Goal: Information Seeking & Learning: Learn about a topic

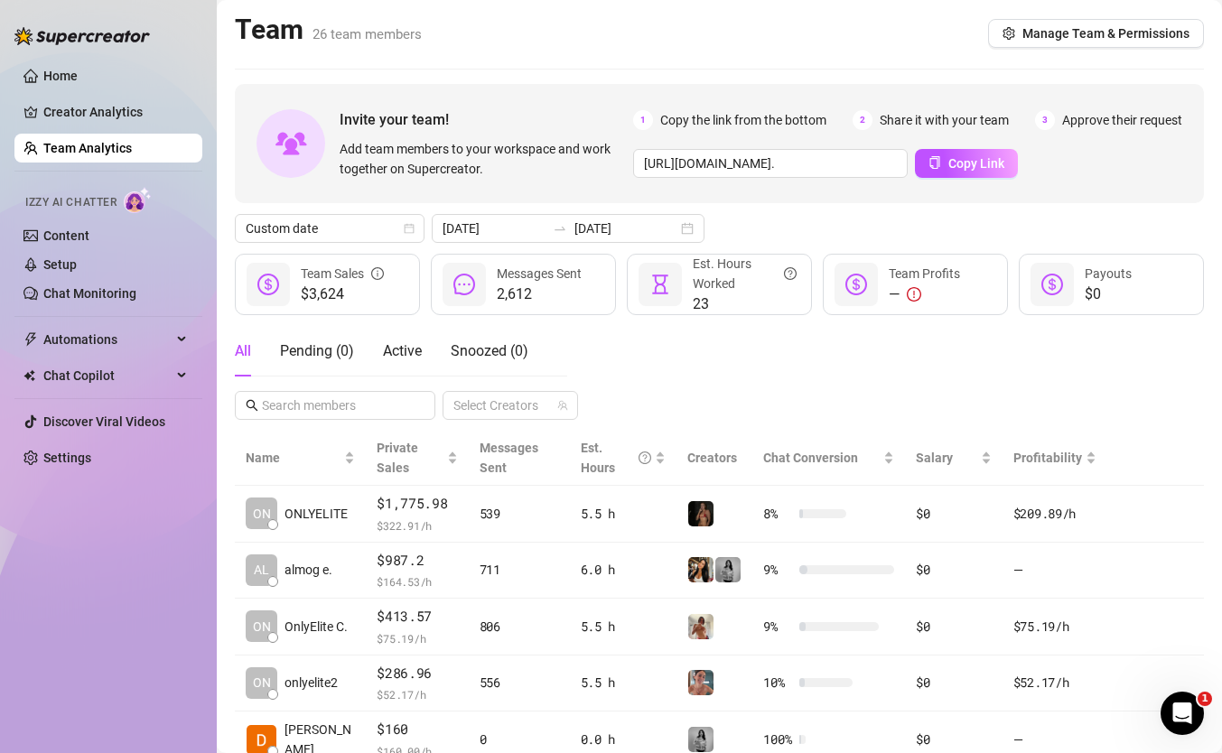
scroll to position [9, 0]
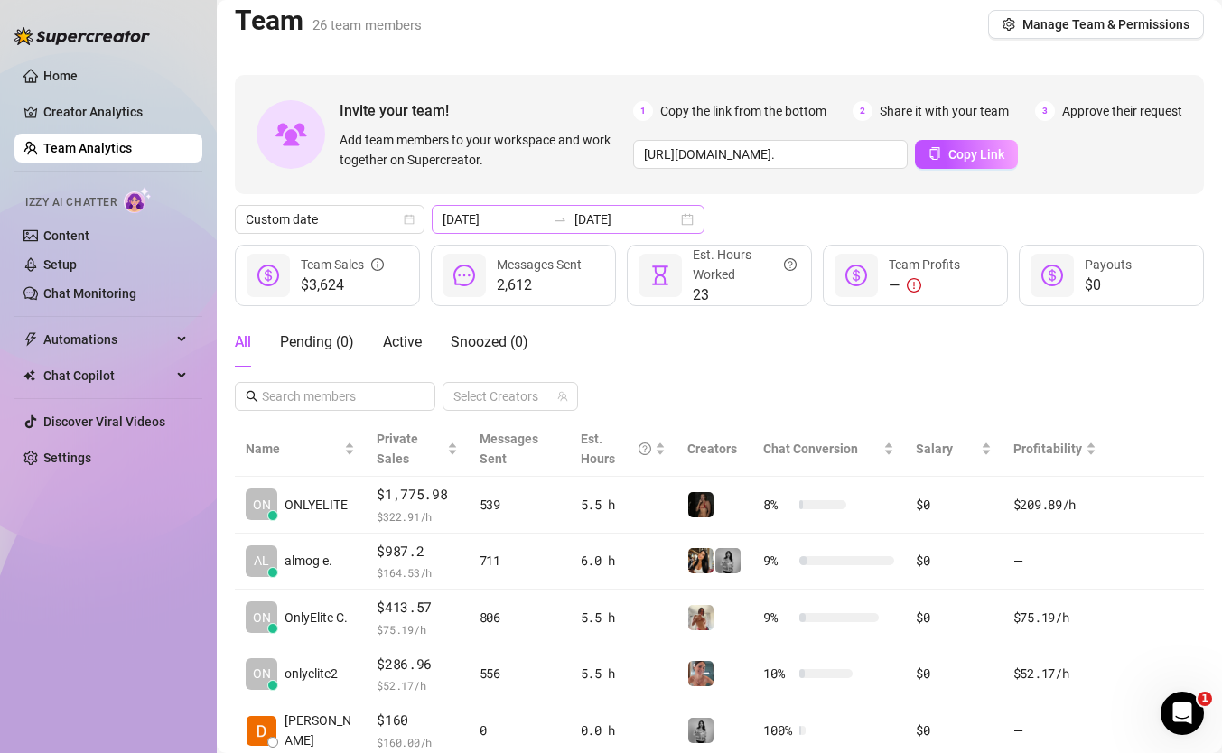
click at [574, 229] on div "2025-08-21 2025-08-21" at bounding box center [568, 219] width 273 height 29
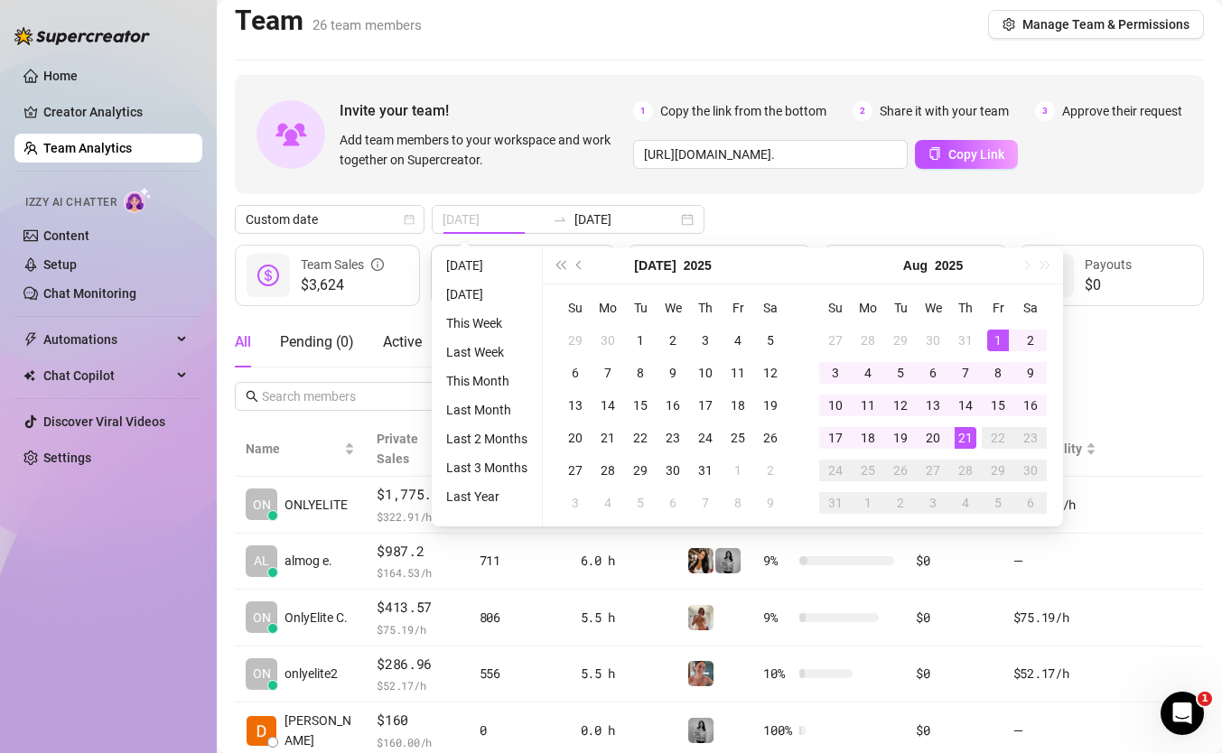
click at [993, 333] on div "1" at bounding box center [998, 341] width 22 height 22
click at [964, 434] on div "21" at bounding box center [966, 438] width 22 height 22
type input "[DATE]"
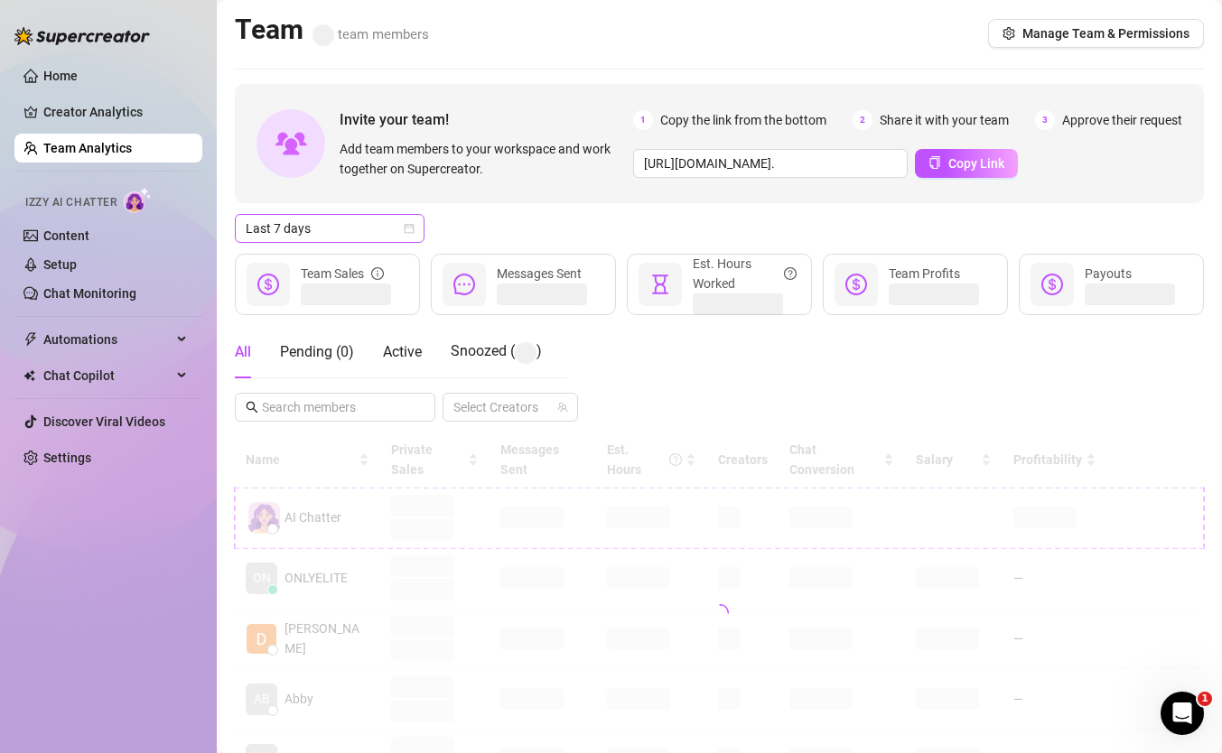
click at [383, 230] on span "Last 7 days" at bounding box center [330, 228] width 168 height 27
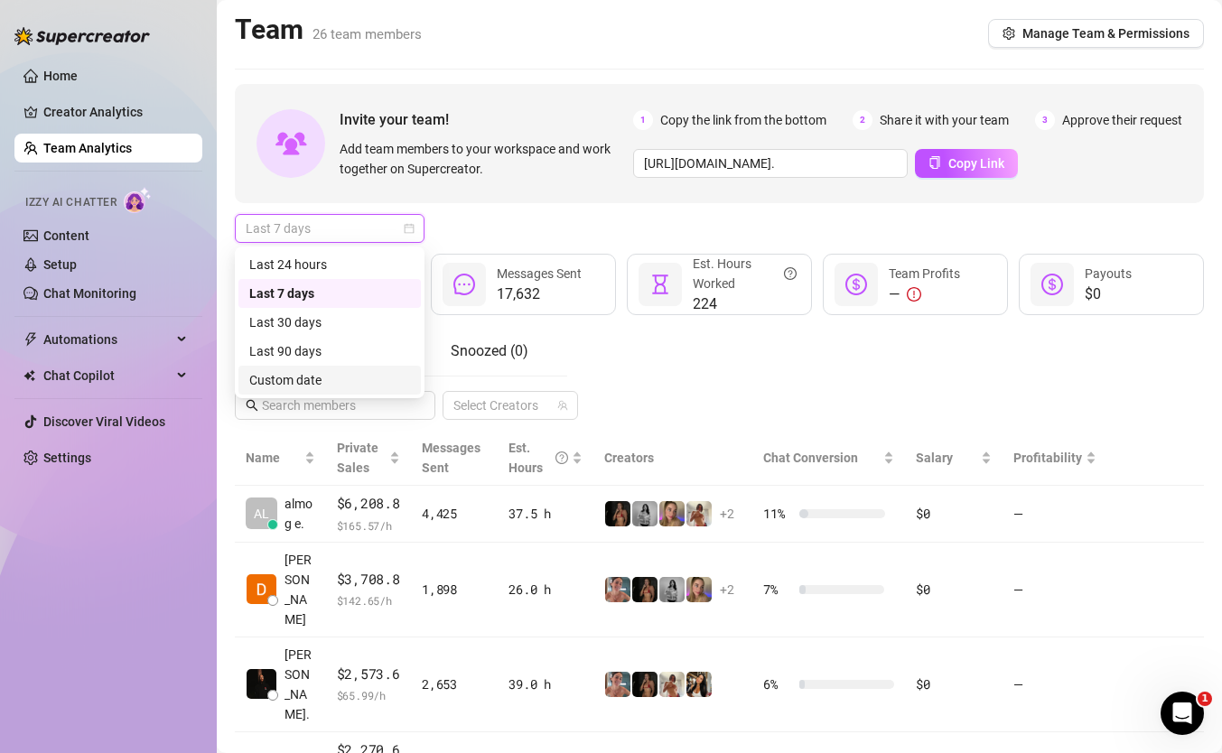
click at [363, 373] on div "Custom date" at bounding box center [329, 380] width 161 height 20
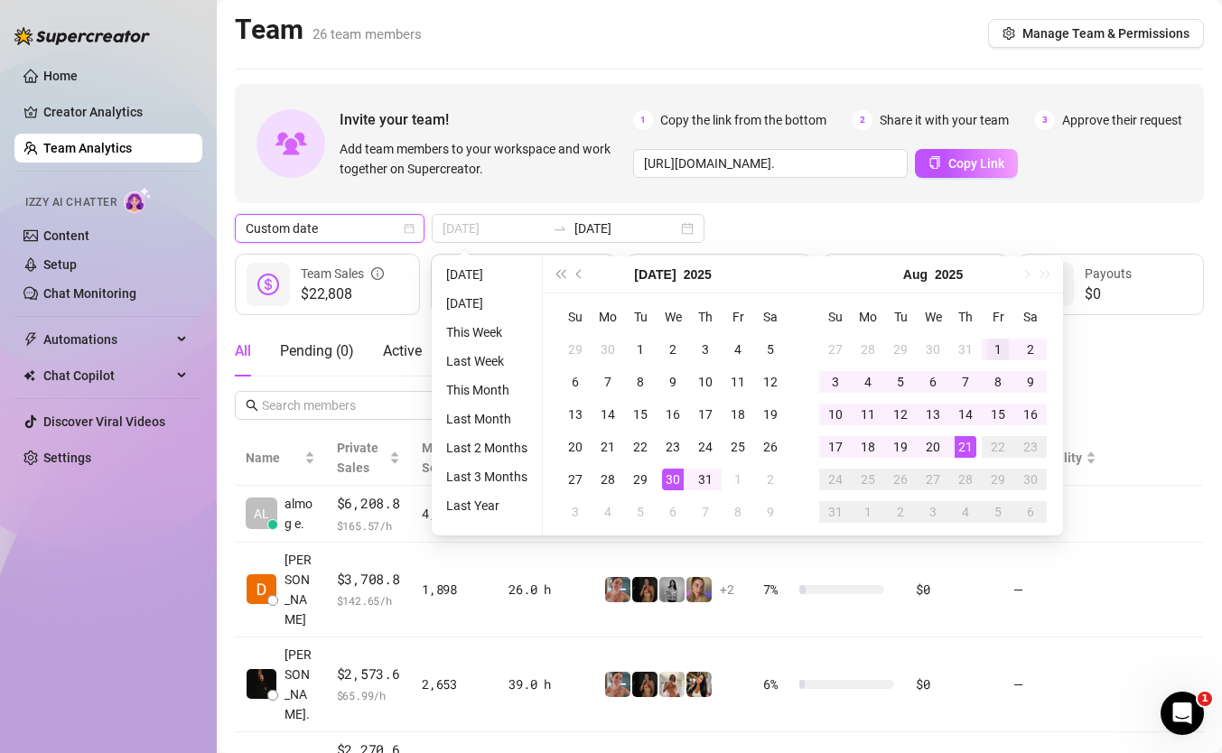
type input "[DATE]"
click at [988, 342] on div "1" at bounding box center [998, 350] width 22 height 22
type input "[DATE]"
click at [964, 442] on div "21" at bounding box center [966, 447] width 22 height 22
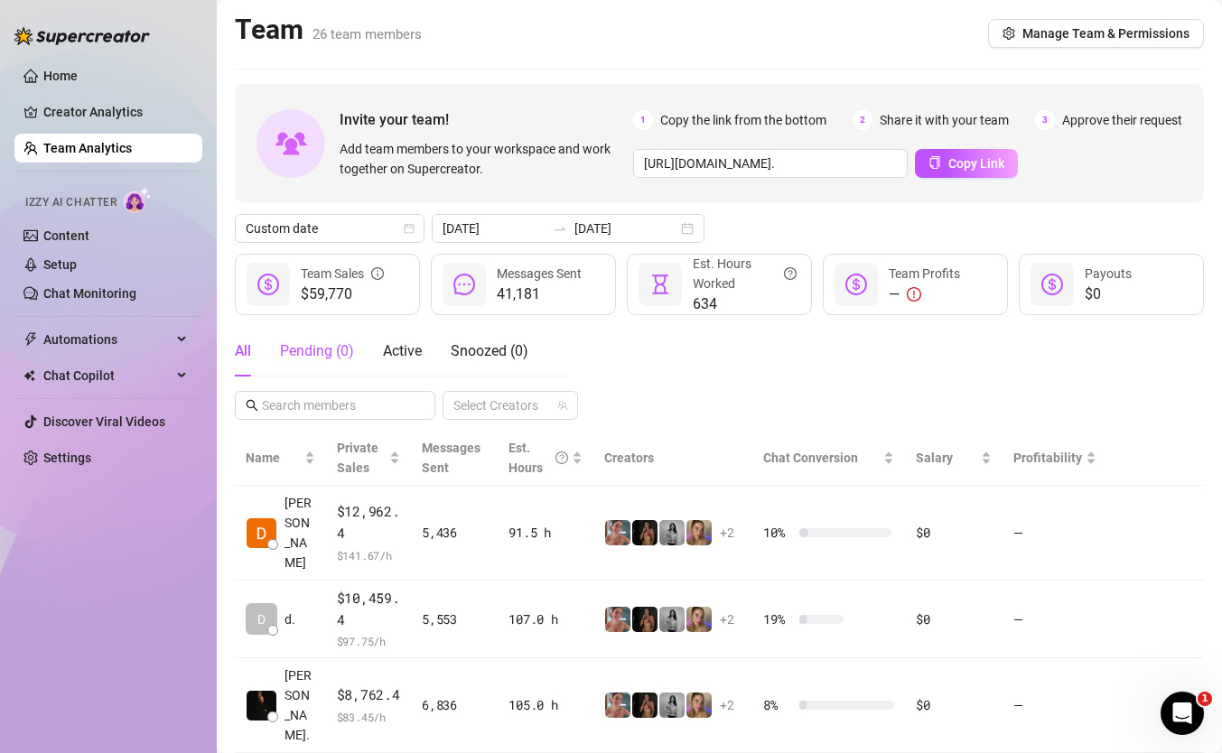
click at [294, 345] on div "Pending ( 0 )" at bounding box center [317, 352] width 74 height 22
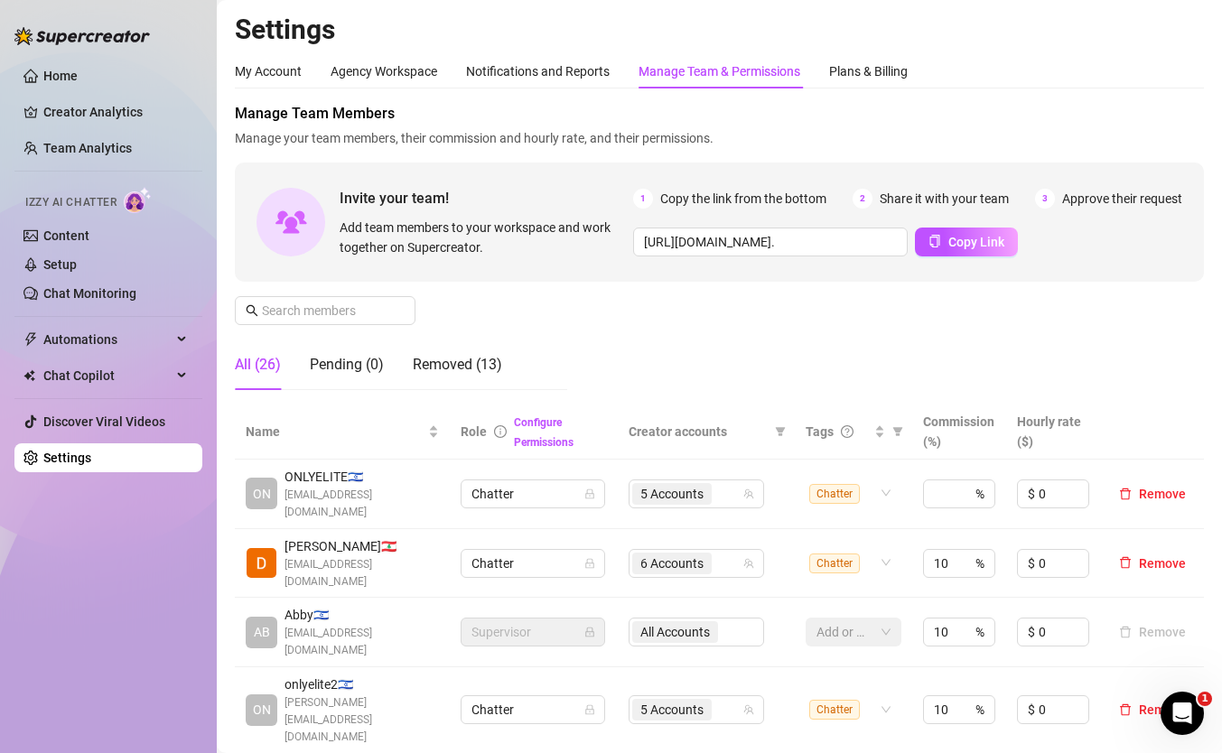
click at [111, 142] on link "Team Analytics" at bounding box center [87, 148] width 89 height 14
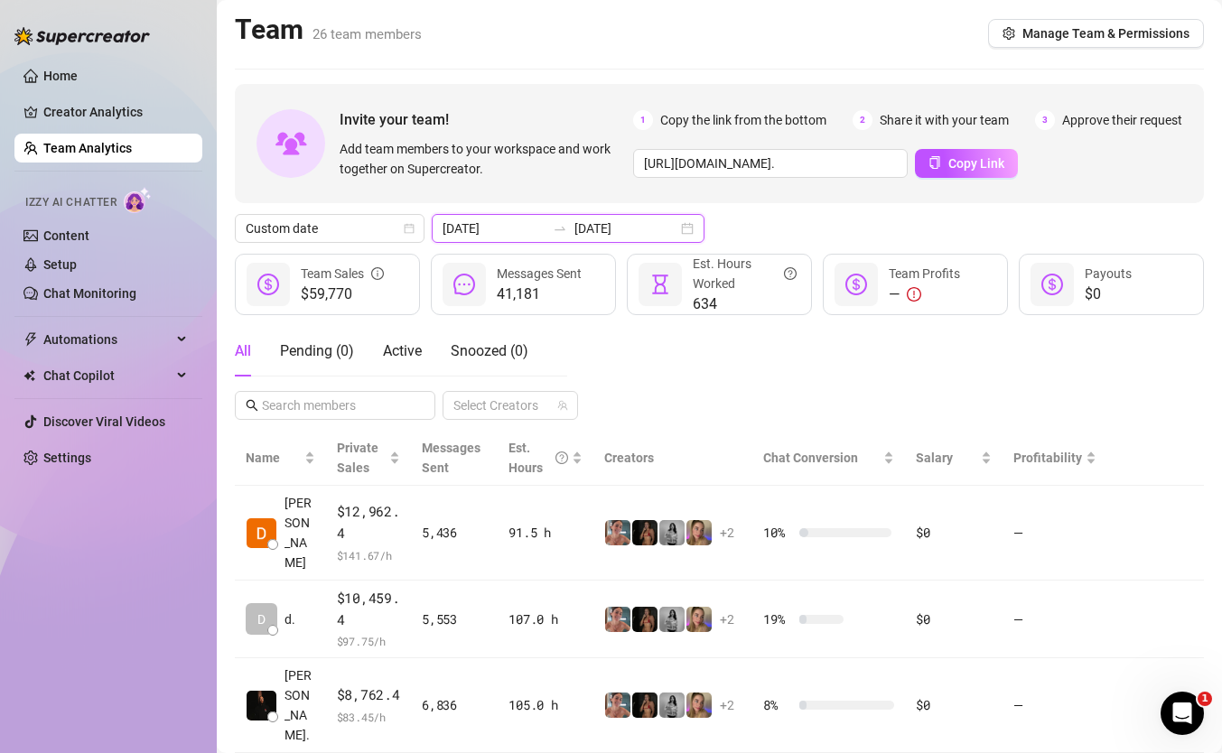
click at [511, 222] on input "2025-08-01" at bounding box center [494, 229] width 103 height 20
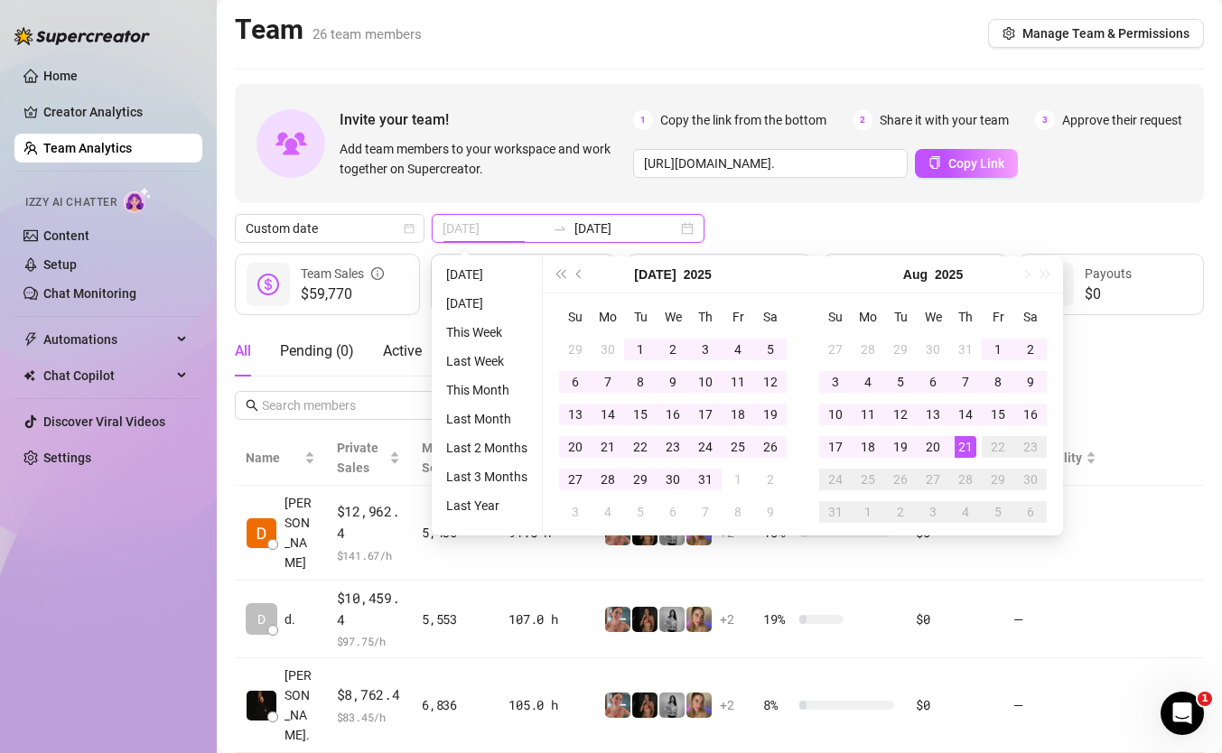
type input "2025-08-01"
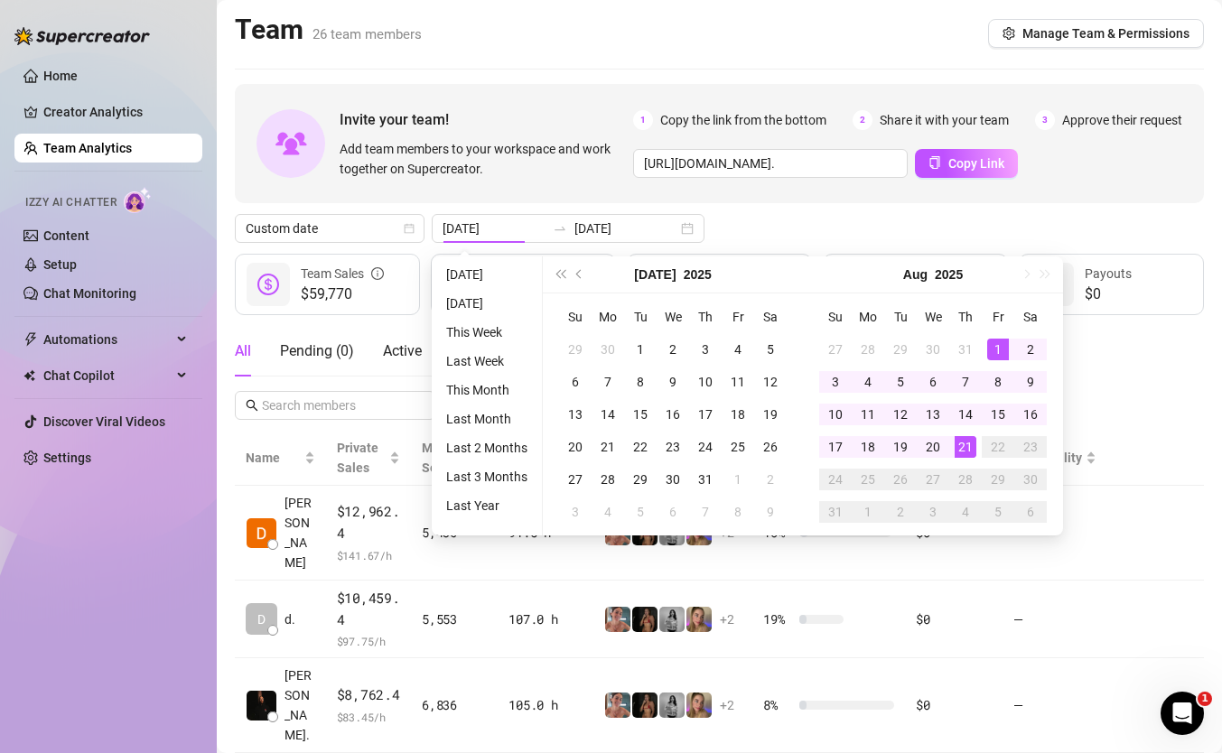
click at [870, 185] on div "Invite your team! Add team members to your workspace and work together on Super…" at bounding box center [719, 143] width 969 height 119
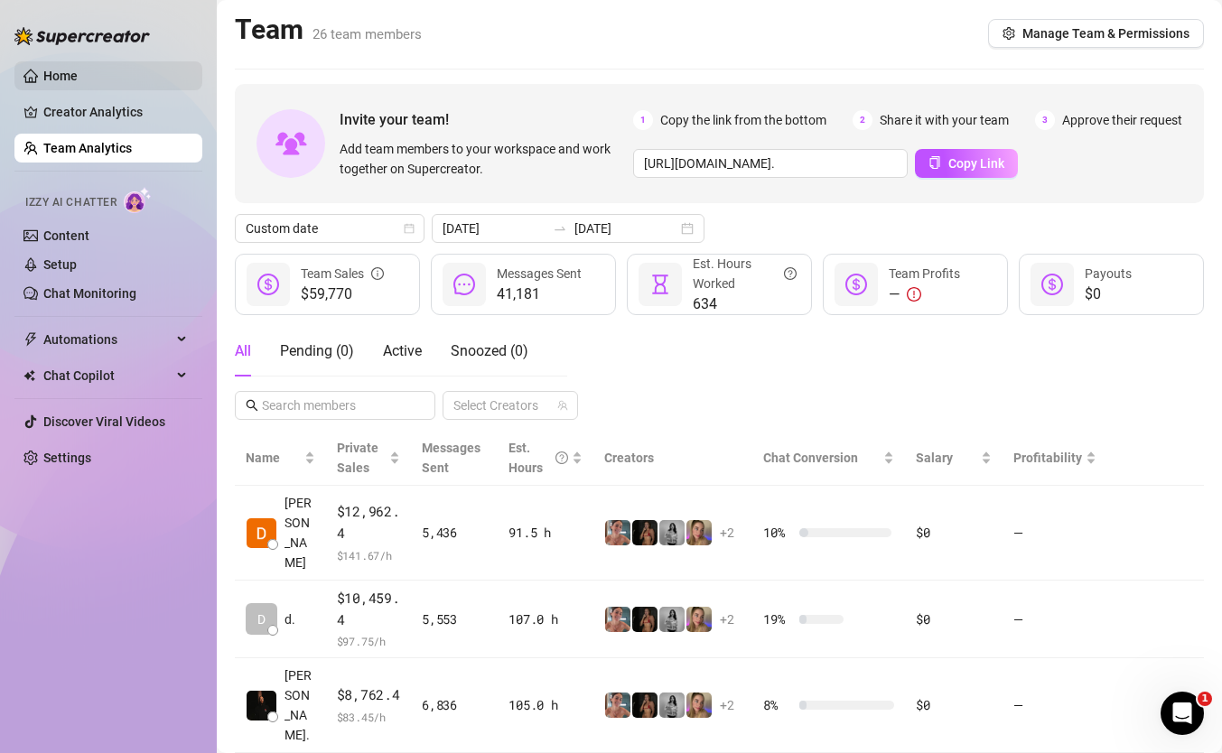
click at [71, 80] on link "Home" at bounding box center [60, 76] width 34 height 14
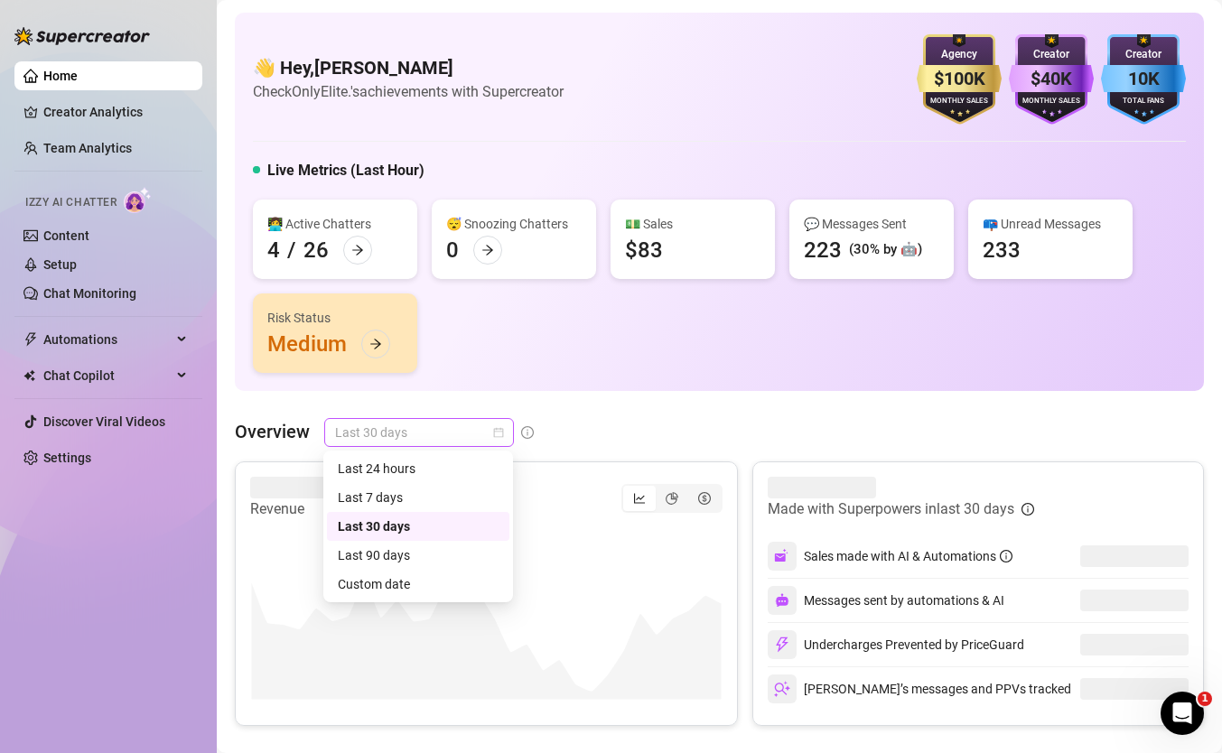
click at [442, 444] on span "Last 30 days" at bounding box center [419, 432] width 168 height 27
click at [437, 582] on div "Custom date" at bounding box center [418, 584] width 161 height 20
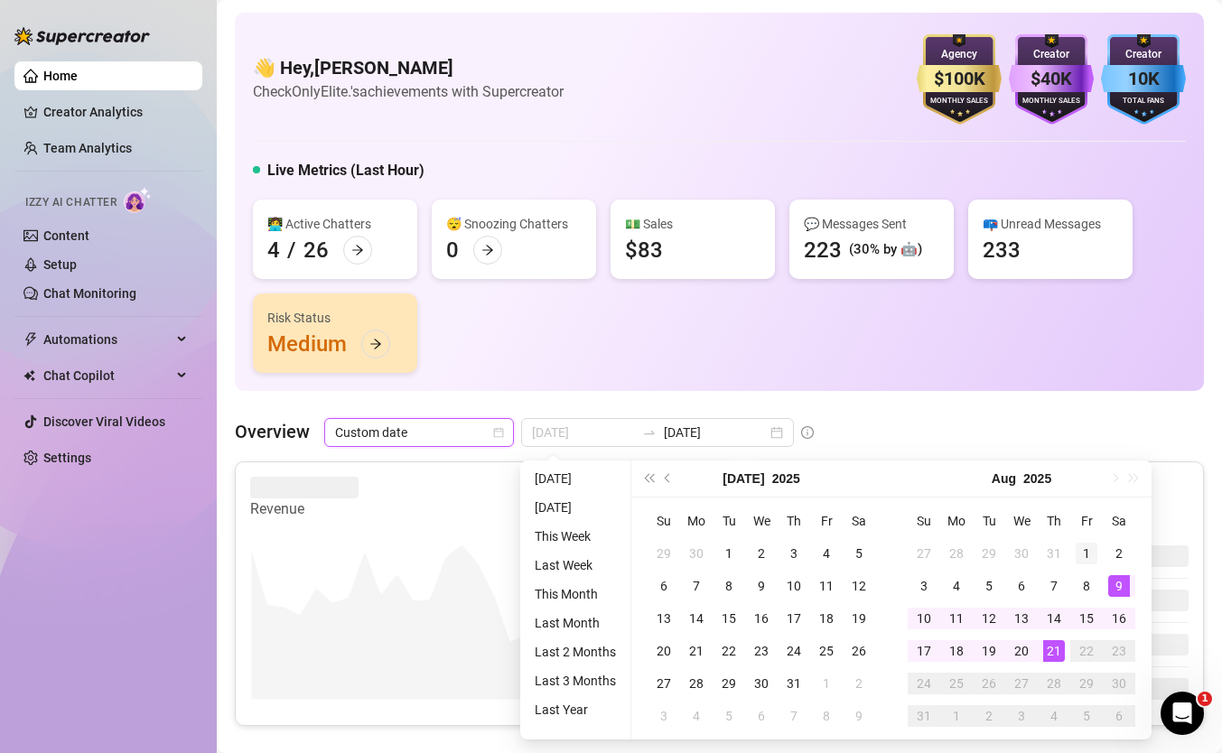
type input "2025-08-01"
click at [1092, 552] on div "1" at bounding box center [1087, 554] width 22 height 22
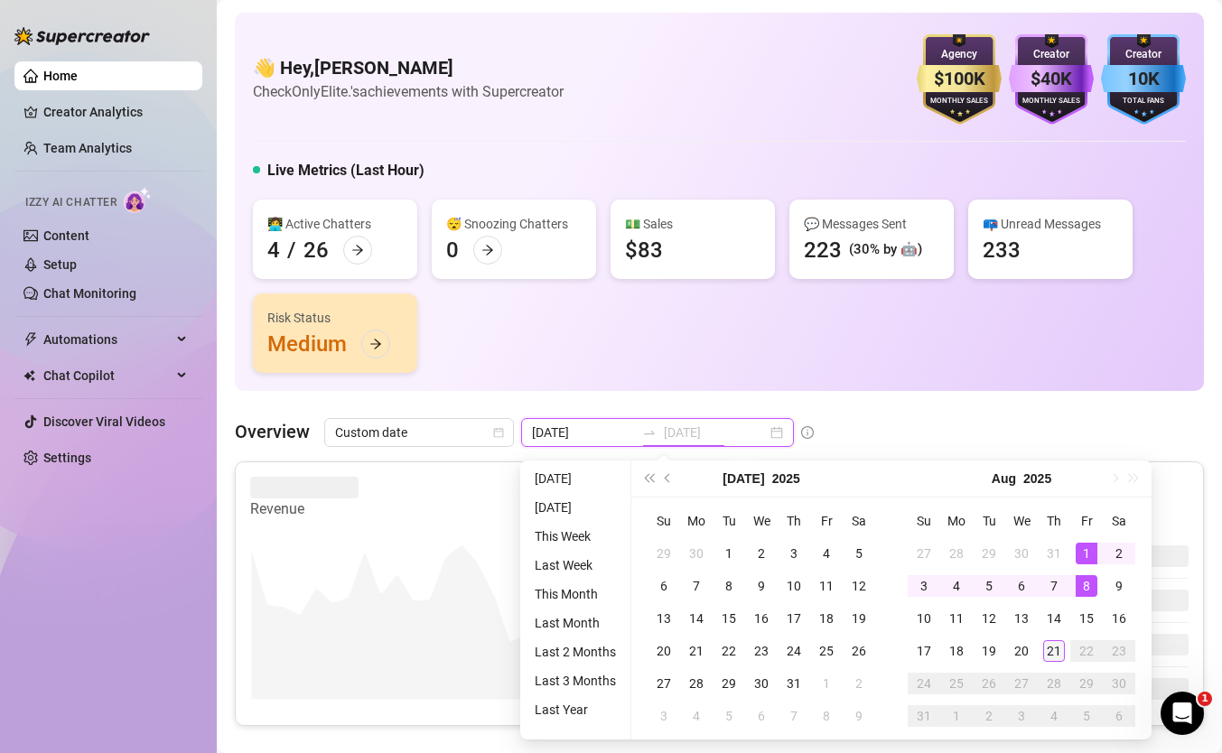
type input "2025-08-21"
click at [1057, 650] on div "21" at bounding box center [1054, 651] width 22 height 22
type input "2025-07-22"
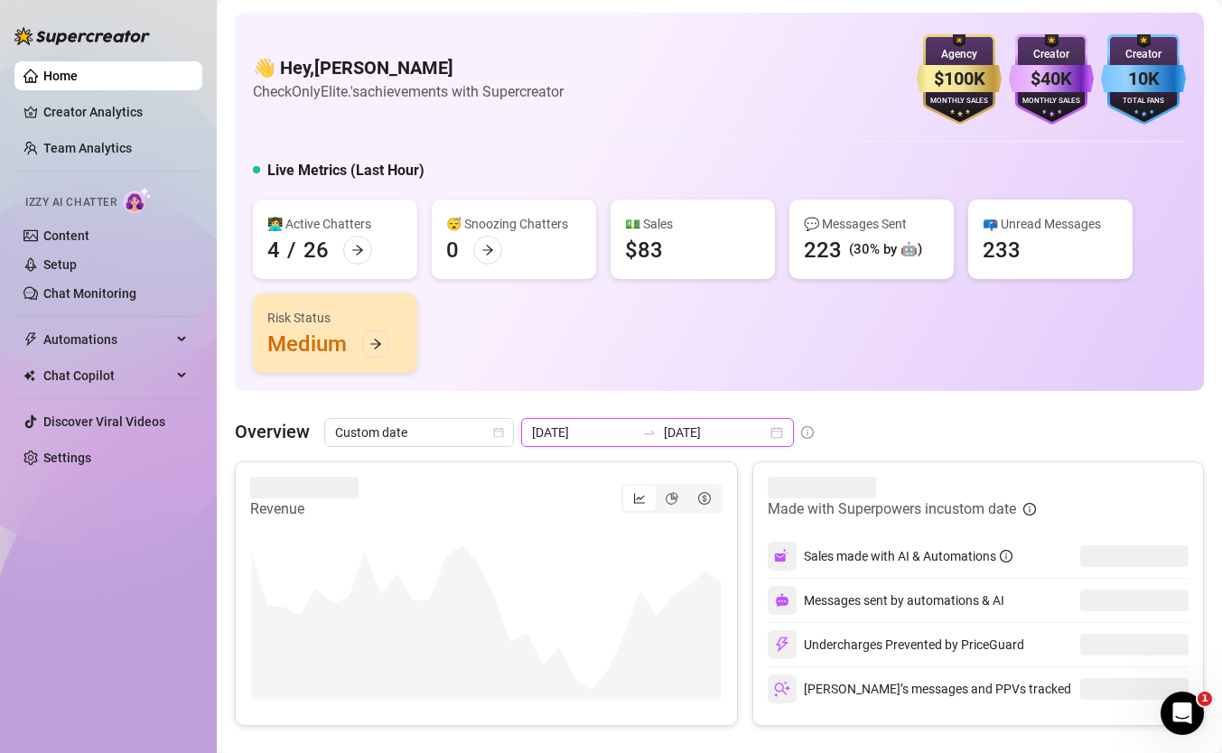
click at [664, 427] on input "2025-08-21" at bounding box center [715, 433] width 103 height 20
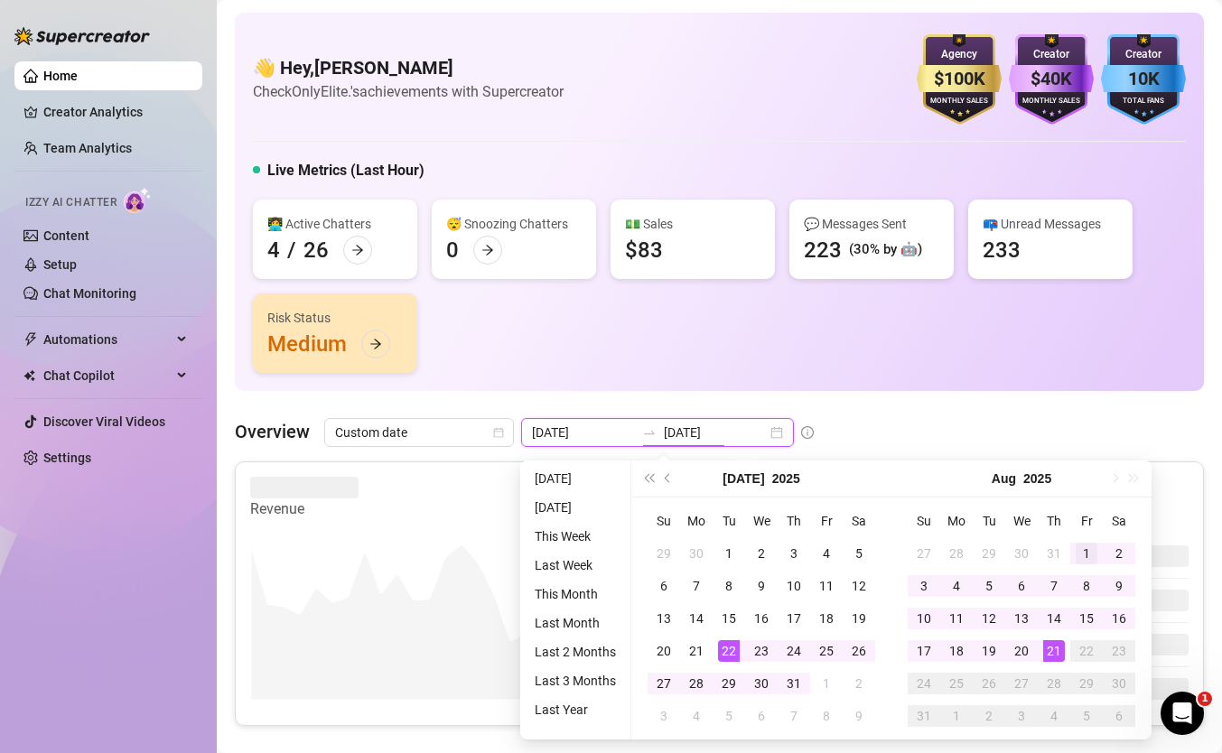
type input "2025-08-01"
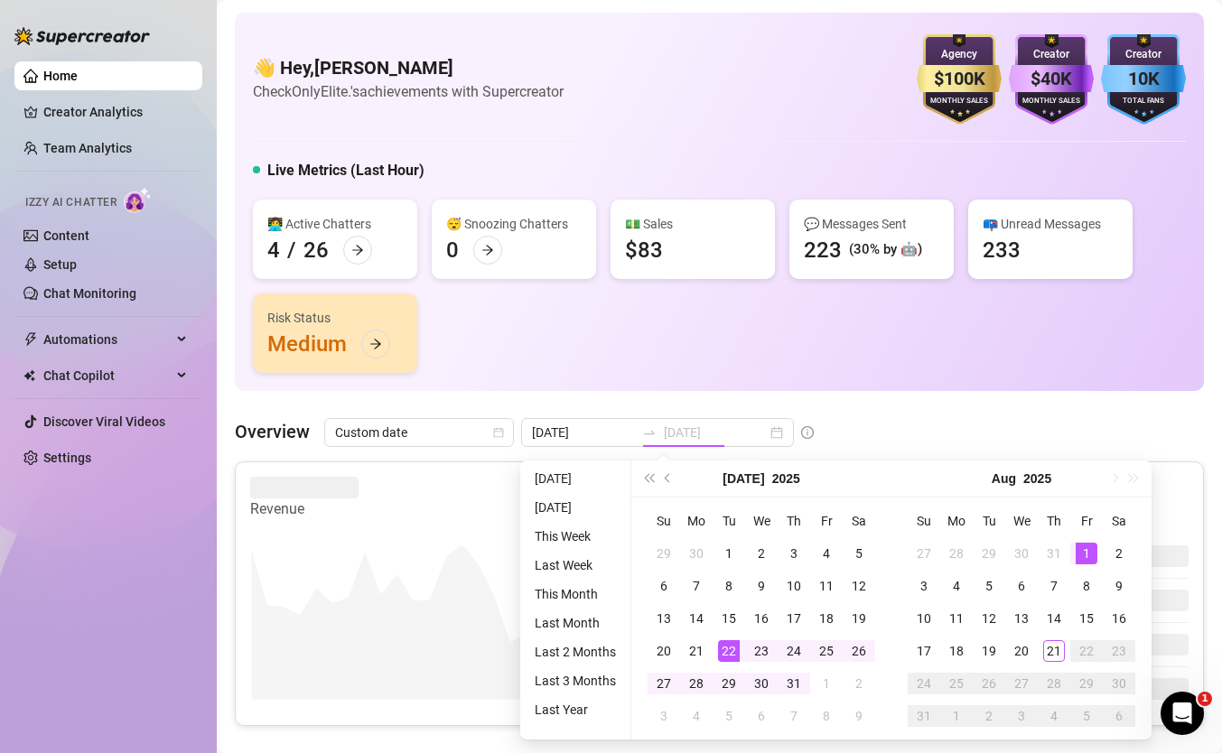
click at [1083, 546] on div "1" at bounding box center [1087, 554] width 22 height 22
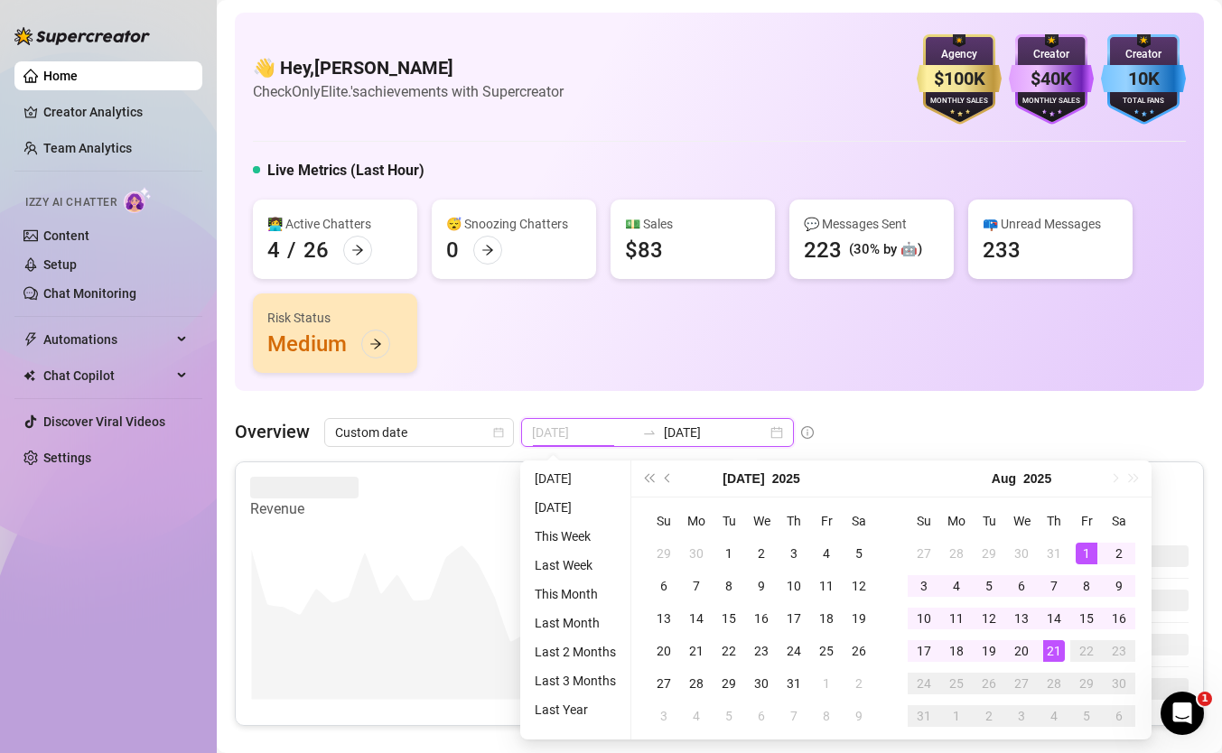
type input "2025-08-21"
click at [1046, 649] on div "21" at bounding box center [1054, 651] width 22 height 22
type input "2025-08-21"
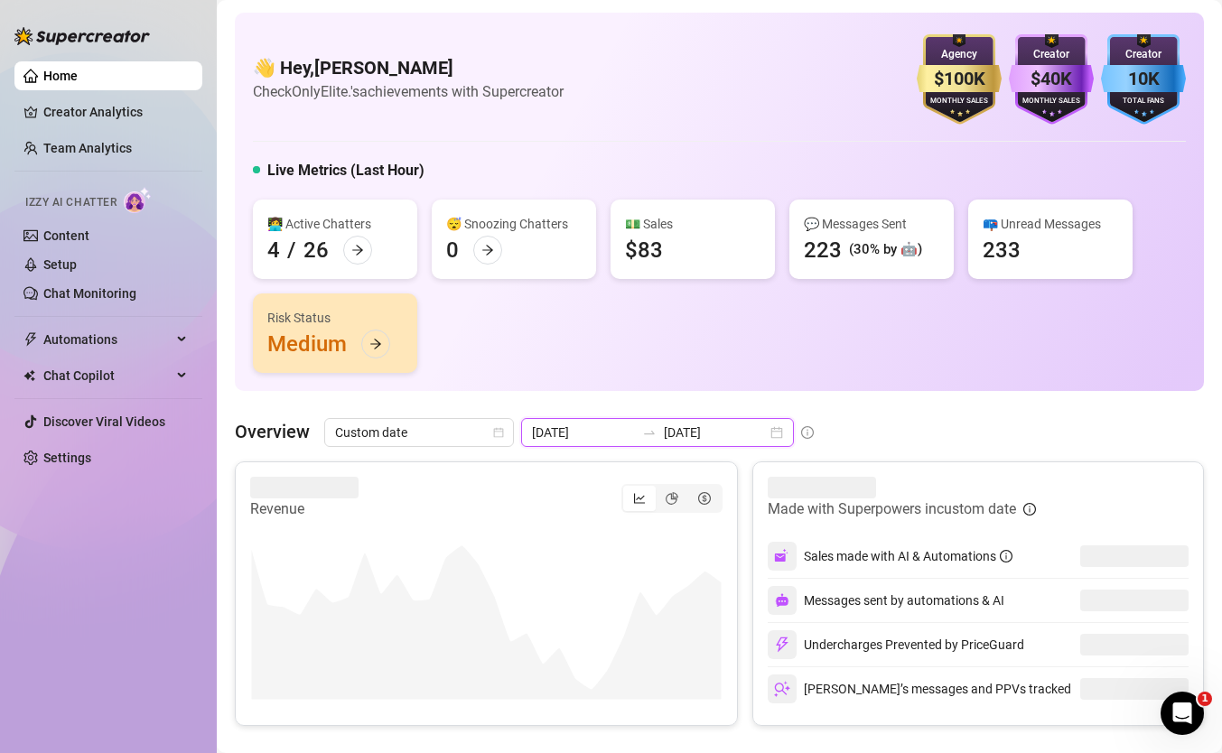
click at [606, 423] on input "2025-08-21" at bounding box center [583, 433] width 103 height 20
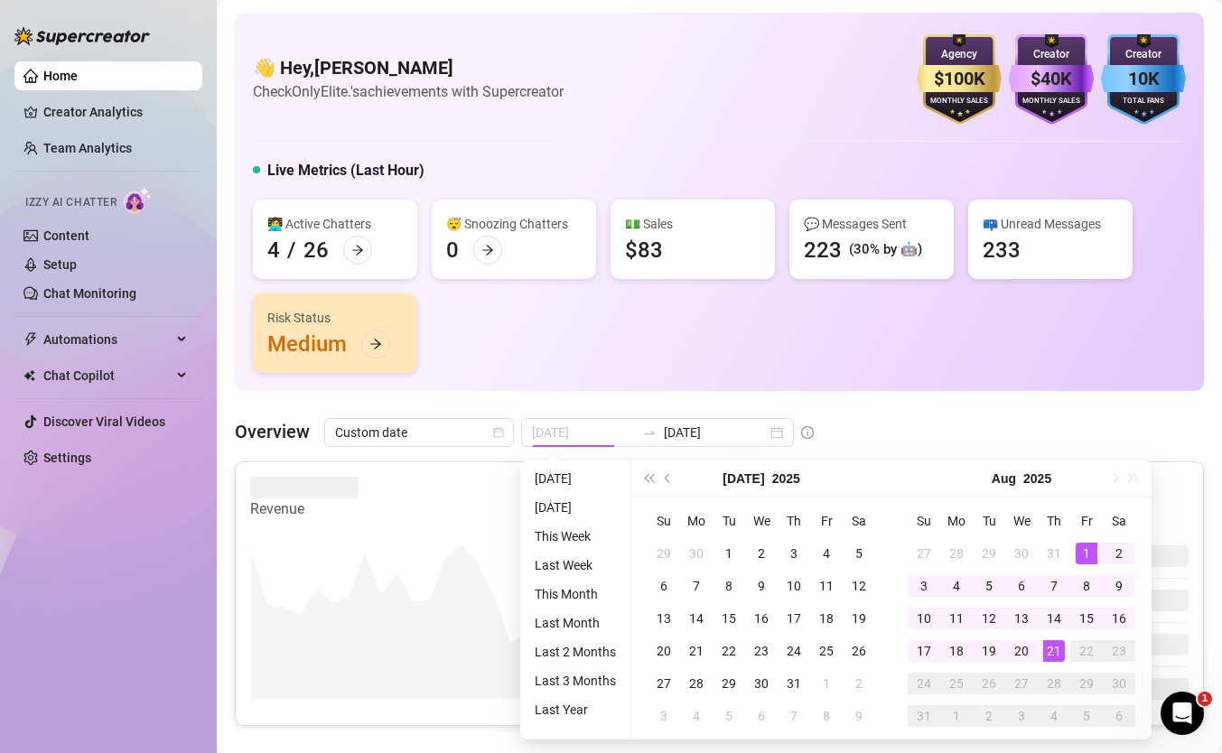
click at [1076, 551] on div "1" at bounding box center [1087, 554] width 22 height 22
type input "2025-08-21"
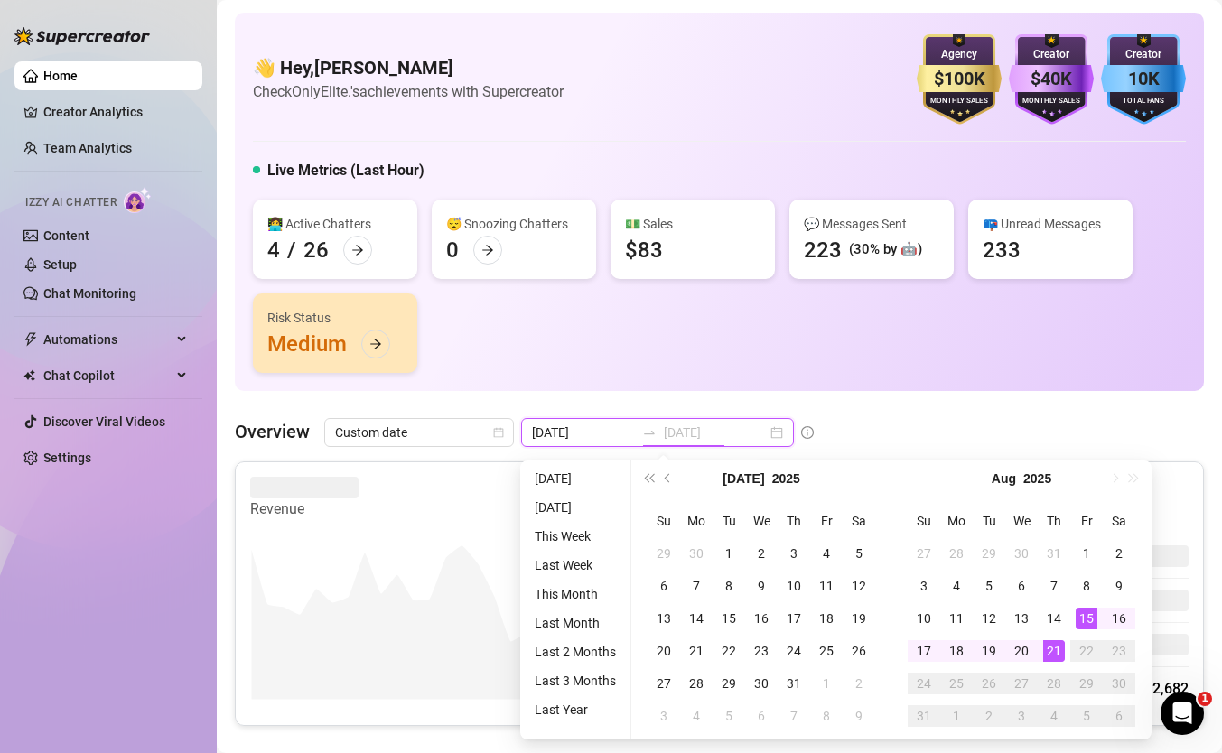
type input "2025-08-21"
click at [1057, 650] on div "21" at bounding box center [1054, 651] width 22 height 22
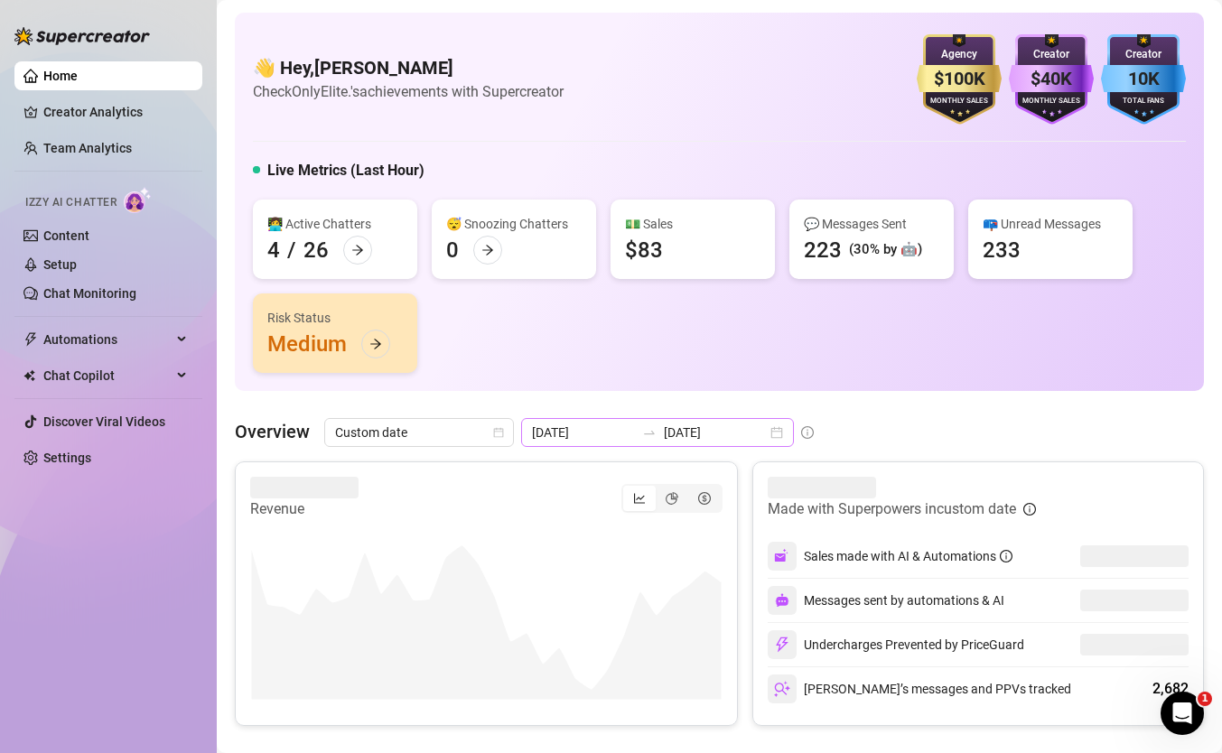
click at [642, 434] on icon "swap-right" at bounding box center [649, 432] width 14 height 14
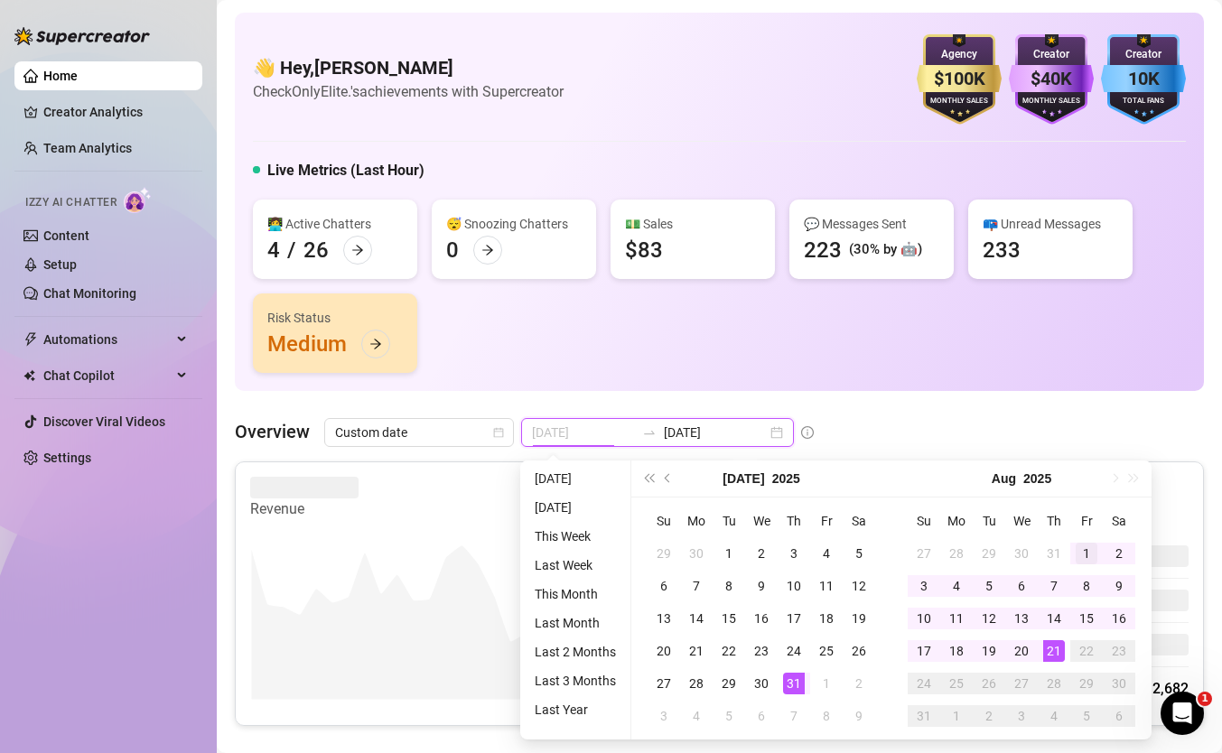
type input "2025-08-01"
click at [1091, 547] on div "1" at bounding box center [1087, 554] width 22 height 22
type input "2025-08-21"
click at [1048, 640] on div "21" at bounding box center [1054, 651] width 22 height 22
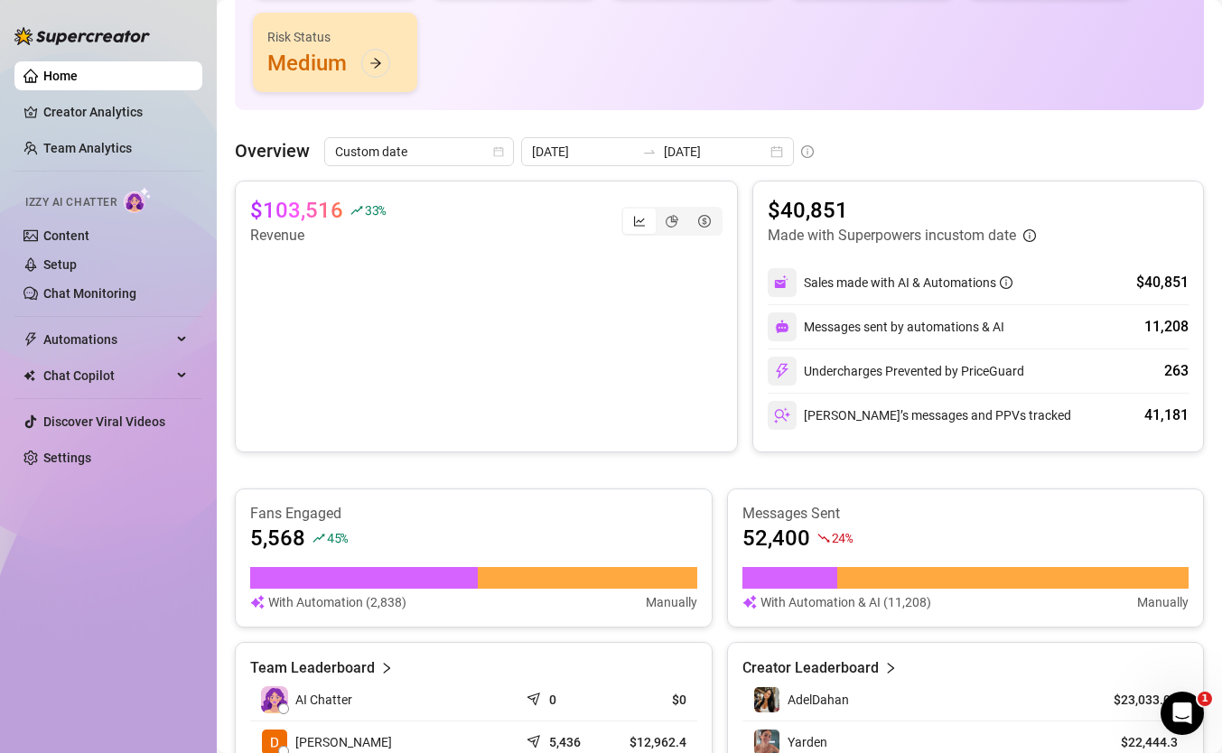
scroll to position [288, 0]
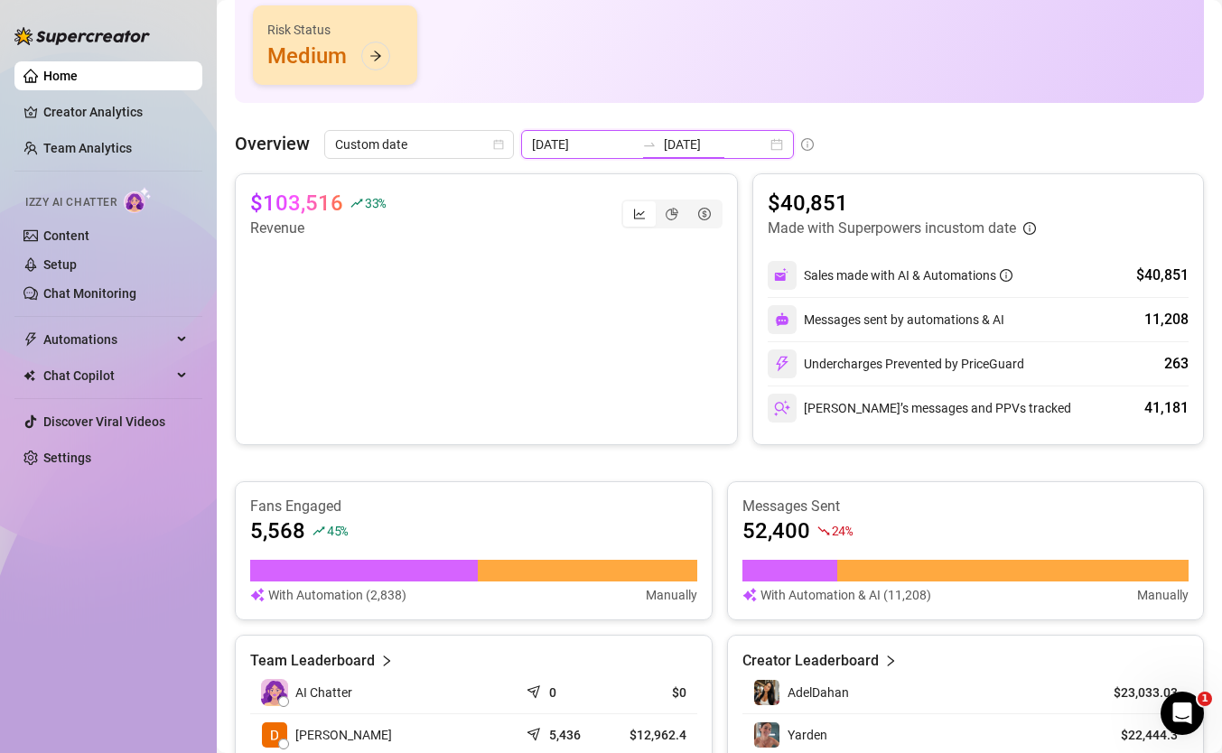
click at [664, 135] on input "2025-08-21" at bounding box center [715, 145] width 103 height 20
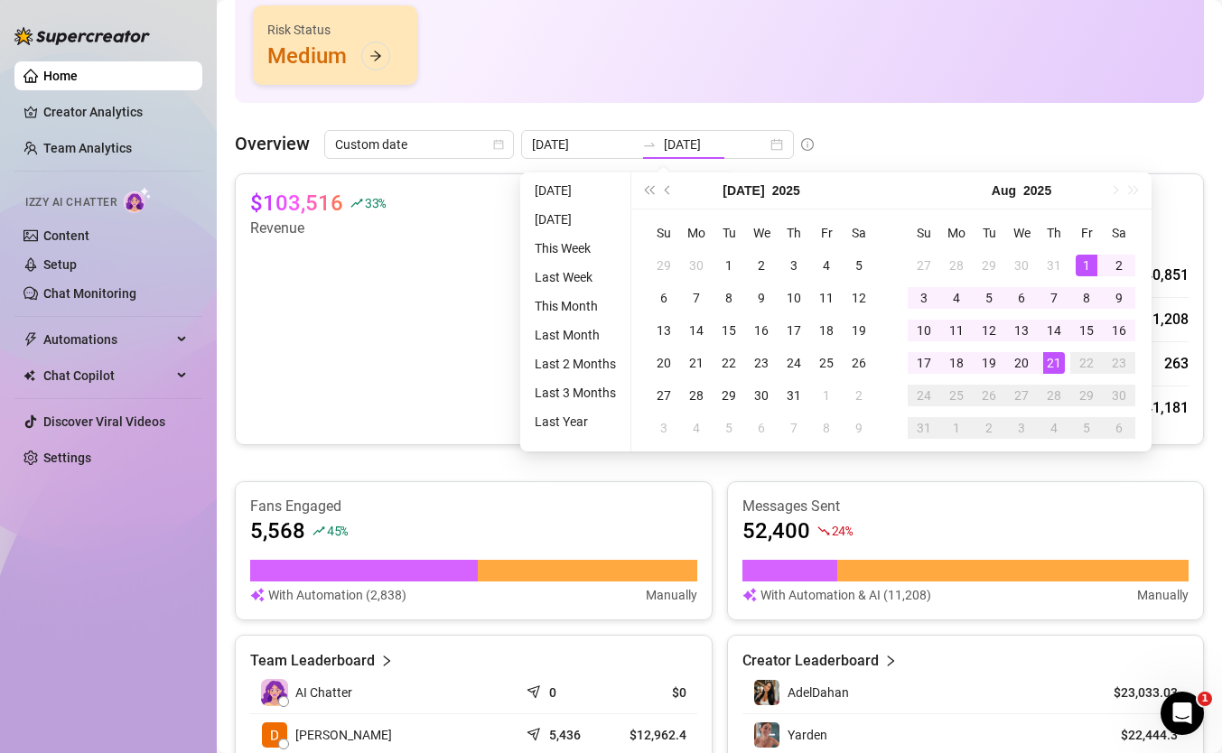
click at [849, 117] on div "👋 Hey, daniel estrin Check OnlyElite.'s achievements with Supercreator $100K Ag…" at bounding box center [719, 481] width 969 height 1512
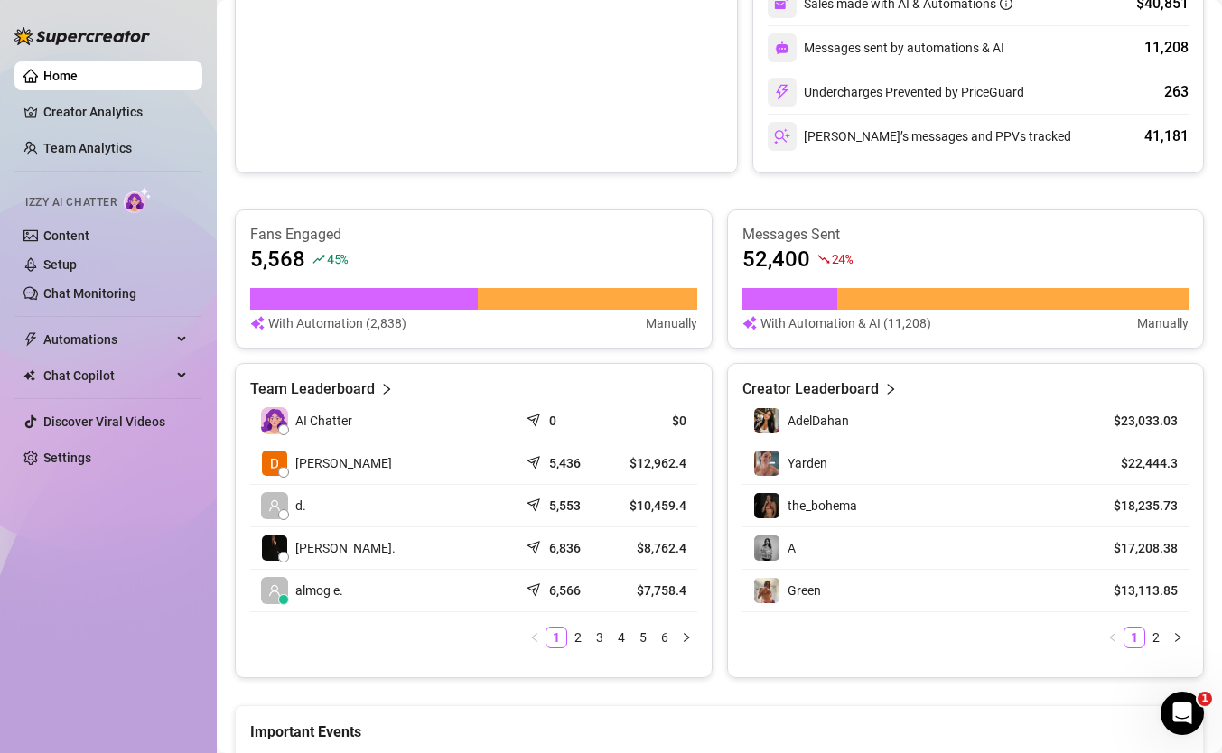
scroll to position [575, 0]
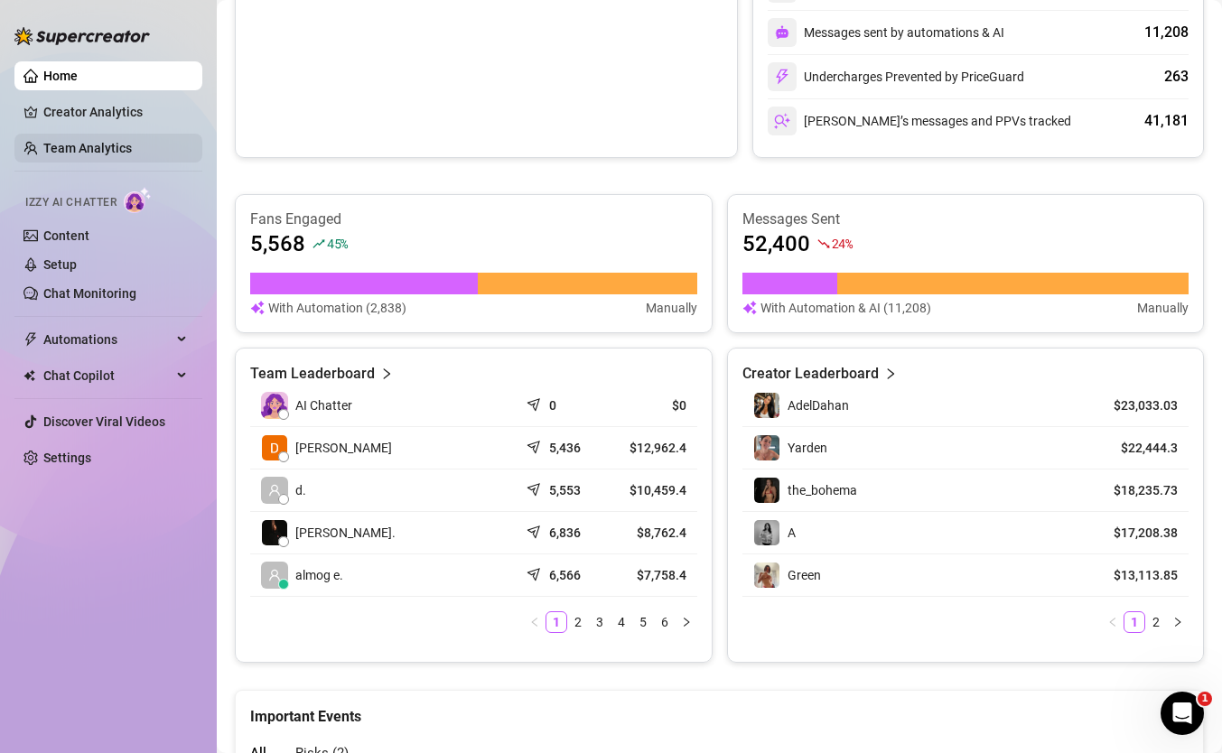
click at [60, 142] on link "Team Analytics" at bounding box center [87, 148] width 89 height 14
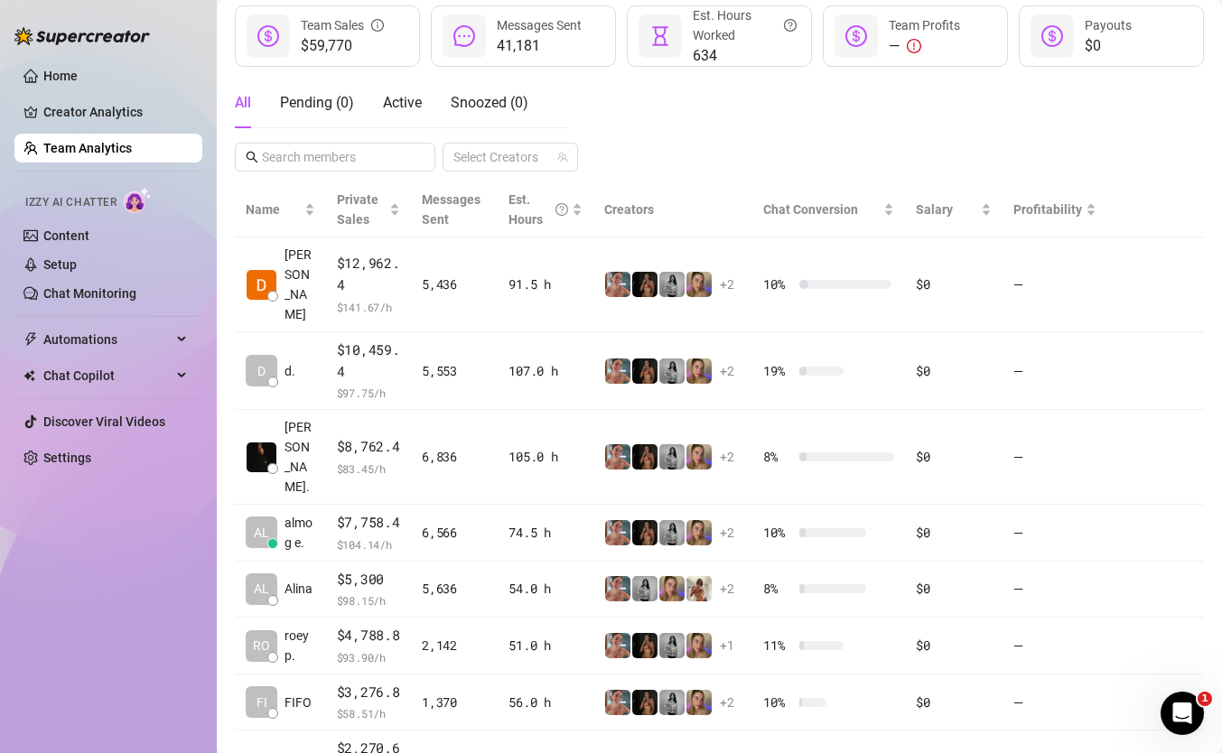
scroll to position [184, 0]
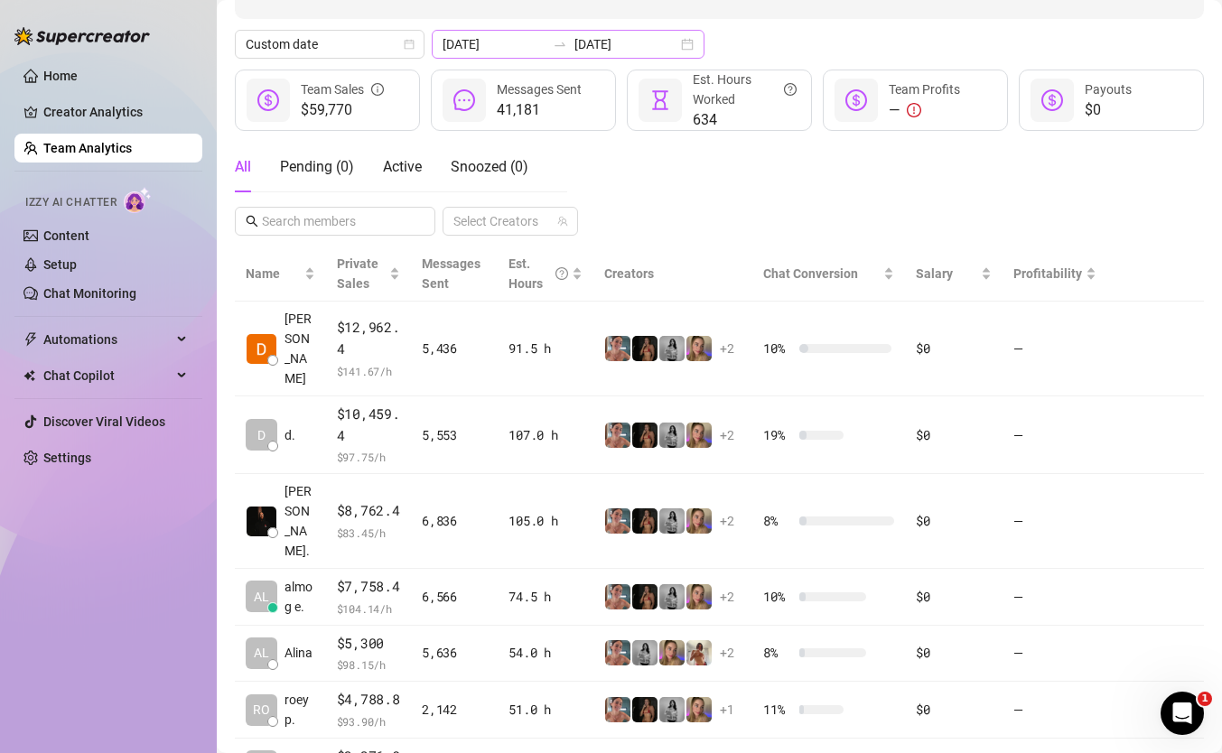
click at [547, 52] on div "2025-08-01 2025-08-21" at bounding box center [568, 44] width 273 height 29
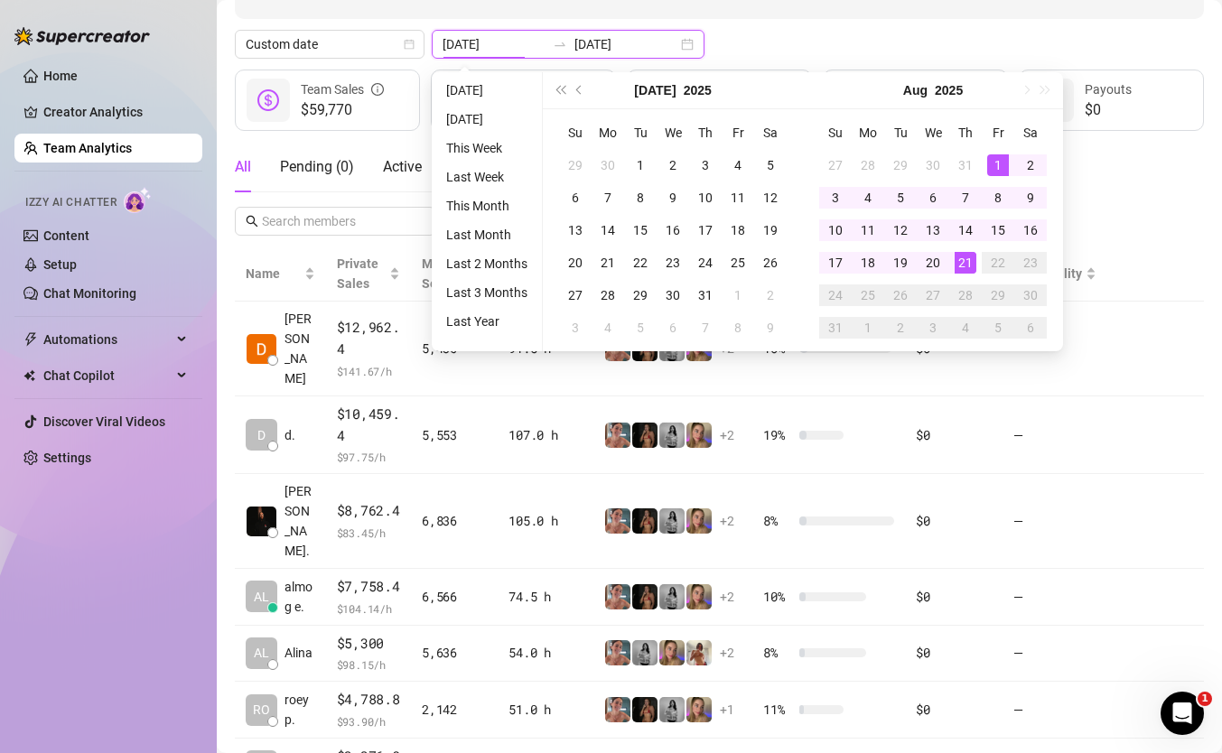
type input "2025-08-21"
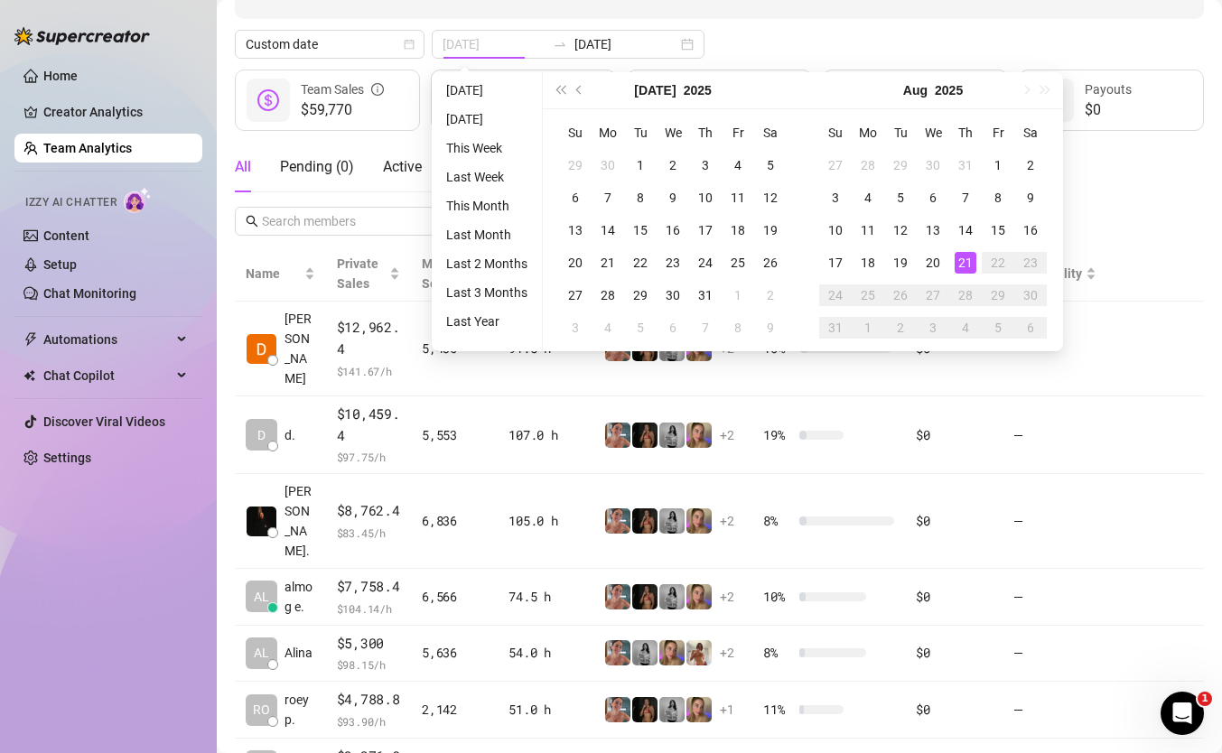
click at [961, 261] on div "21" at bounding box center [966, 263] width 22 height 22
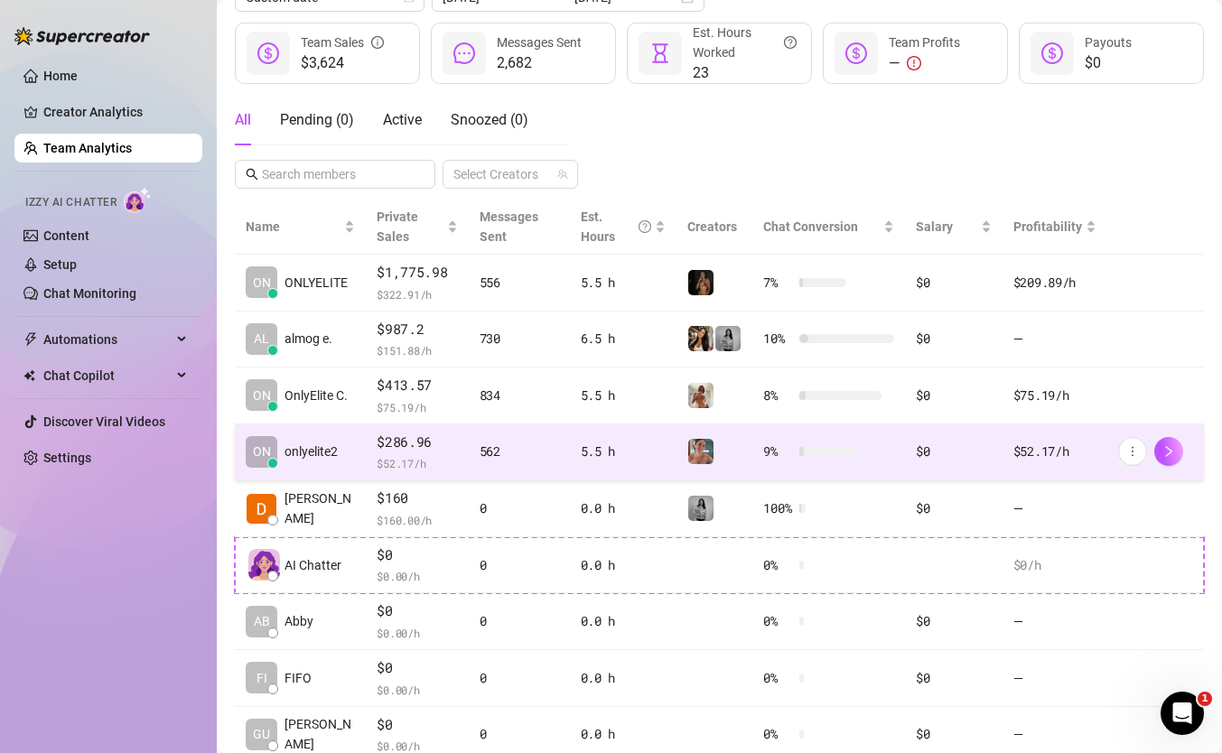
scroll to position [239, 0]
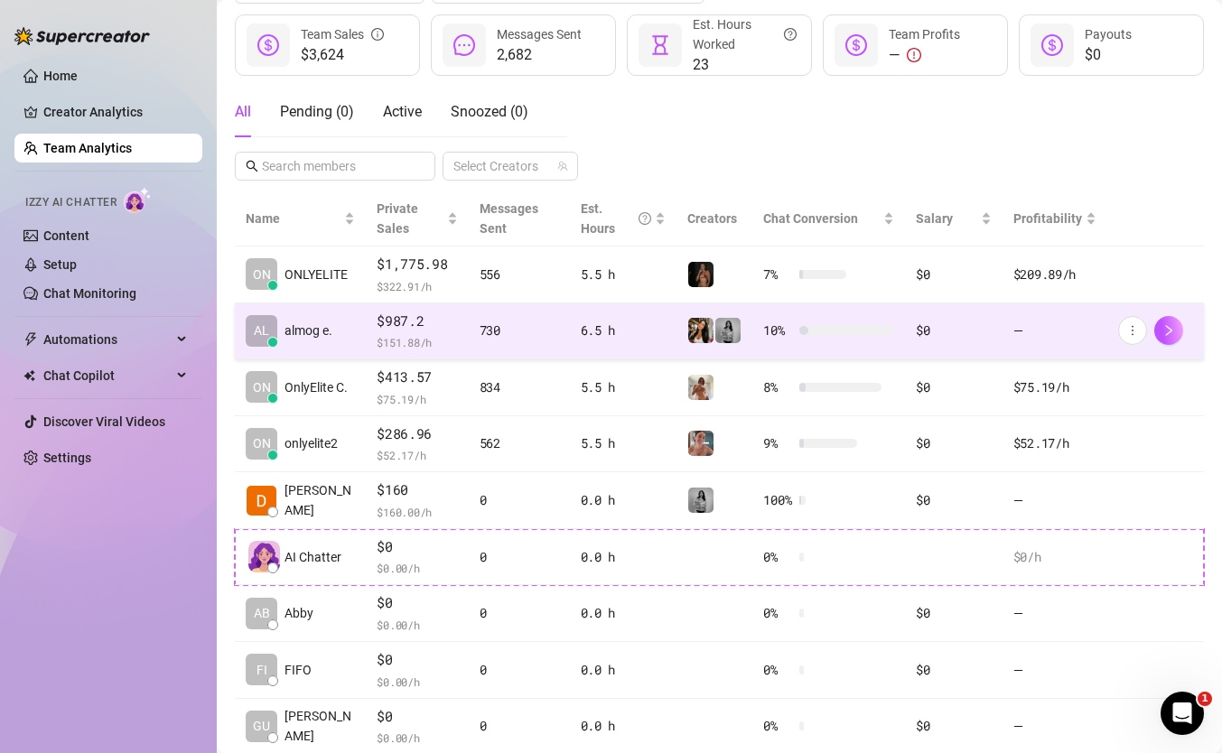
click at [563, 350] on td "730" at bounding box center [519, 331] width 101 height 57
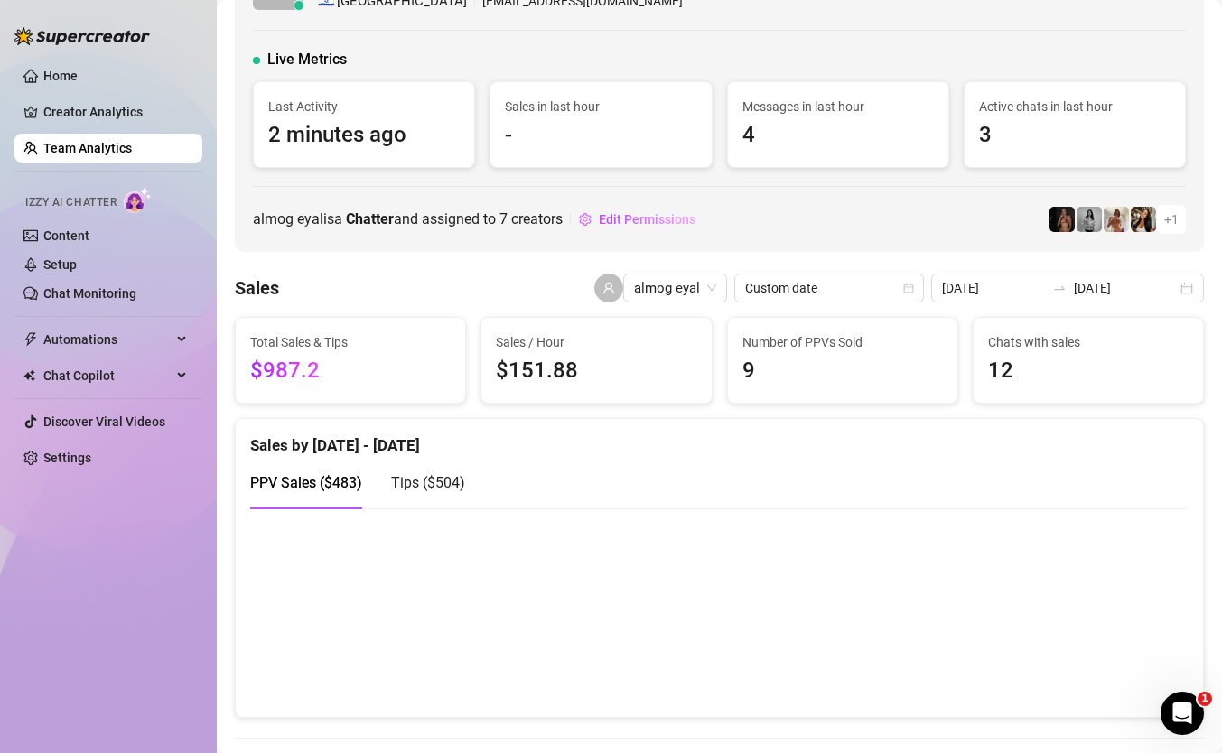
scroll to position [62, 0]
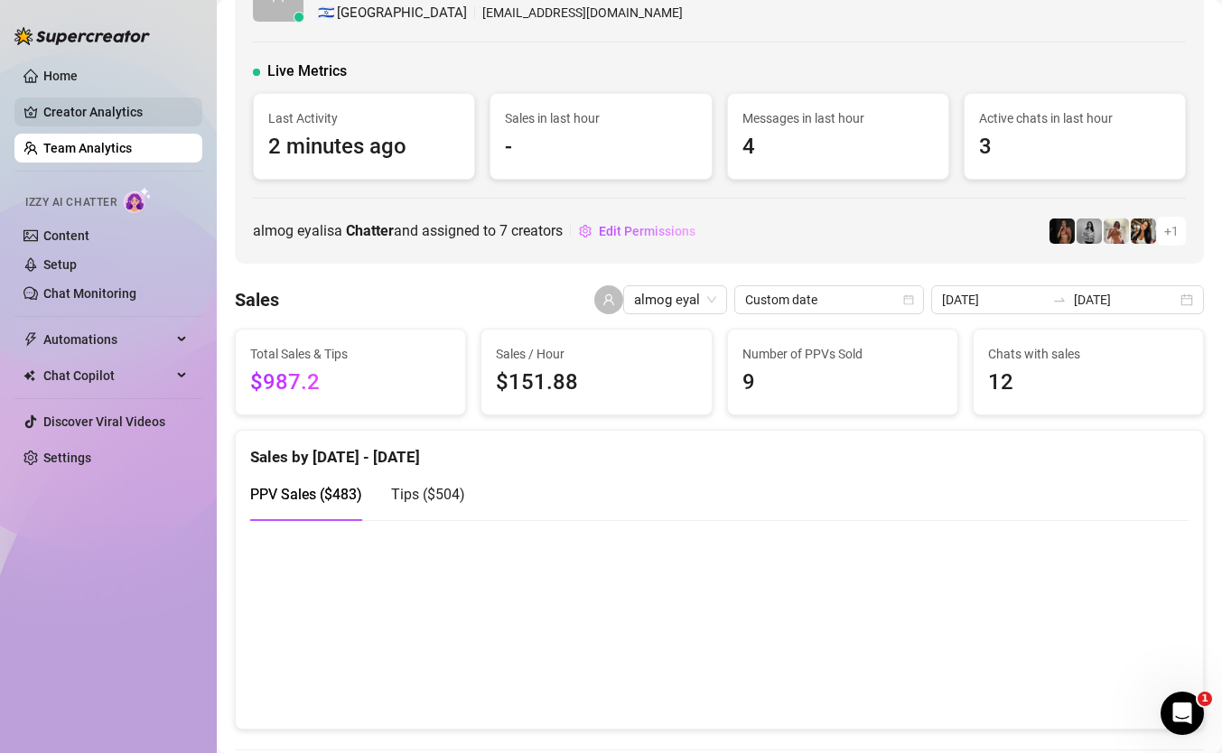
click at [105, 118] on link "Creator Analytics" at bounding box center [115, 112] width 145 height 29
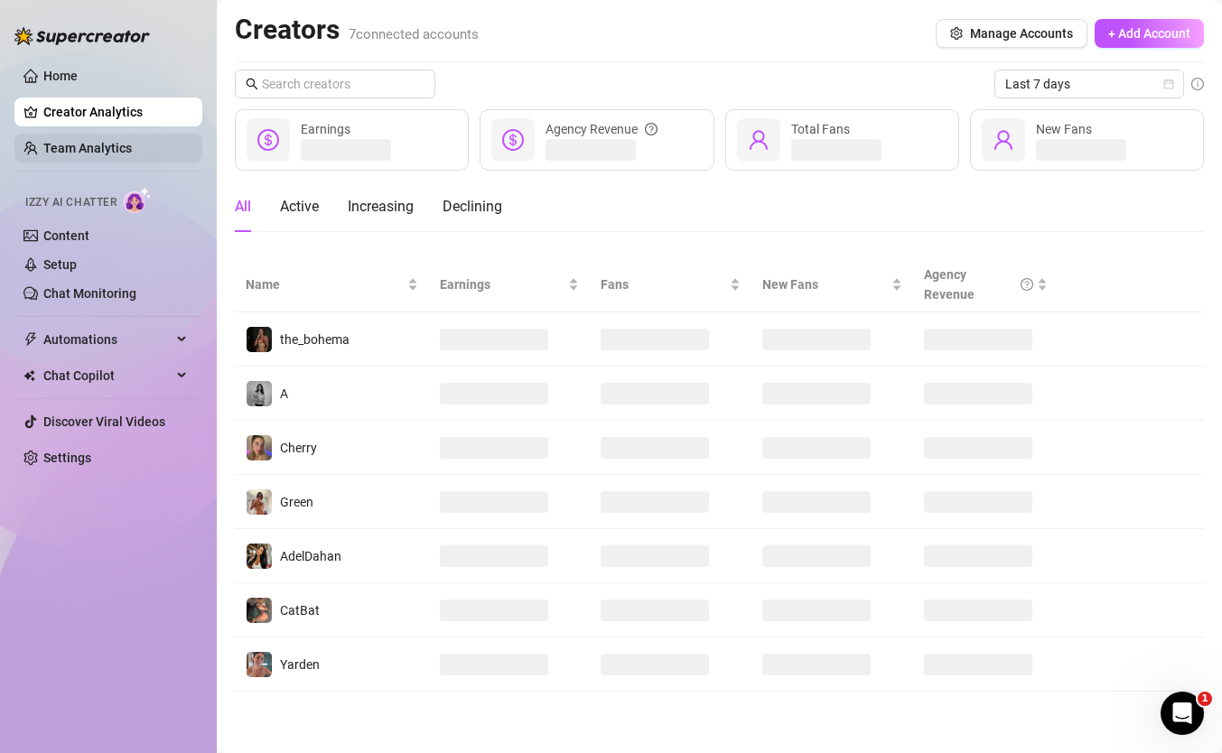
click at [132, 141] on link "Team Analytics" at bounding box center [87, 148] width 89 height 14
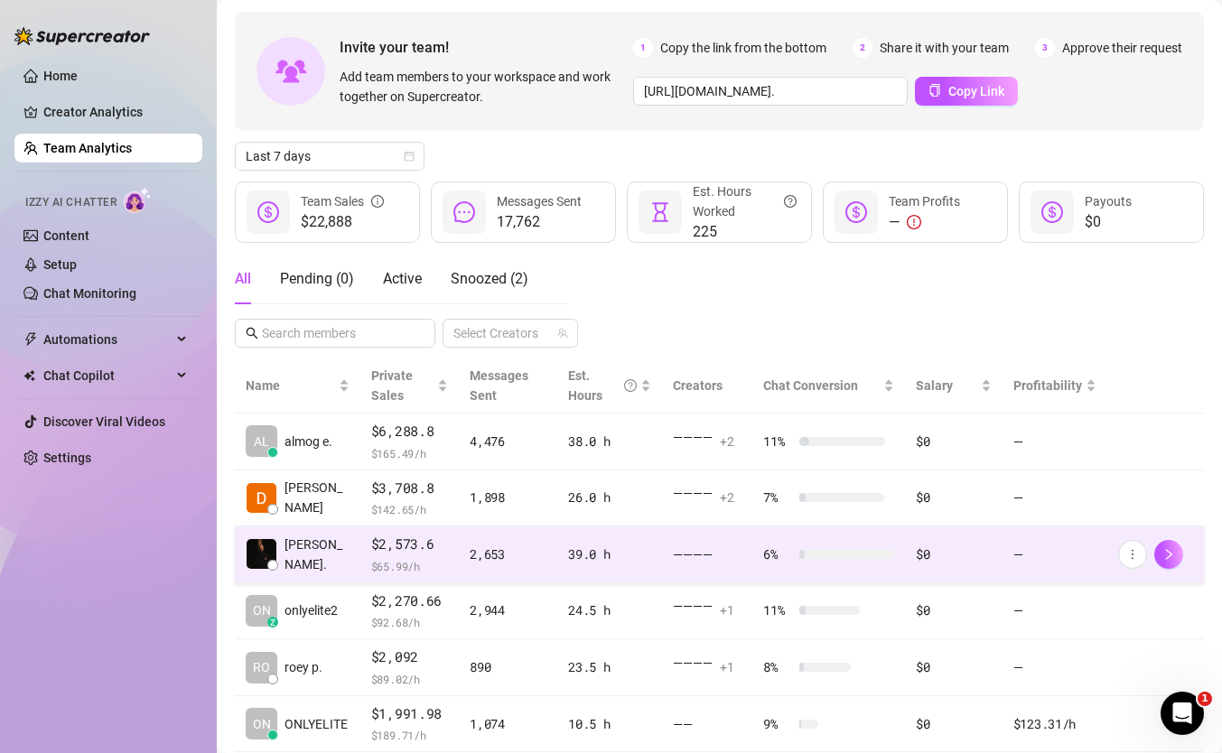
scroll to position [109, 0]
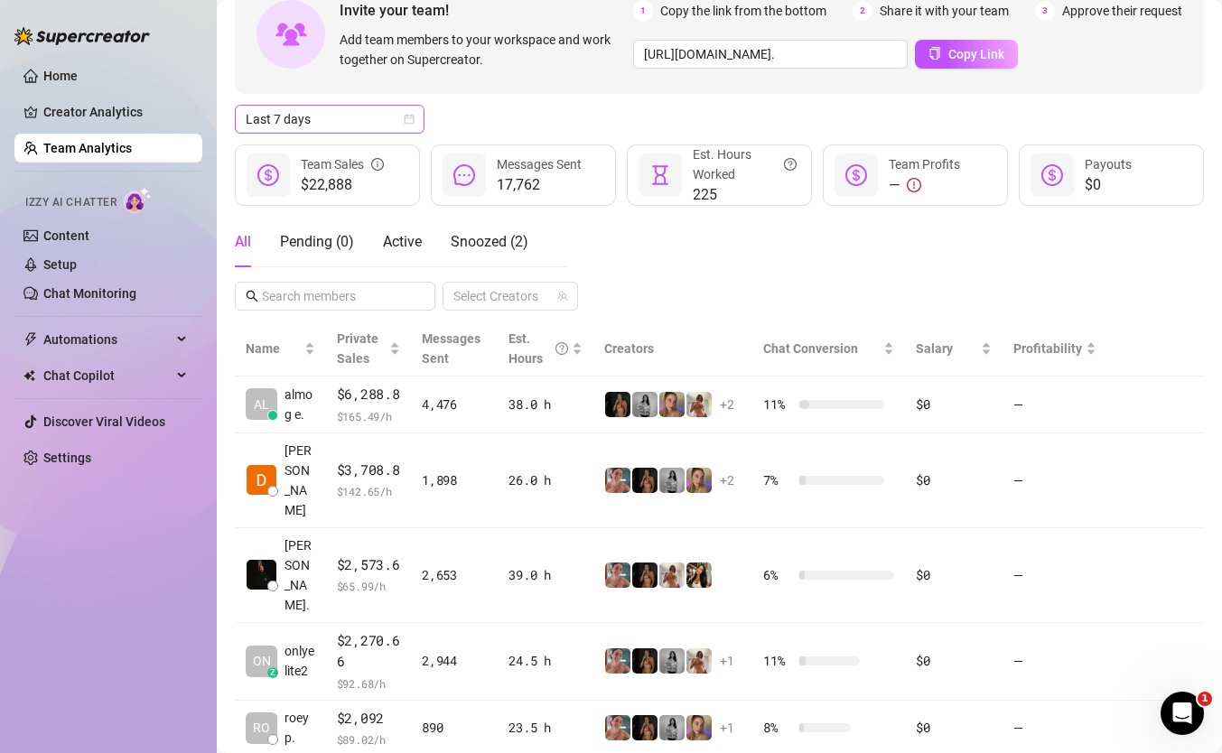
click at [407, 122] on icon "calendar" at bounding box center [409, 119] width 11 height 11
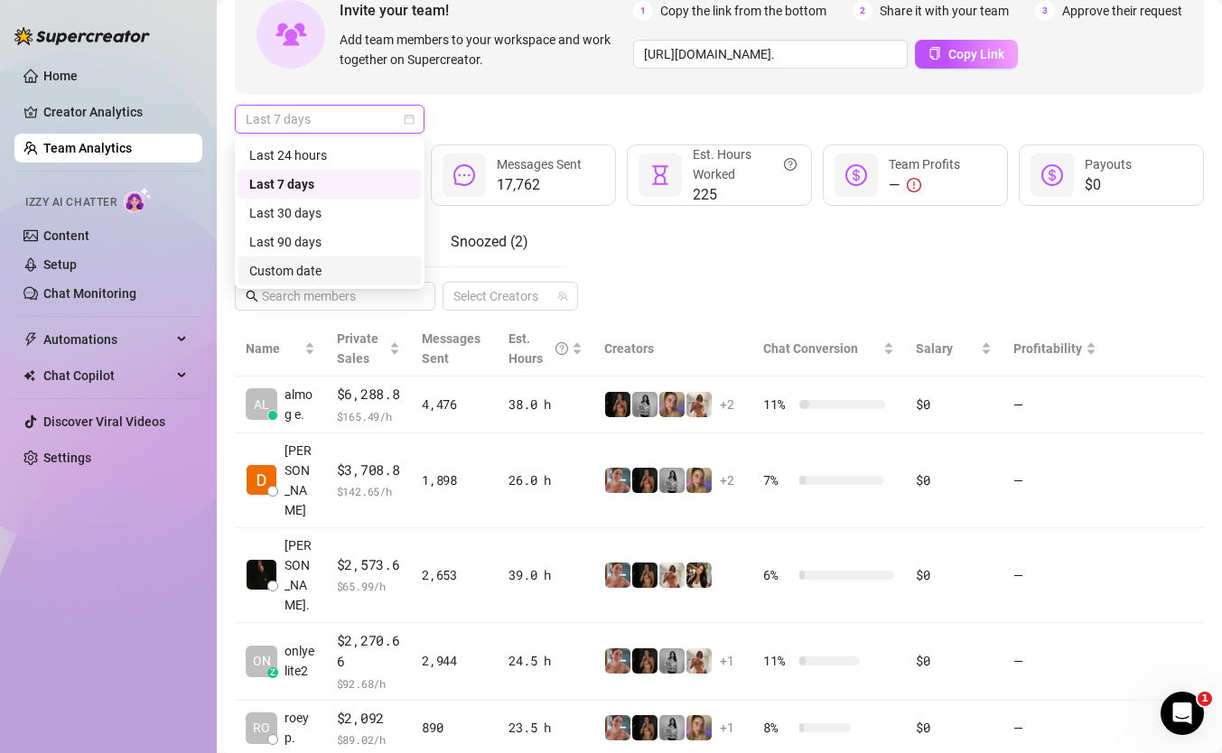
click at [306, 264] on div "Custom date" at bounding box center [329, 271] width 161 height 20
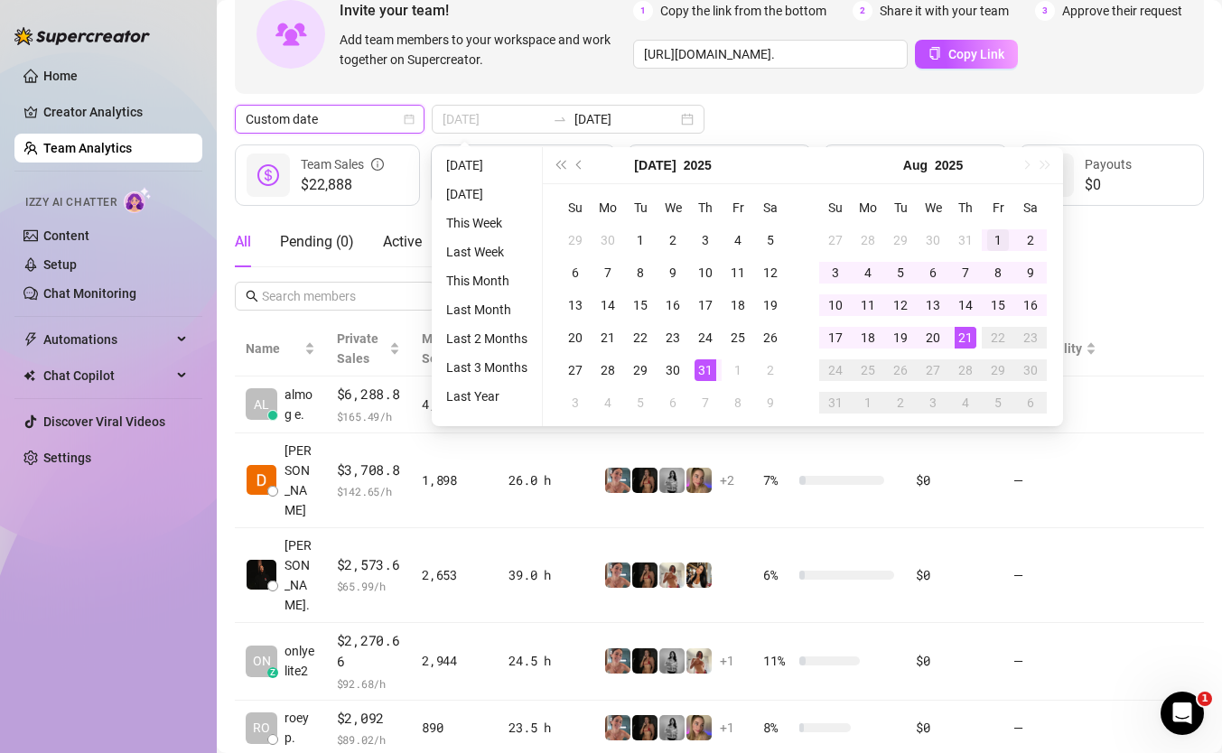
type input "[DATE]"
click at [994, 235] on div "1" at bounding box center [998, 240] width 22 height 22
type input "2025-08-21"
click at [966, 331] on div "21" at bounding box center [966, 338] width 22 height 22
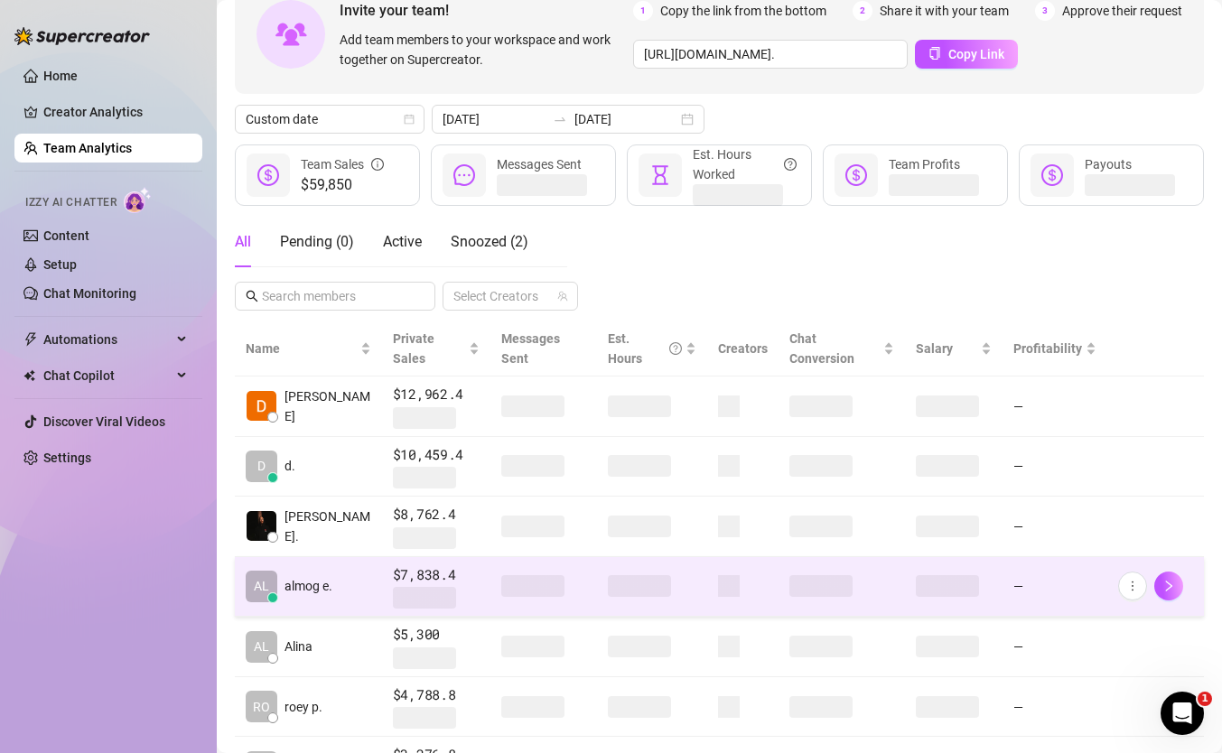
click at [403, 587] on span at bounding box center [424, 598] width 63 height 22
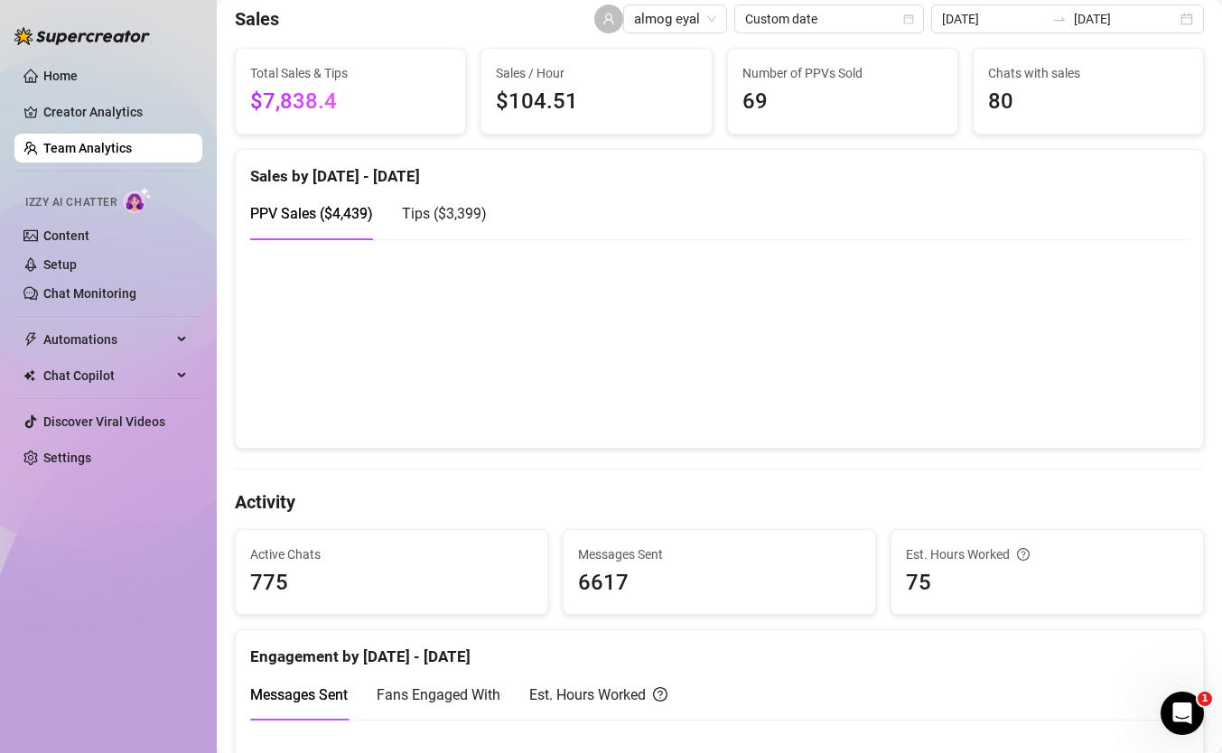
scroll to position [384, 0]
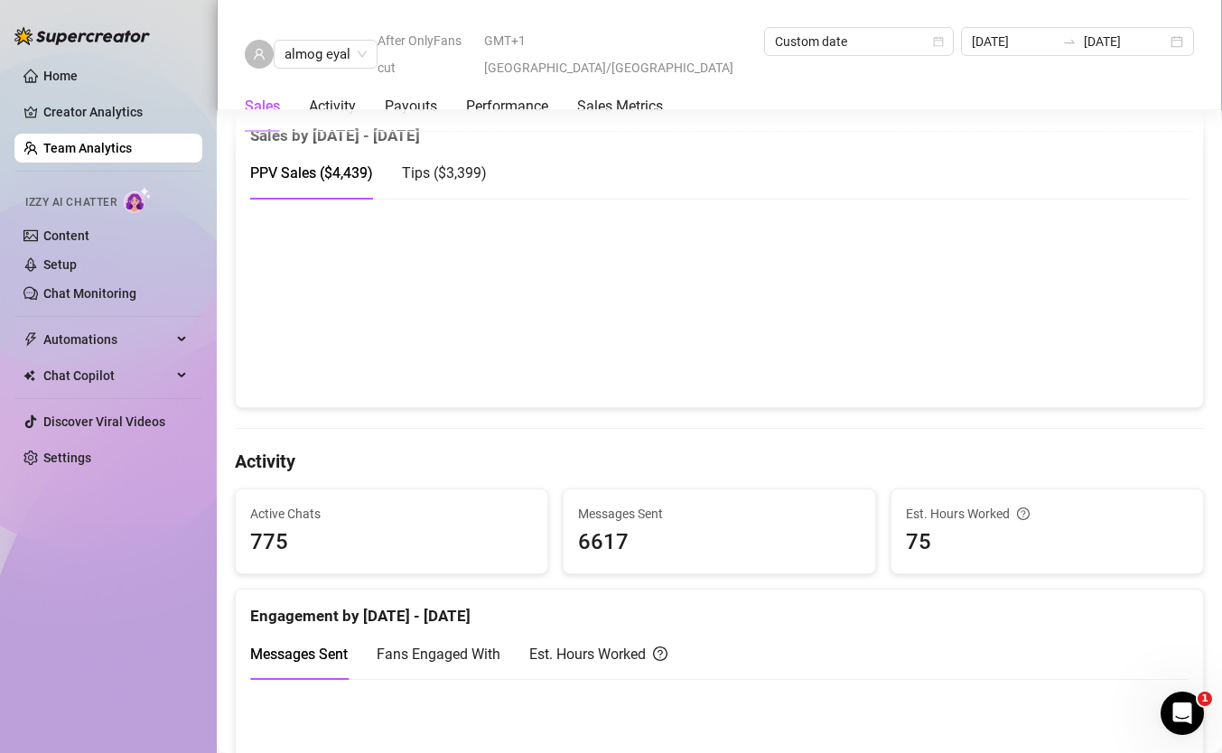
click at [486, 498] on div "Active Chats 775" at bounding box center [392, 532] width 312 height 85
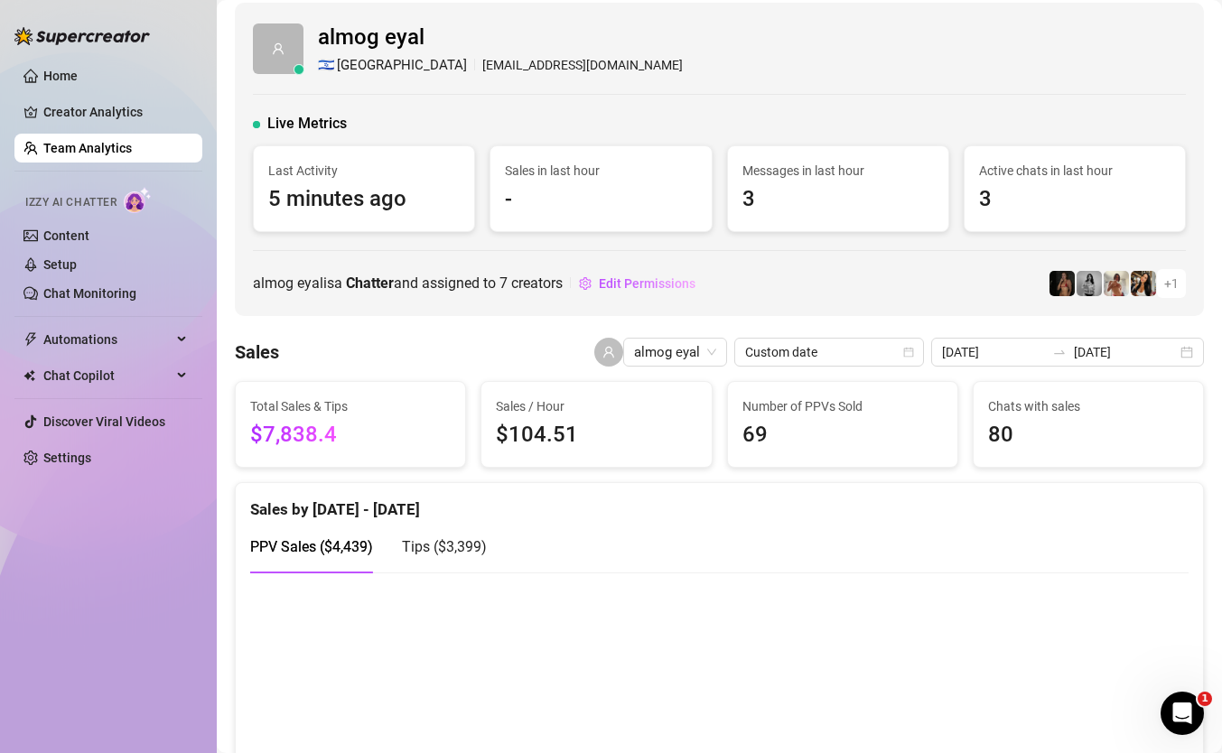
scroll to position [0, 0]
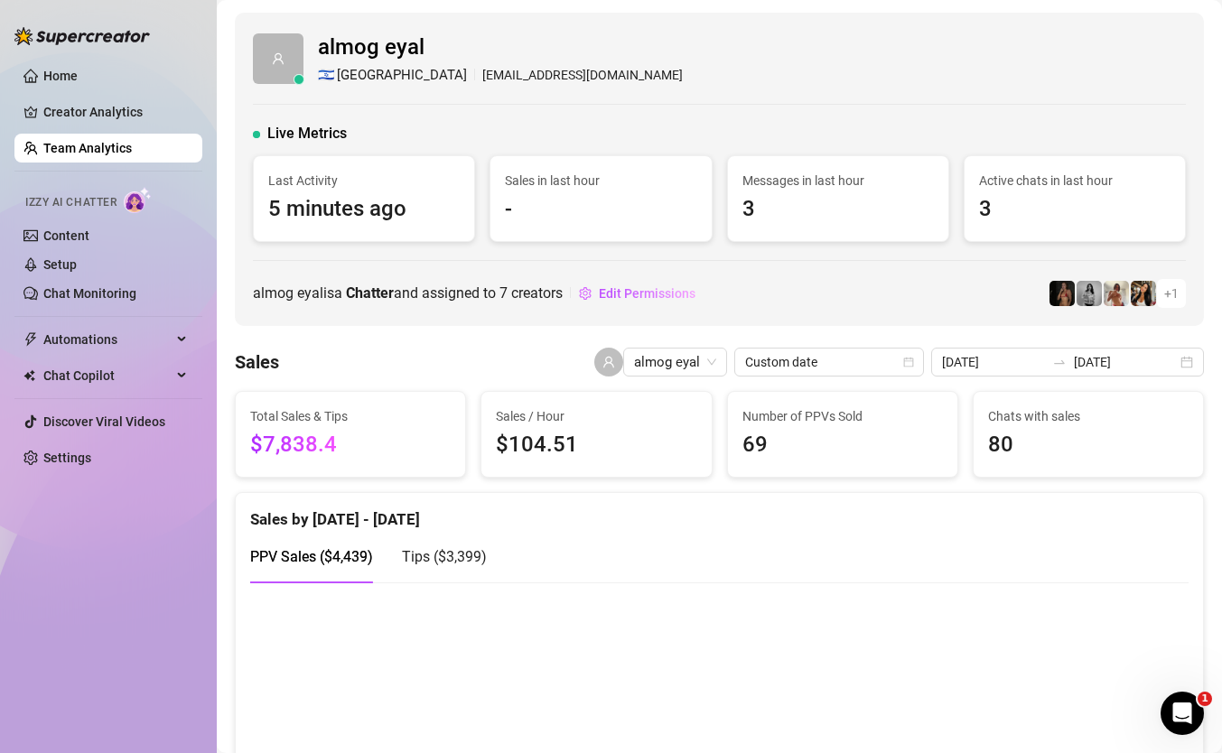
click at [52, 141] on link "Team Analytics" at bounding box center [87, 148] width 89 height 14
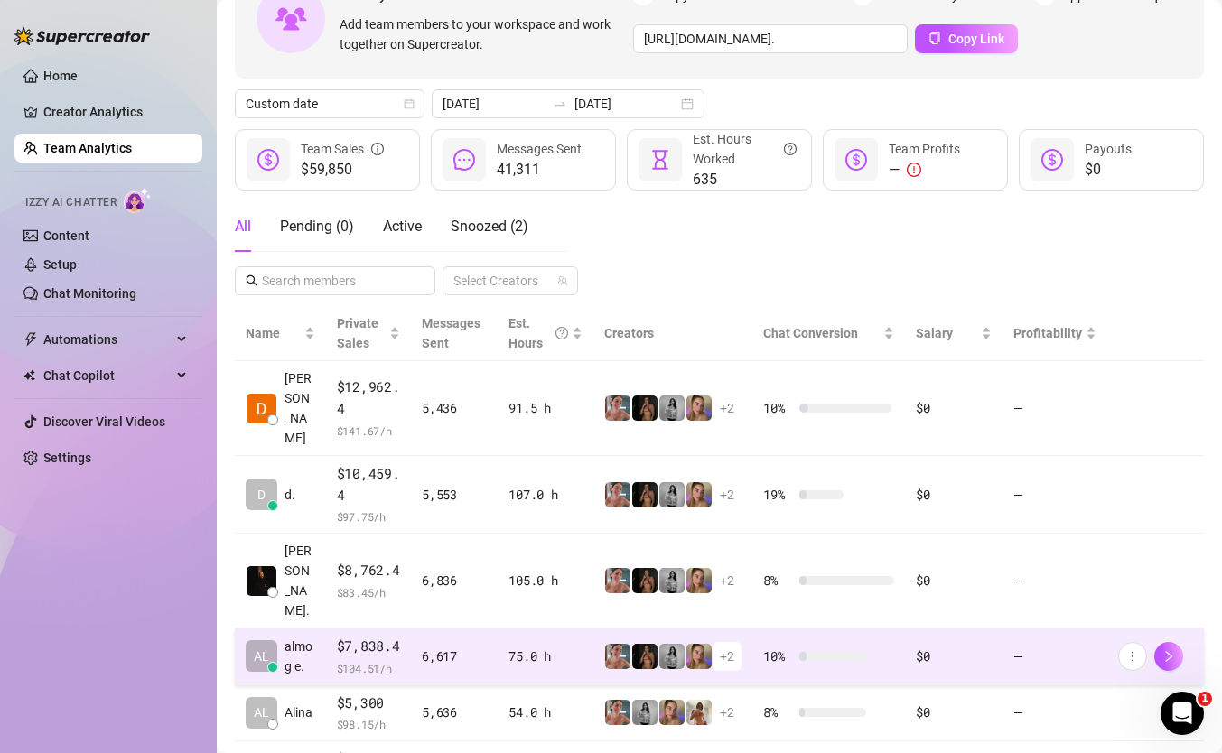
scroll to position [150, 0]
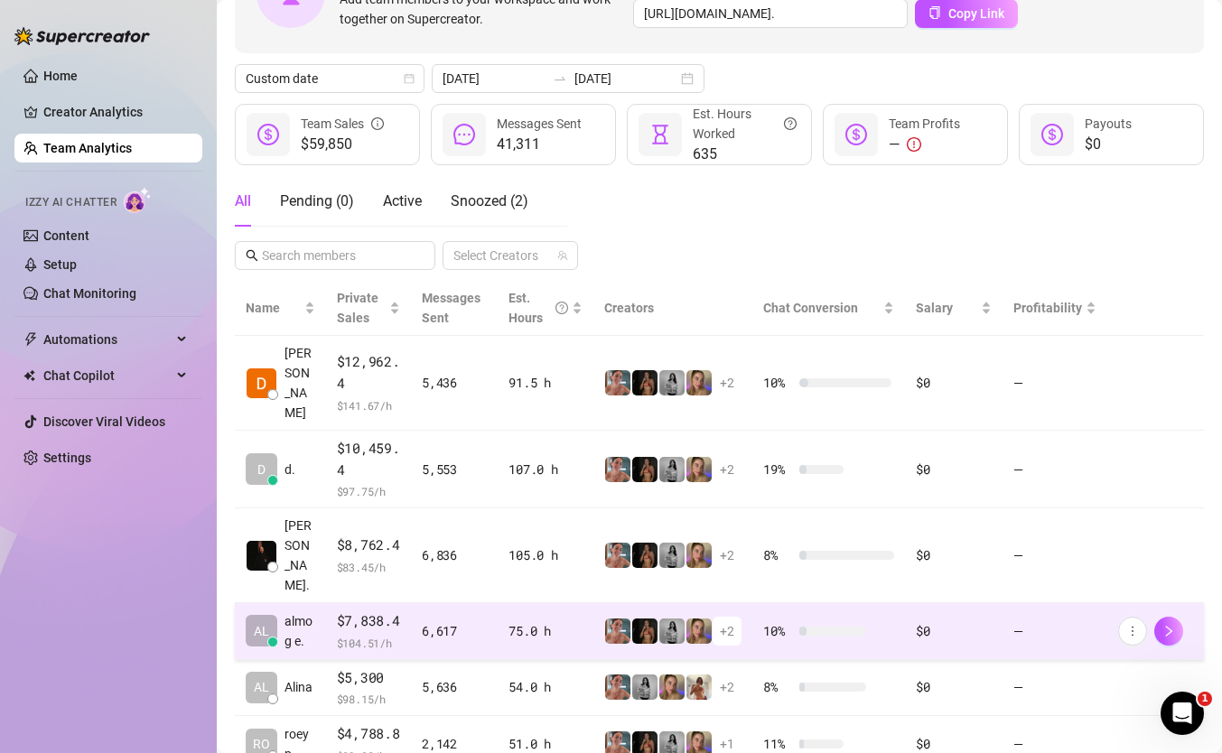
click at [511, 603] on td "75.0 h" at bounding box center [546, 631] width 96 height 57
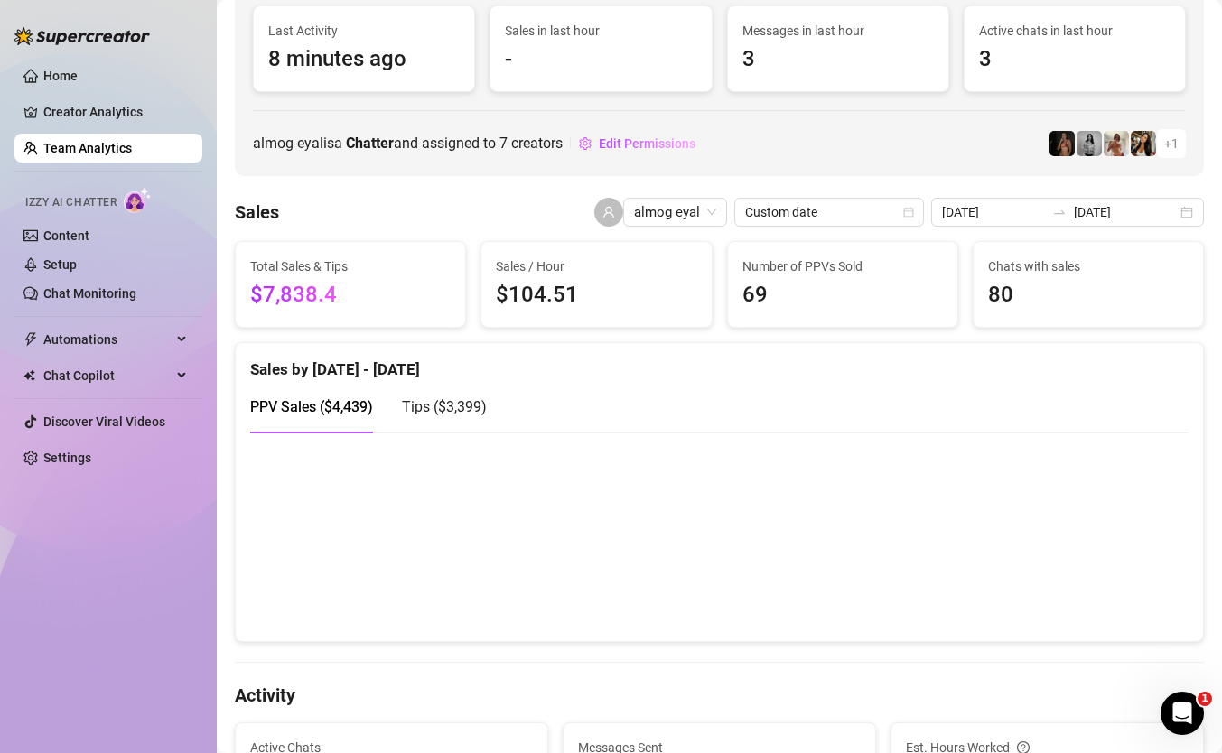
click at [470, 396] on div "Tips ( $3,399 )" at bounding box center [444, 407] width 85 height 23
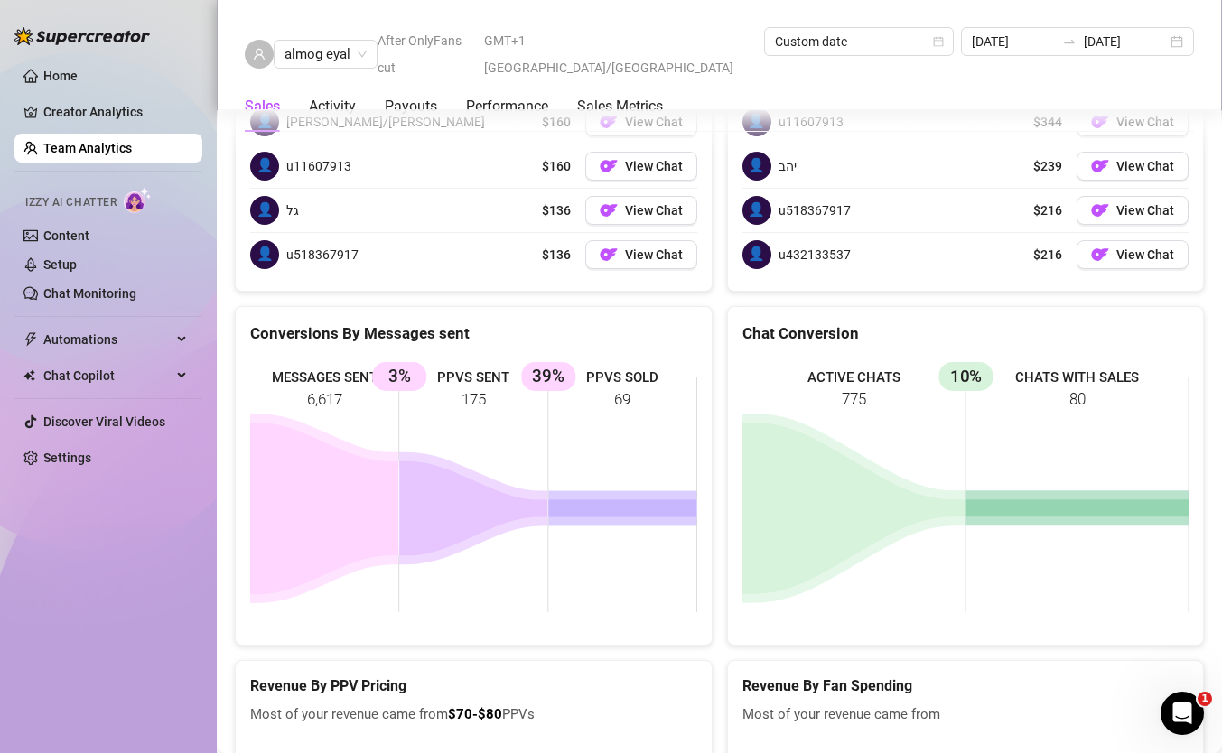
scroll to position [2885, 0]
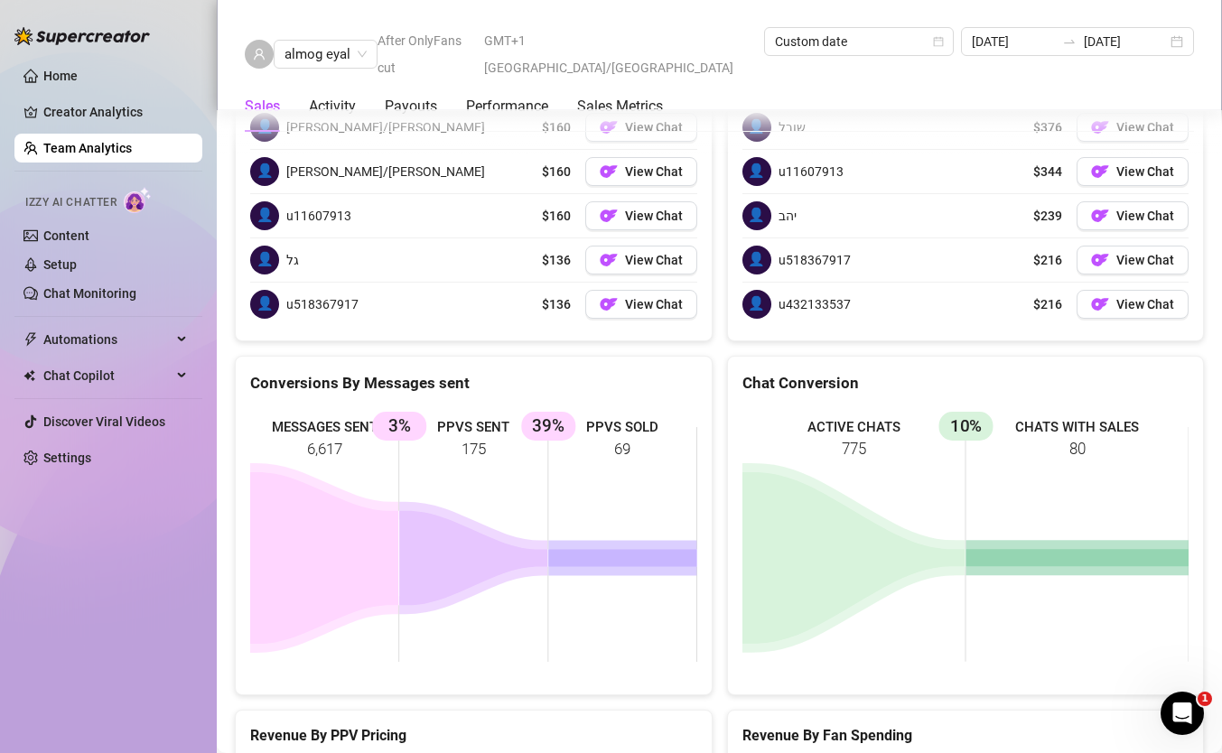
click at [538, 468] on rect at bounding box center [473, 544] width 447 height 271
click at [552, 434] on rect at bounding box center [473, 544] width 447 height 271
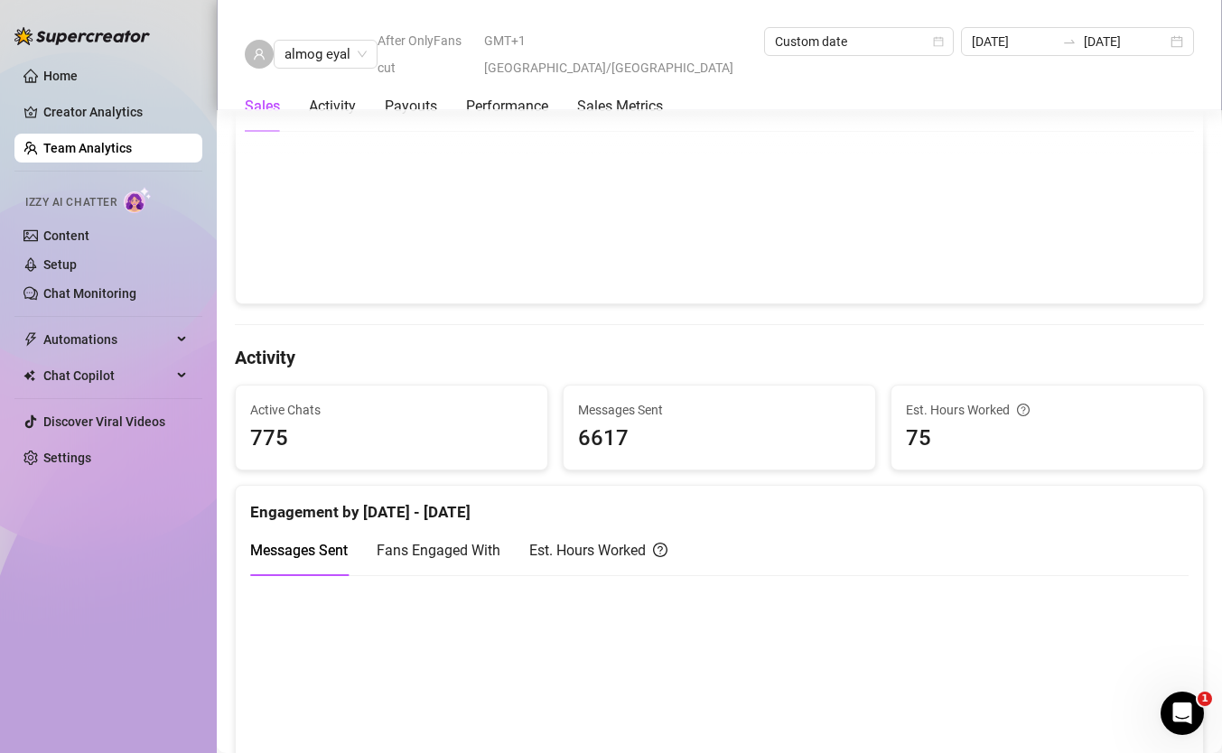
scroll to position [343, 0]
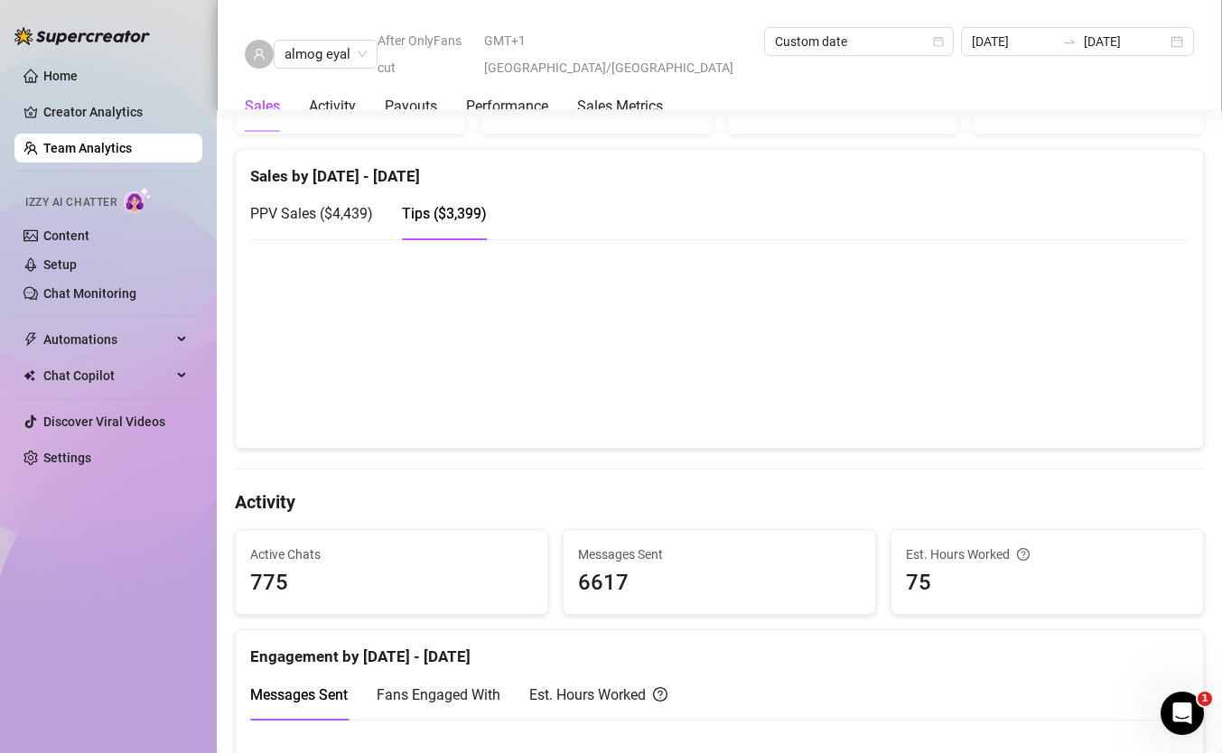
click at [132, 148] on link "Team Analytics" at bounding box center [87, 148] width 89 height 14
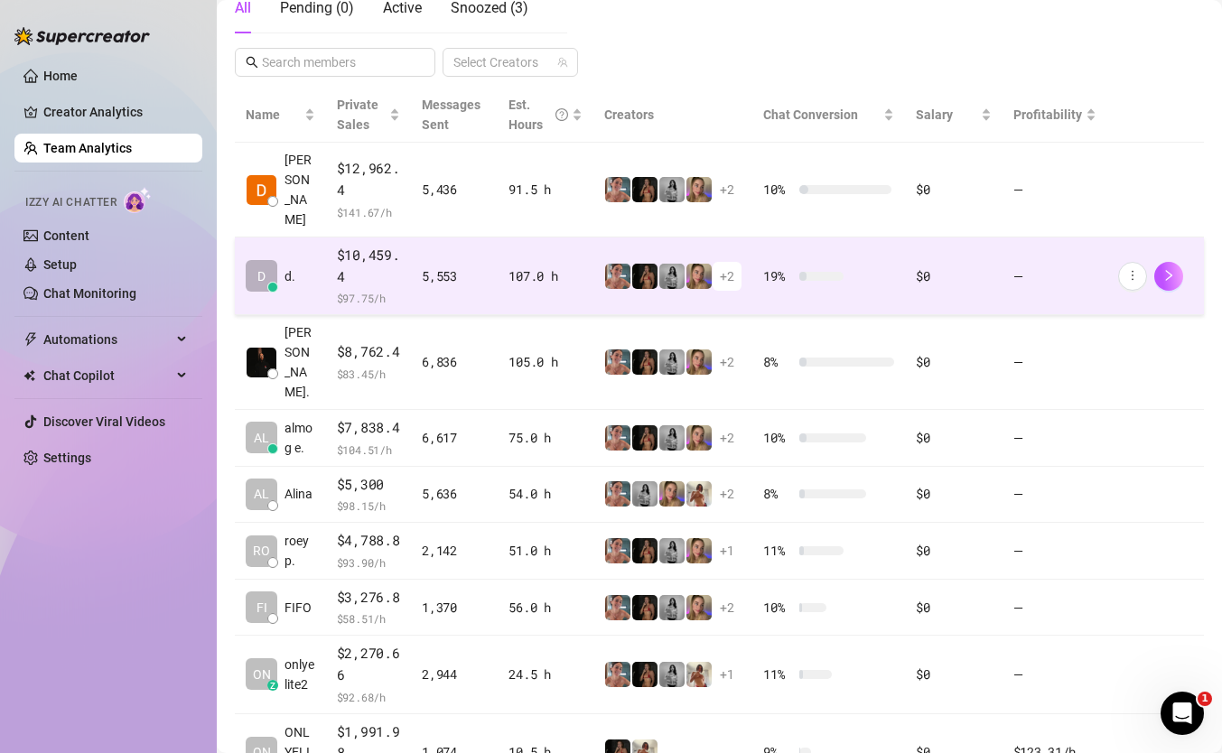
click at [406, 268] on td "$10,459.4 $ 97.75 /h" at bounding box center [369, 277] width 86 height 78
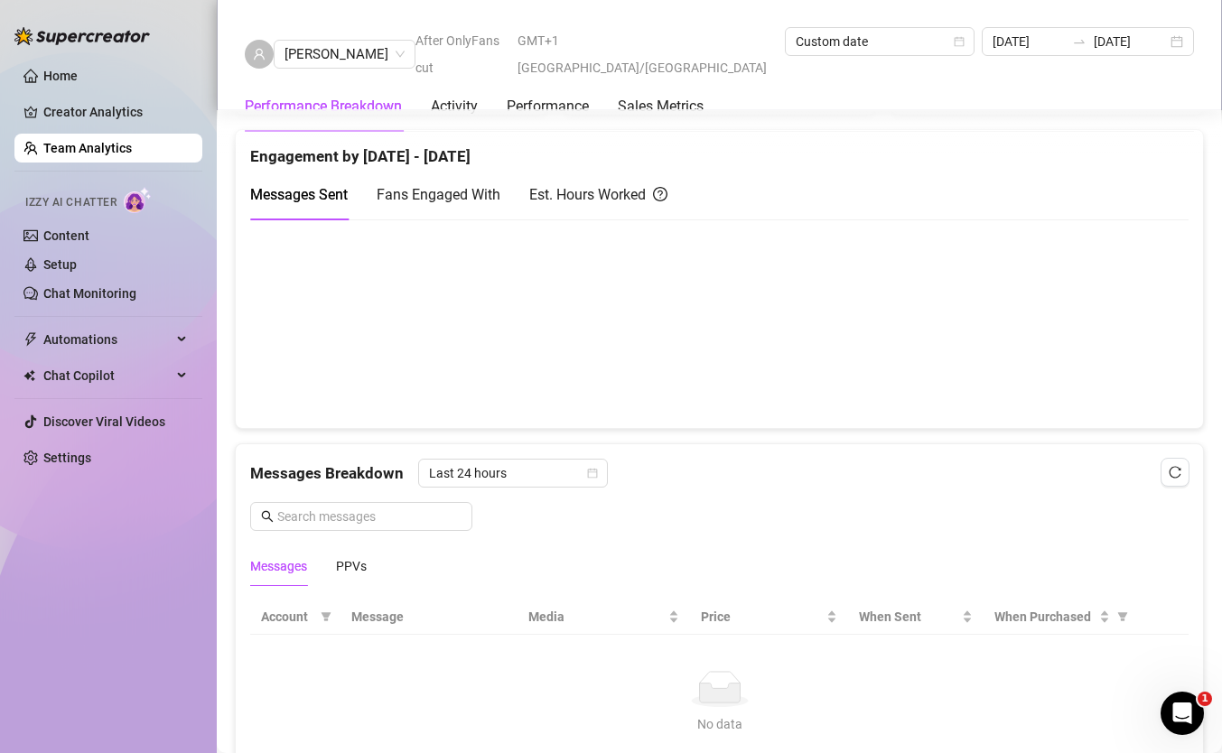
scroll to position [756, 0]
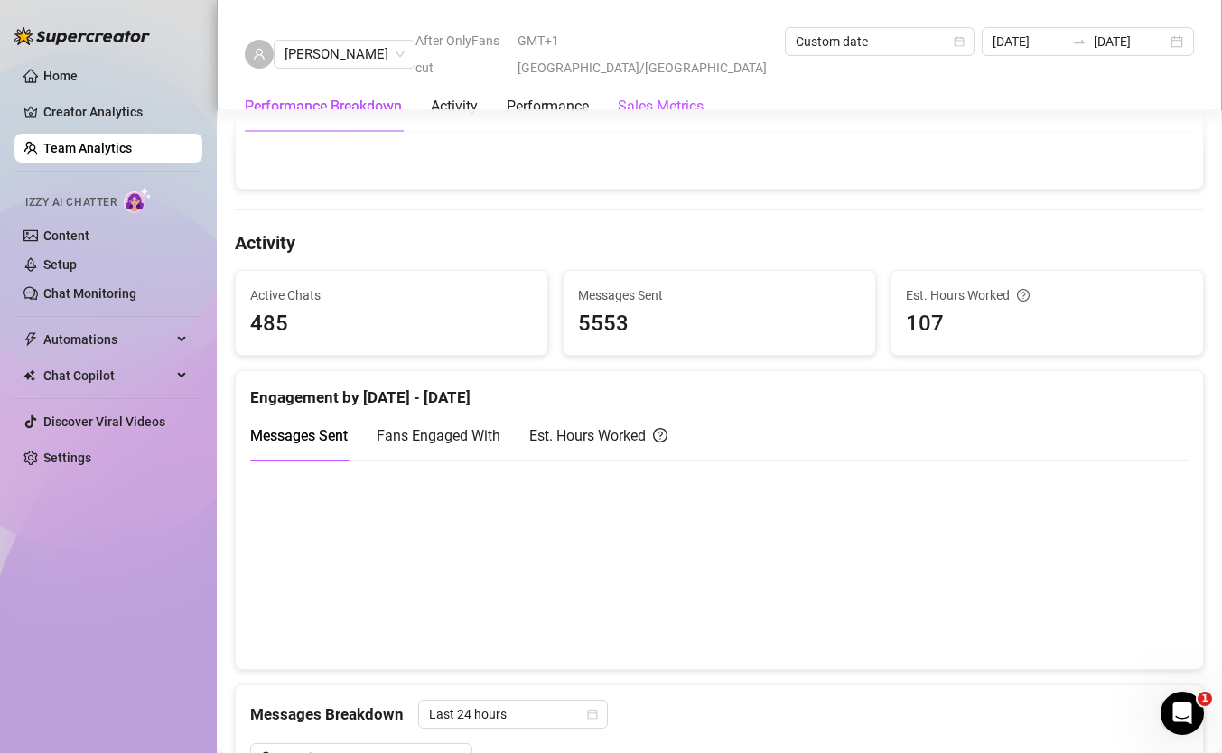
click at [675, 96] on Metrics "Sales Metrics" at bounding box center [661, 107] width 86 height 22
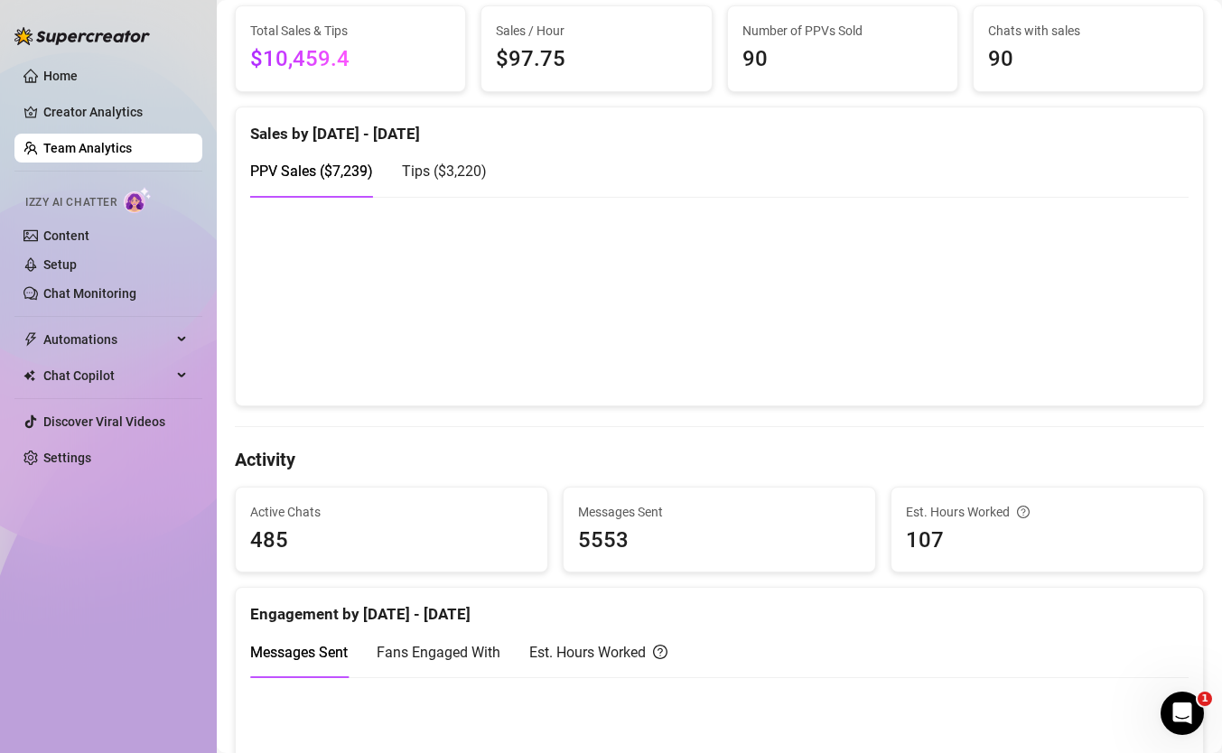
scroll to position [0, 0]
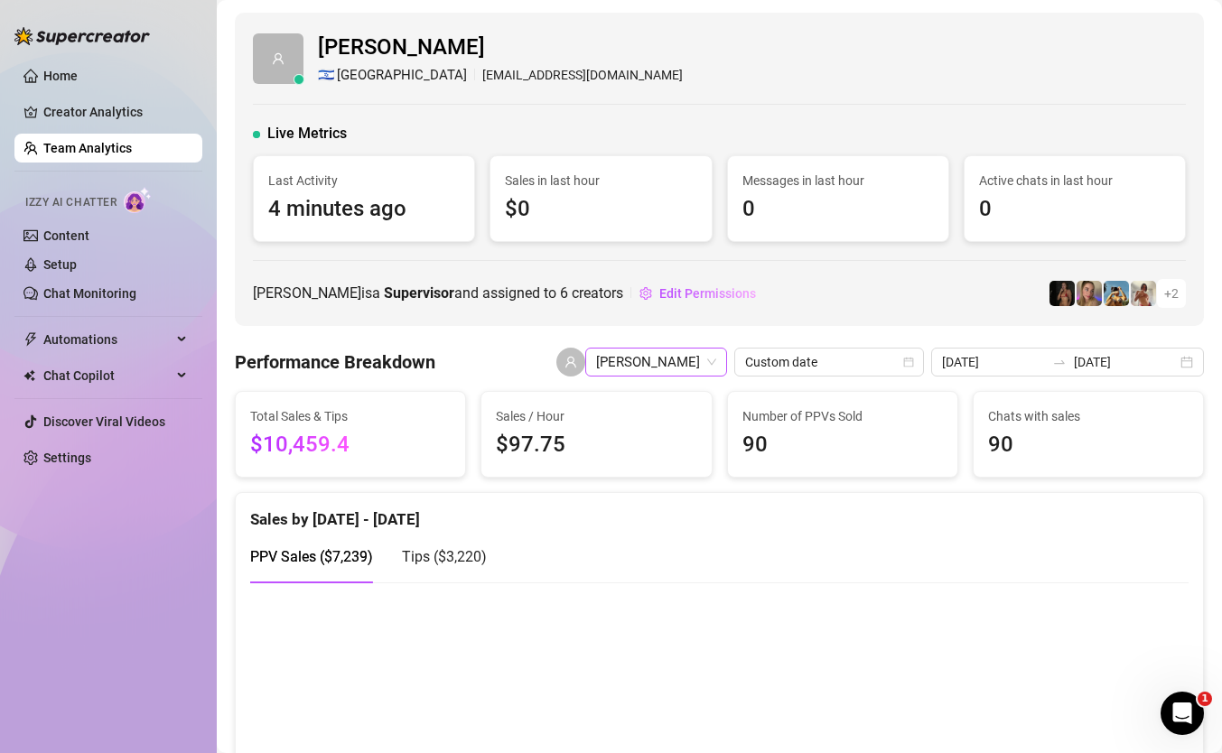
click at [716, 368] on span "[PERSON_NAME]" at bounding box center [656, 362] width 120 height 27
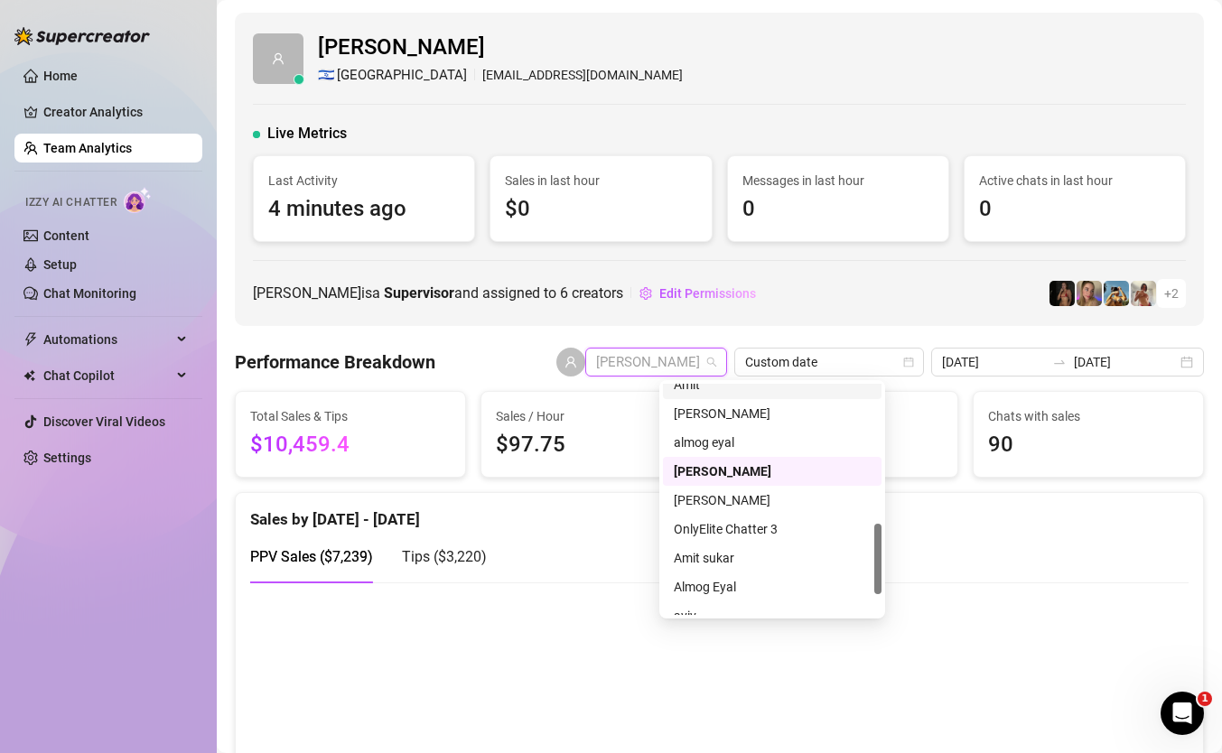
scroll to position [462, 0]
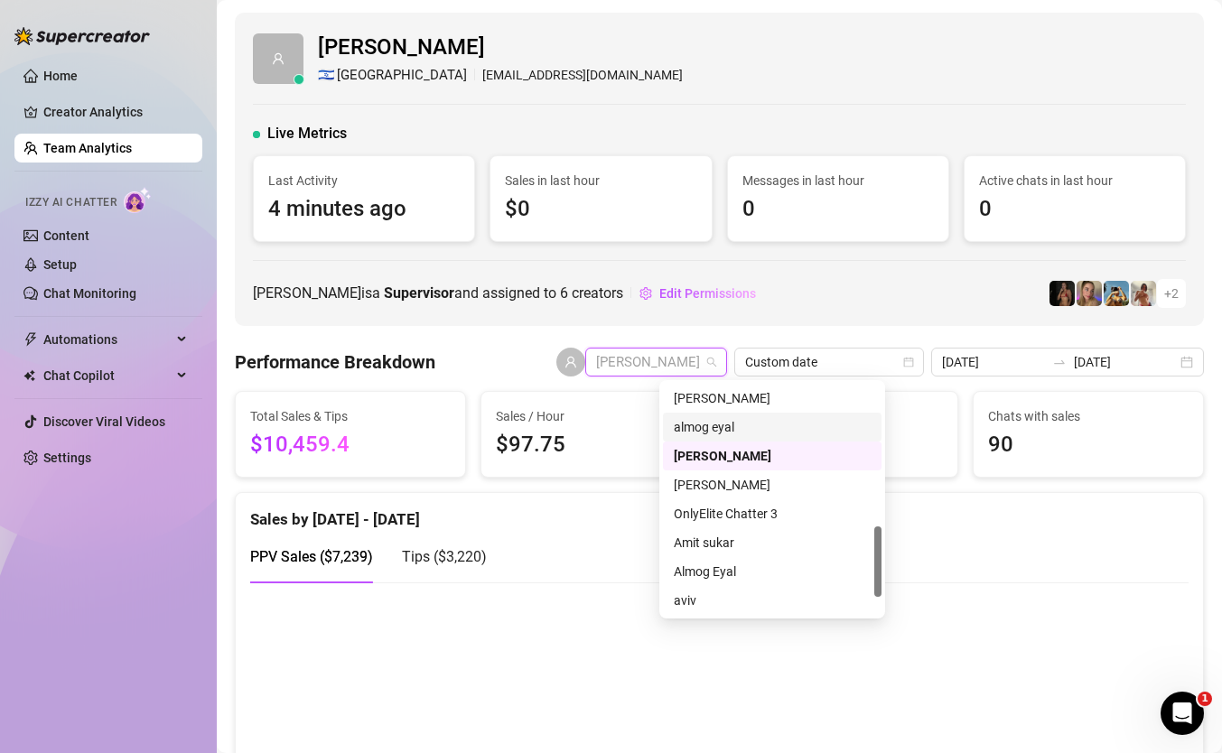
click at [732, 430] on div "almog eyal" at bounding box center [772, 427] width 197 height 20
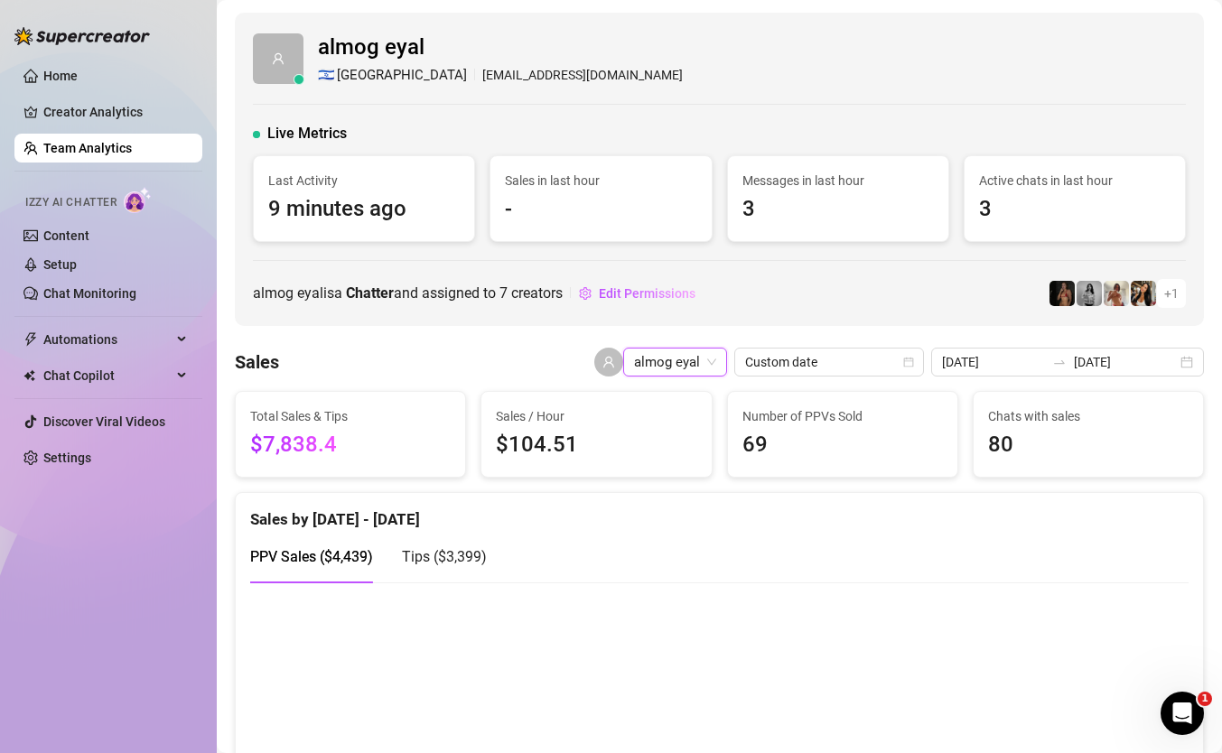
click at [574, 512] on div "Sales by Aug 1 - Aug 21" at bounding box center [719, 512] width 938 height 39
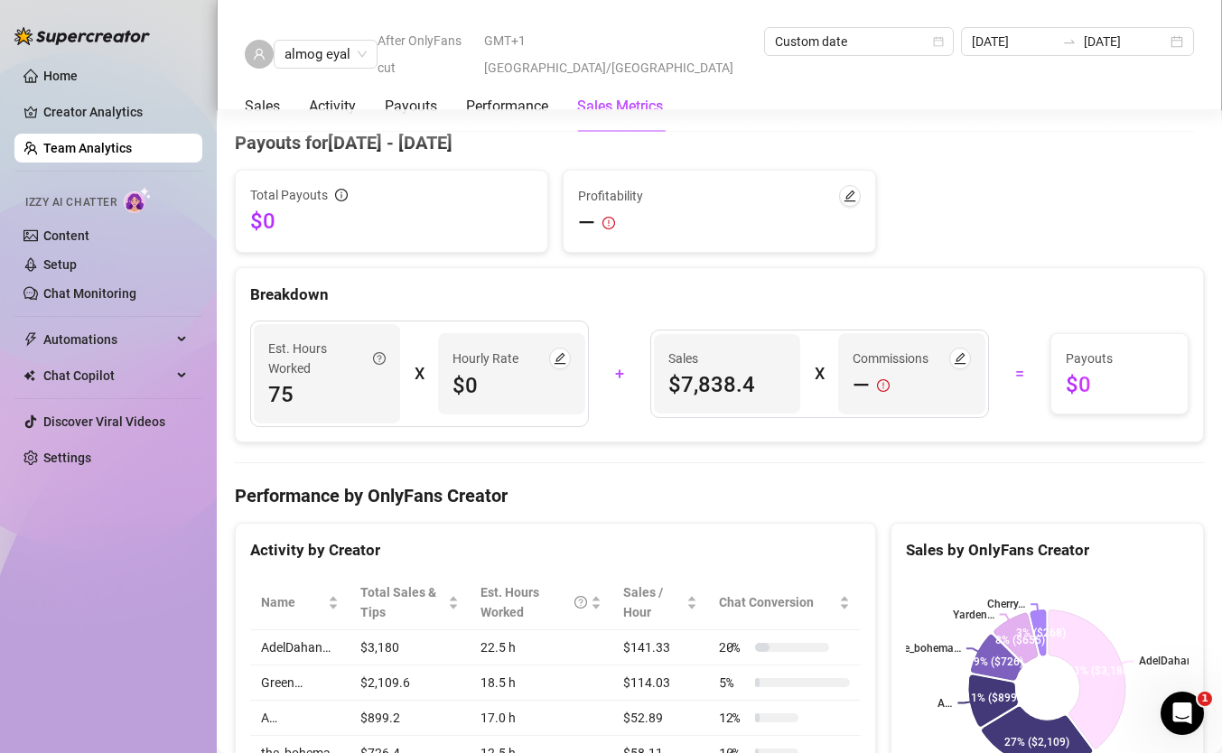
scroll to position [1928, 0]
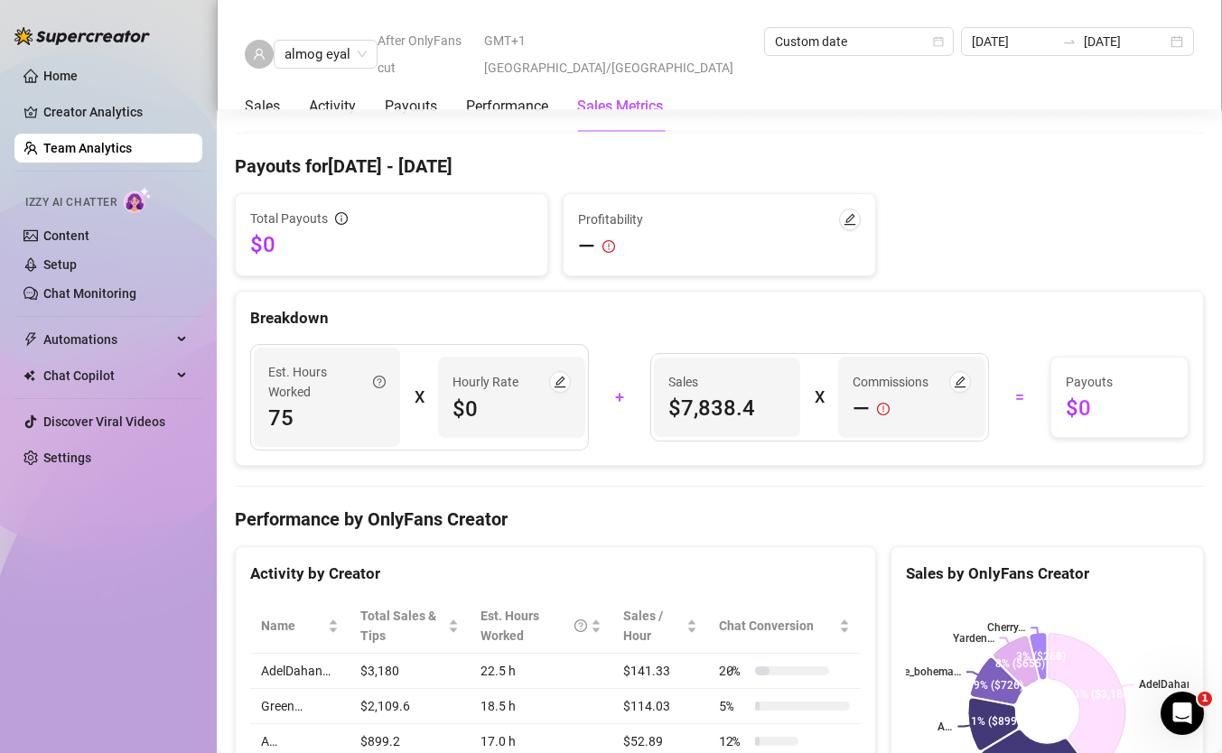
click at [858, 392] on div "Commissions" at bounding box center [911, 382] width 117 height 22
click at [858, 404] on span "—" at bounding box center [861, 409] width 17 height 29
click at [962, 383] on icon "edit" at bounding box center [960, 382] width 13 height 13
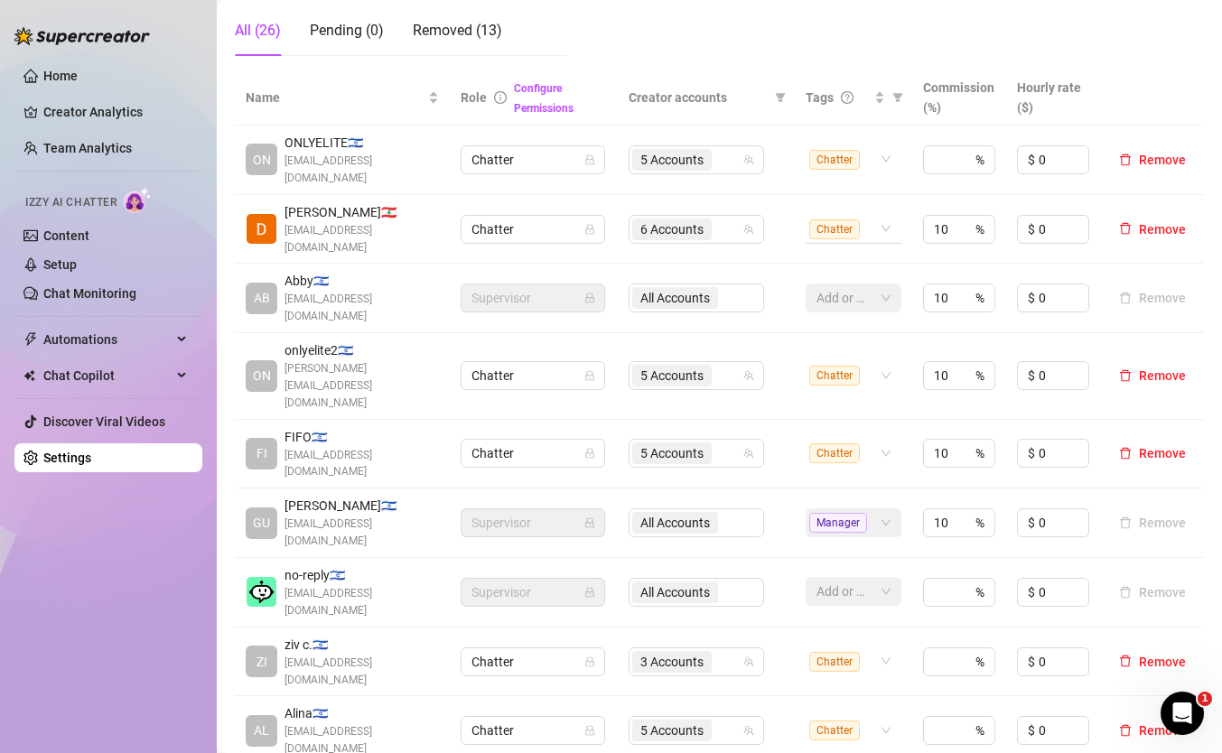
scroll to position [338, 0]
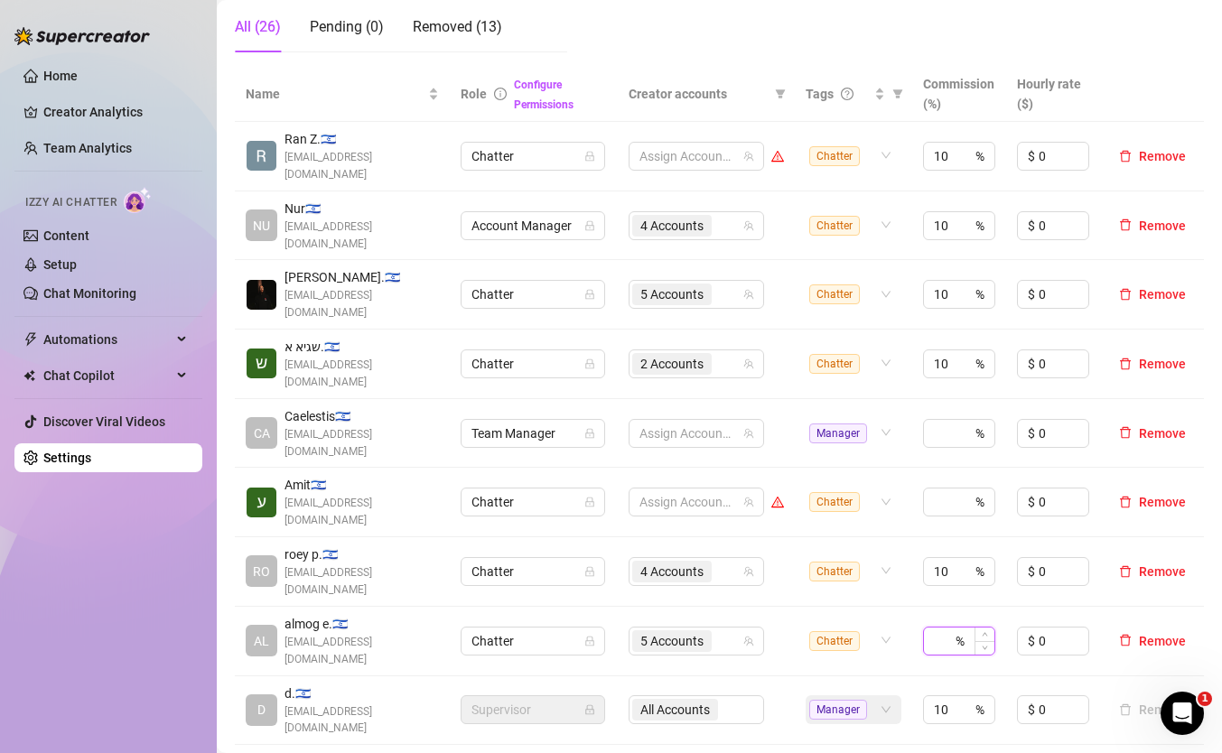
click at [943, 628] on input at bounding box center [943, 641] width 18 height 27
type input "10"
click at [107, 141] on link "Team Analytics" at bounding box center [87, 148] width 89 height 14
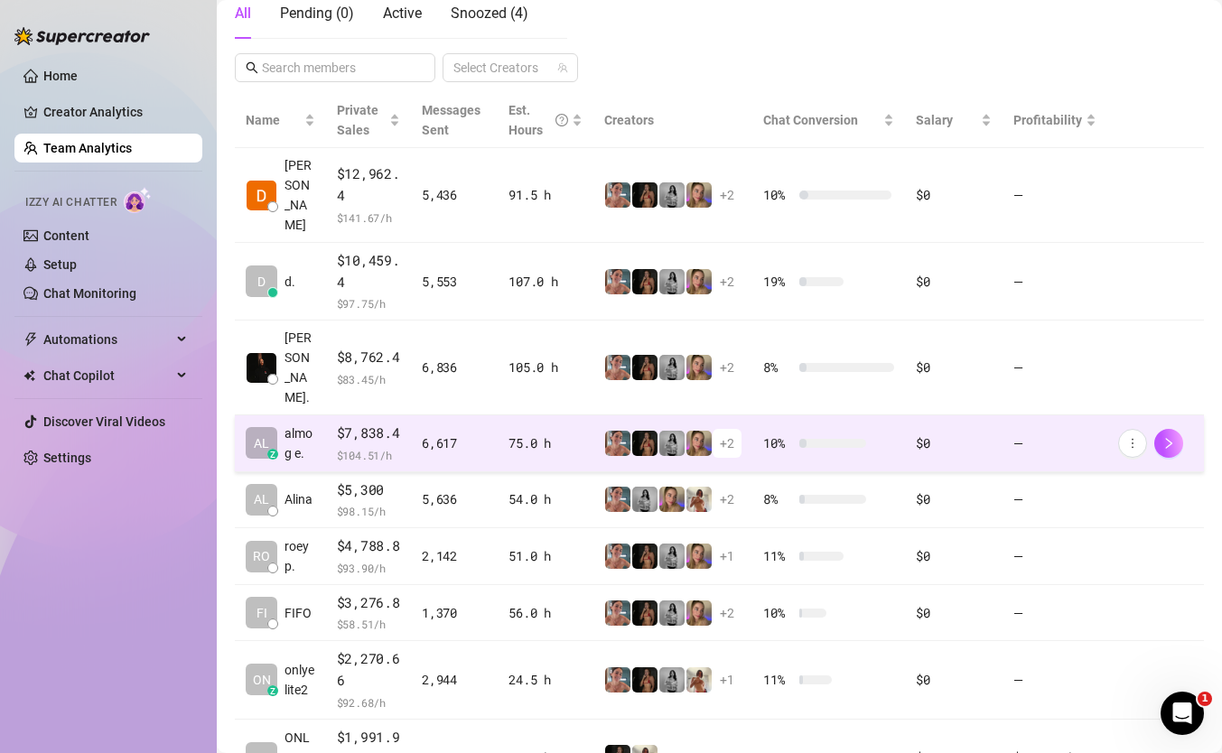
click at [326, 415] on td "$7,838.4 $ 104.51 /h" at bounding box center [369, 443] width 86 height 57
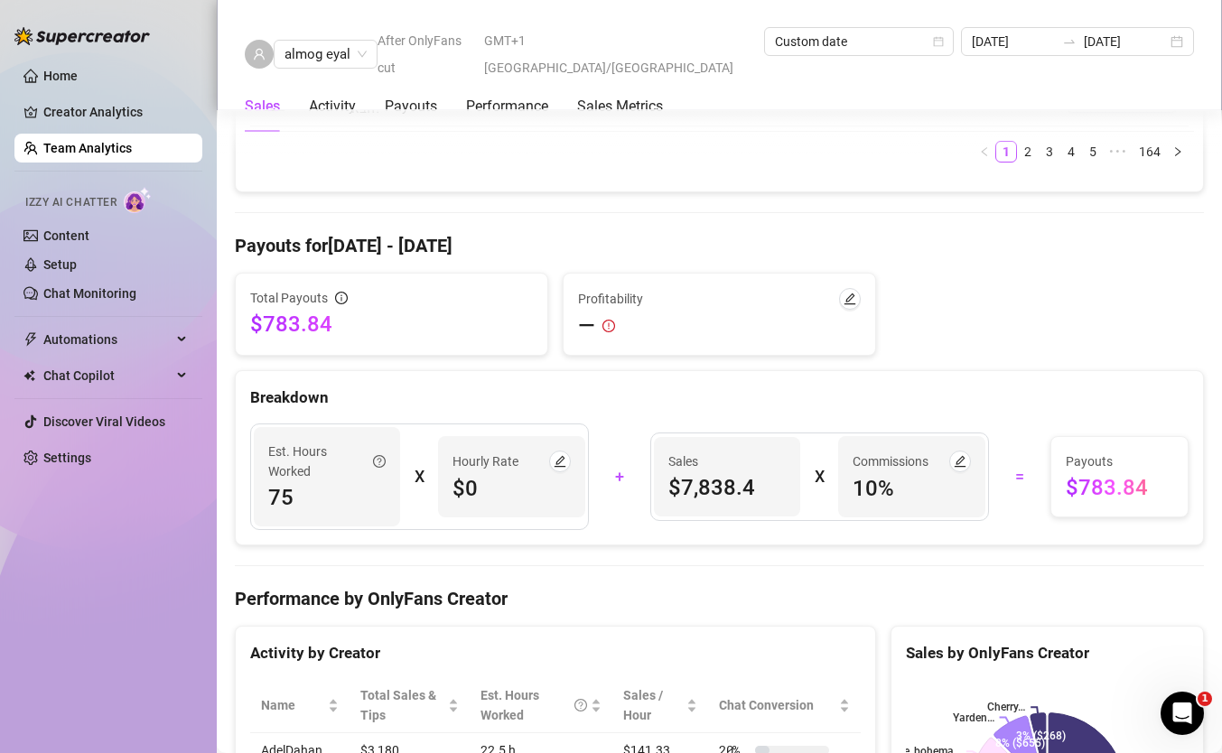
scroll to position [1851, 0]
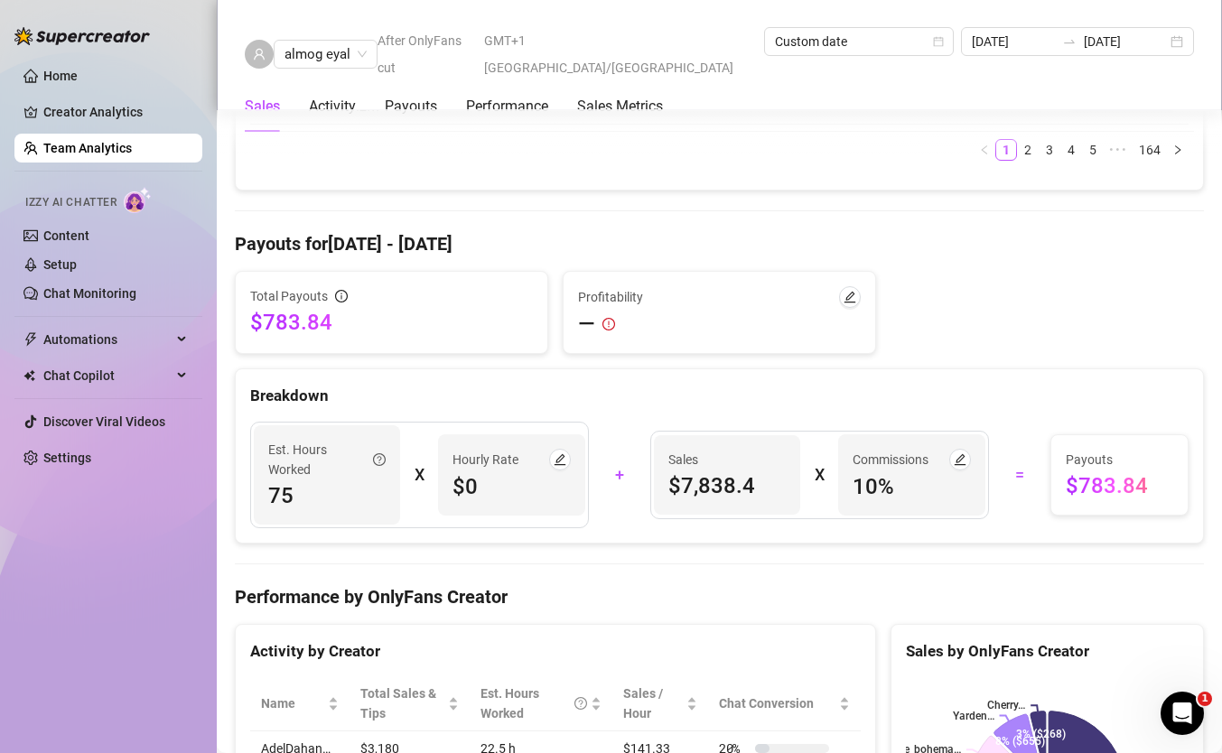
click at [86, 150] on link "Team Analytics" at bounding box center [87, 148] width 89 height 14
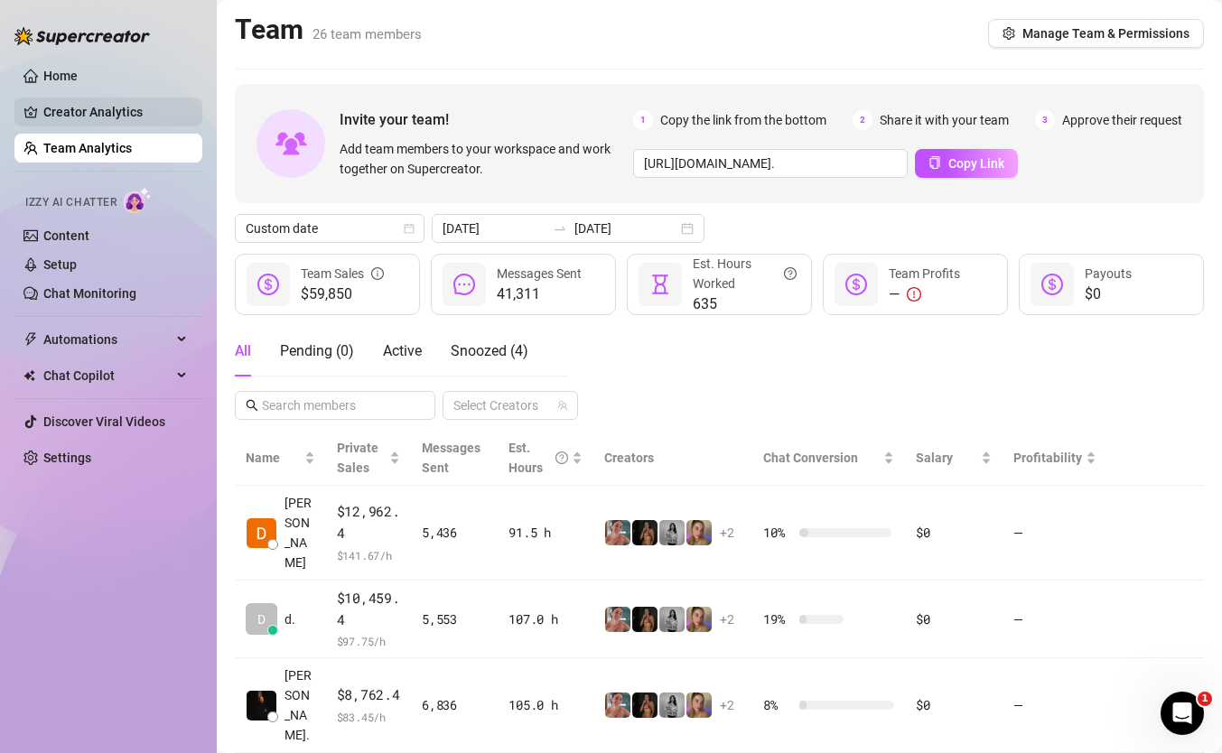
click at [139, 117] on link "Creator Analytics" at bounding box center [115, 112] width 145 height 29
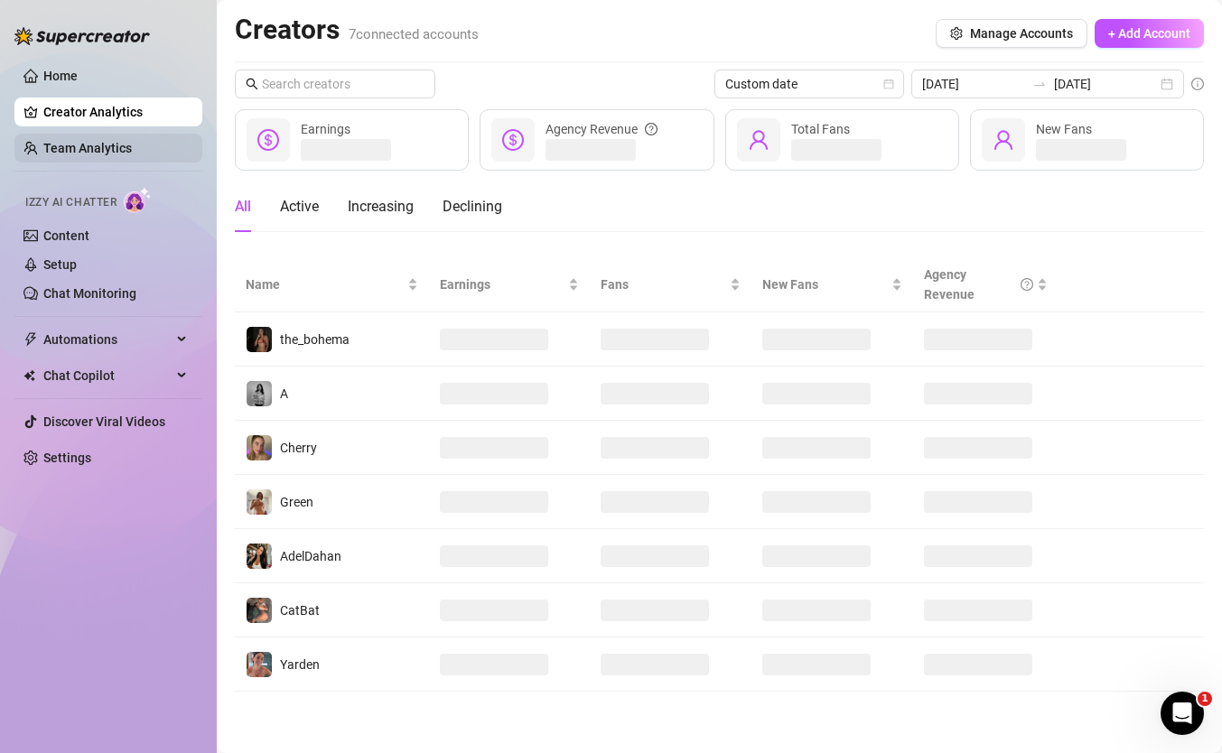
click at [114, 155] on link "Team Analytics" at bounding box center [87, 148] width 89 height 14
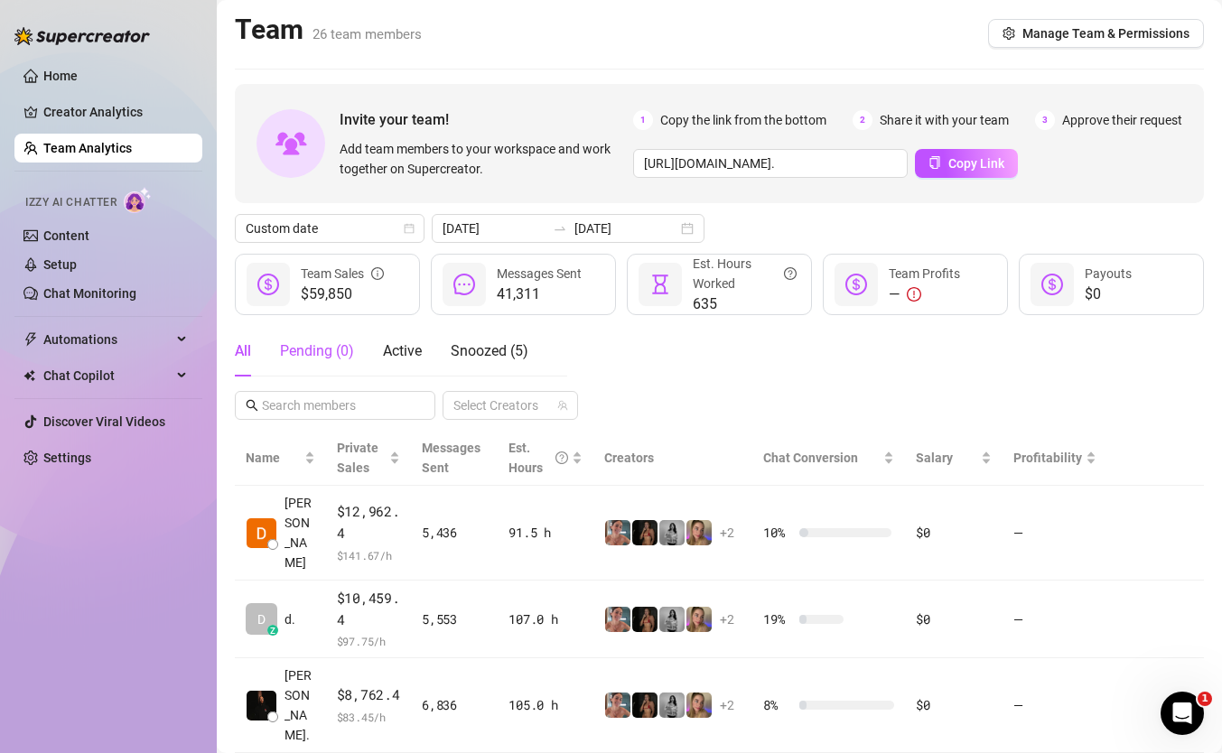
click at [344, 349] on div "Pending ( 0 )" at bounding box center [317, 352] width 74 height 22
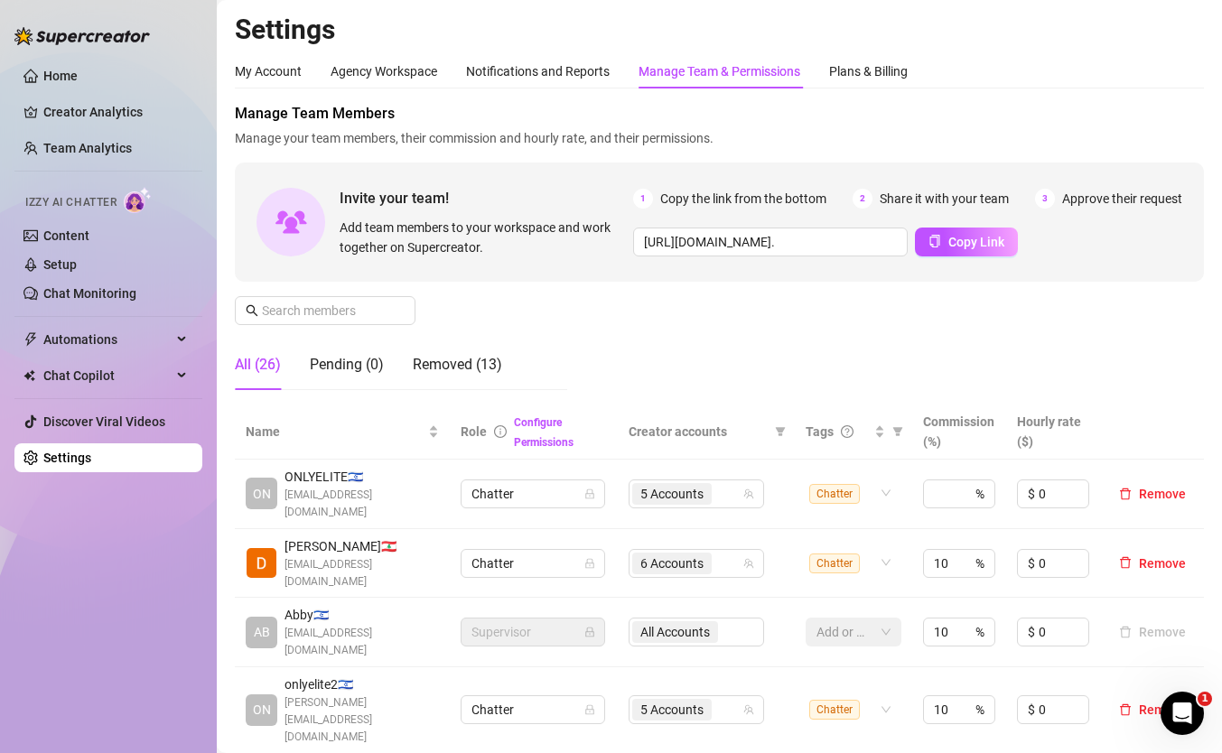
click at [537, 504] on td "Chatter" at bounding box center [533, 495] width 167 height 70
click at [338, 363] on div "Pending (0)" at bounding box center [347, 365] width 74 height 22
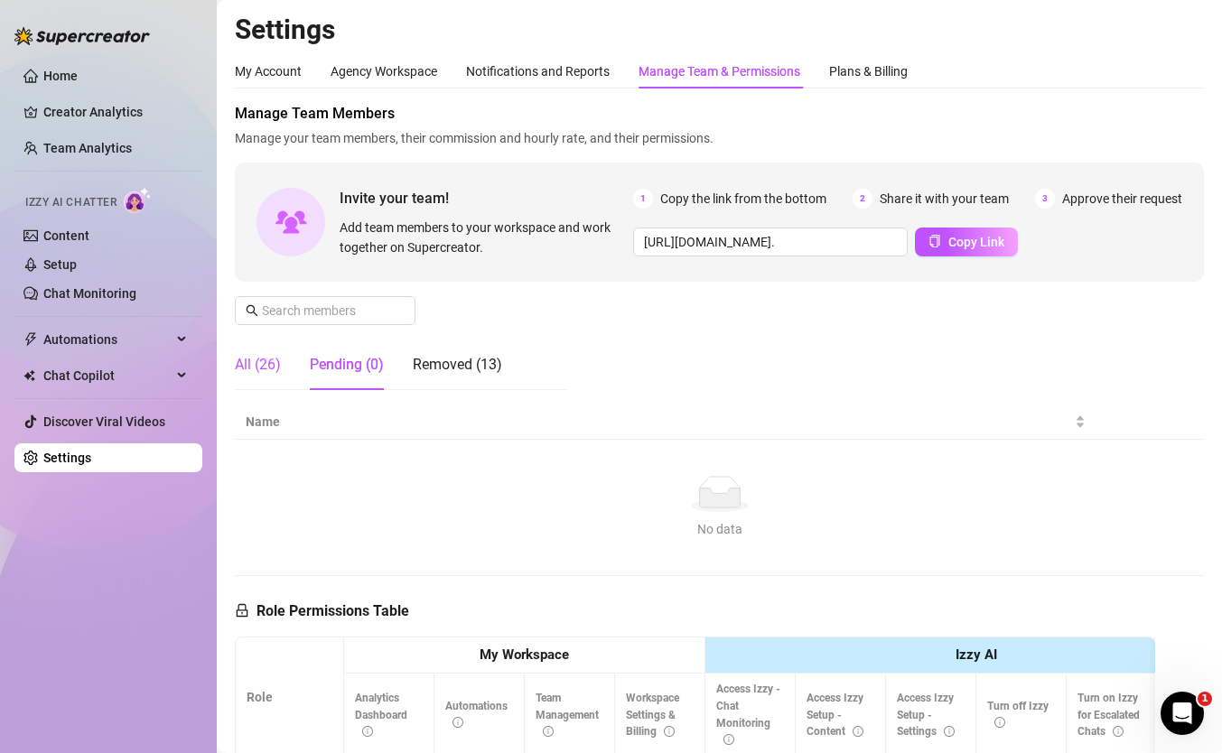
click at [264, 368] on div "All (26)" at bounding box center [258, 365] width 46 height 22
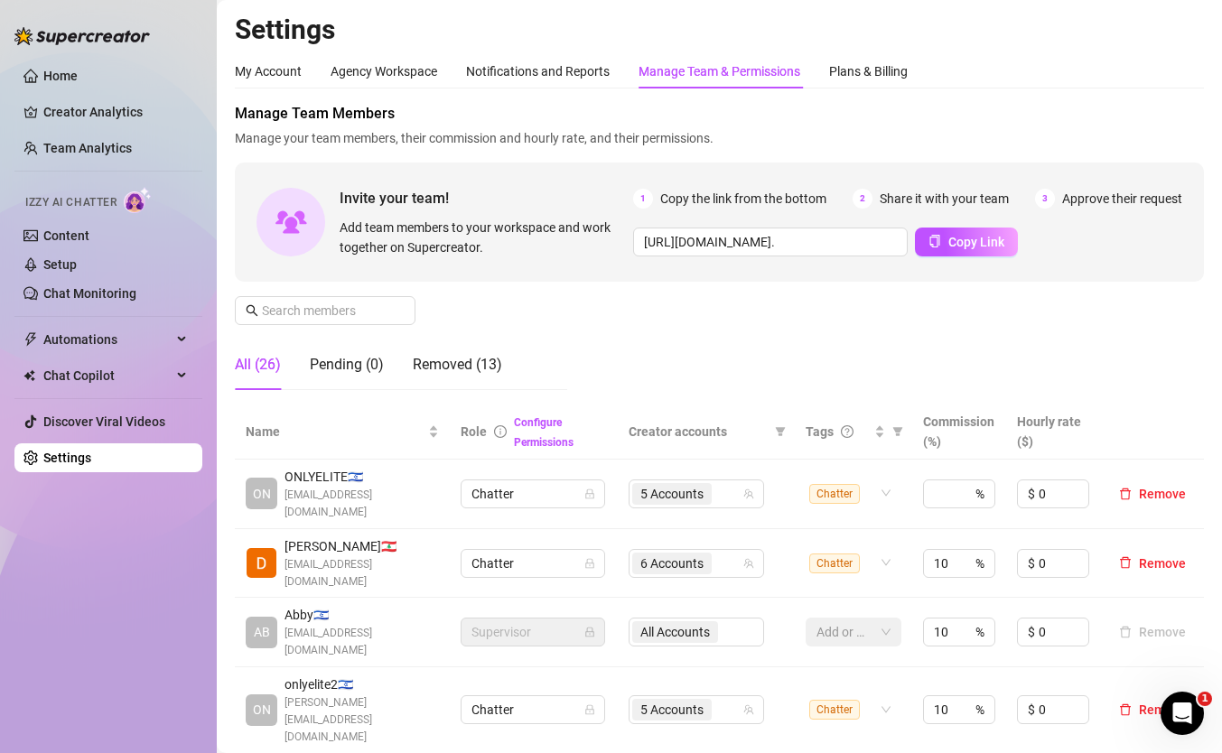
click at [576, 353] on div "Manage Team Members Manage your team members, their commission and hourly rate,…" at bounding box center [719, 254] width 969 height 302
click at [112, 145] on link "Team Analytics" at bounding box center [87, 148] width 89 height 14
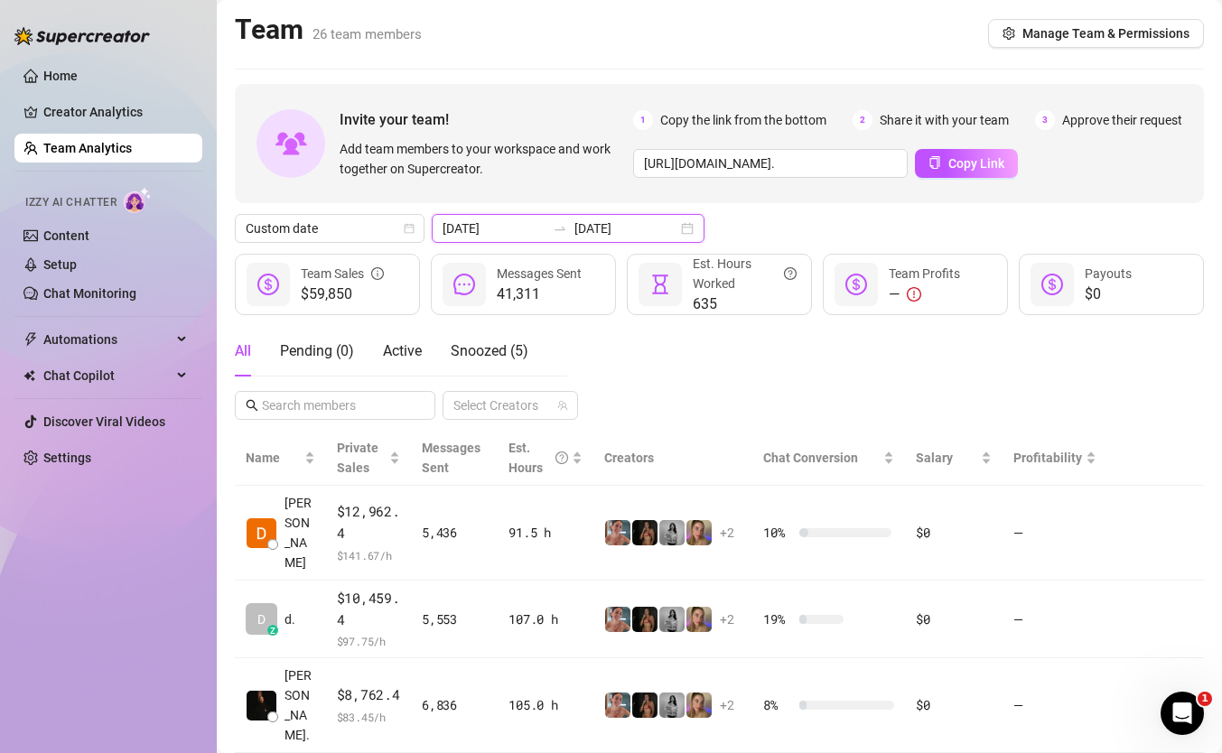
click at [483, 220] on input "[DATE]" at bounding box center [494, 229] width 103 height 20
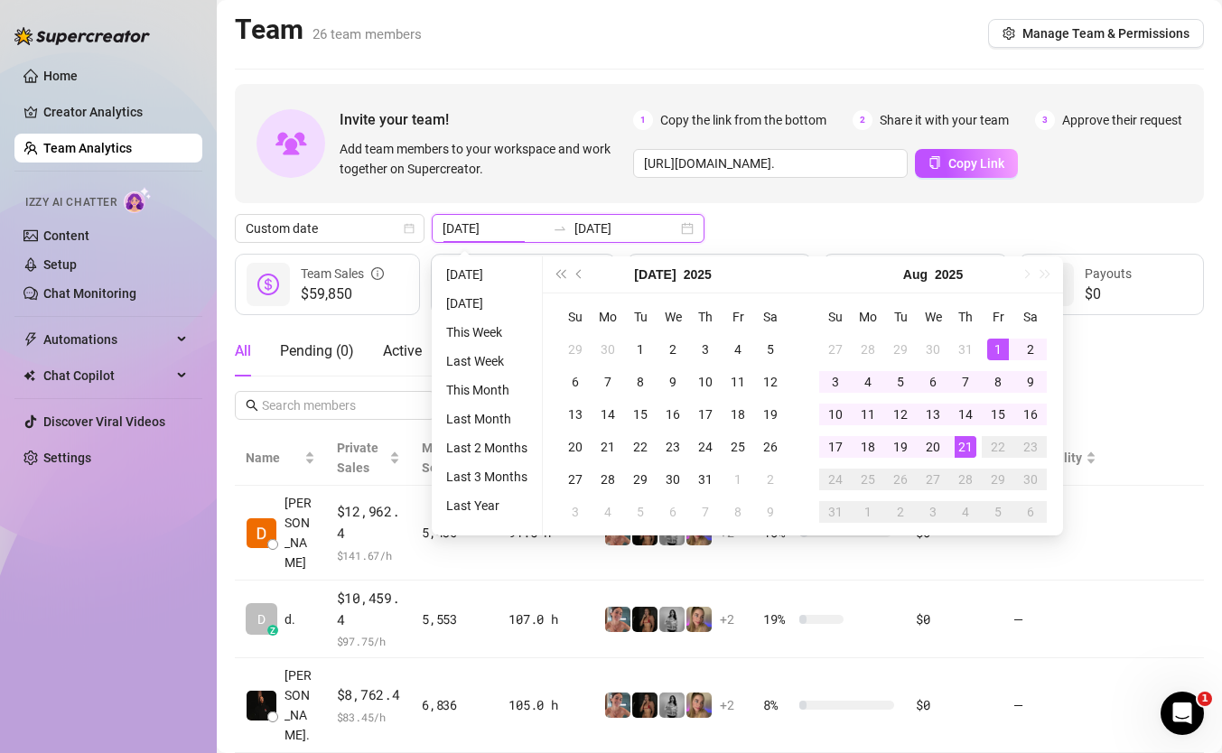
type input "[DATE]"
click at [810, 225] on div "Custom date 2025-08-01 2025-08-21" at bounding box center [719, 228] width 969 height 29
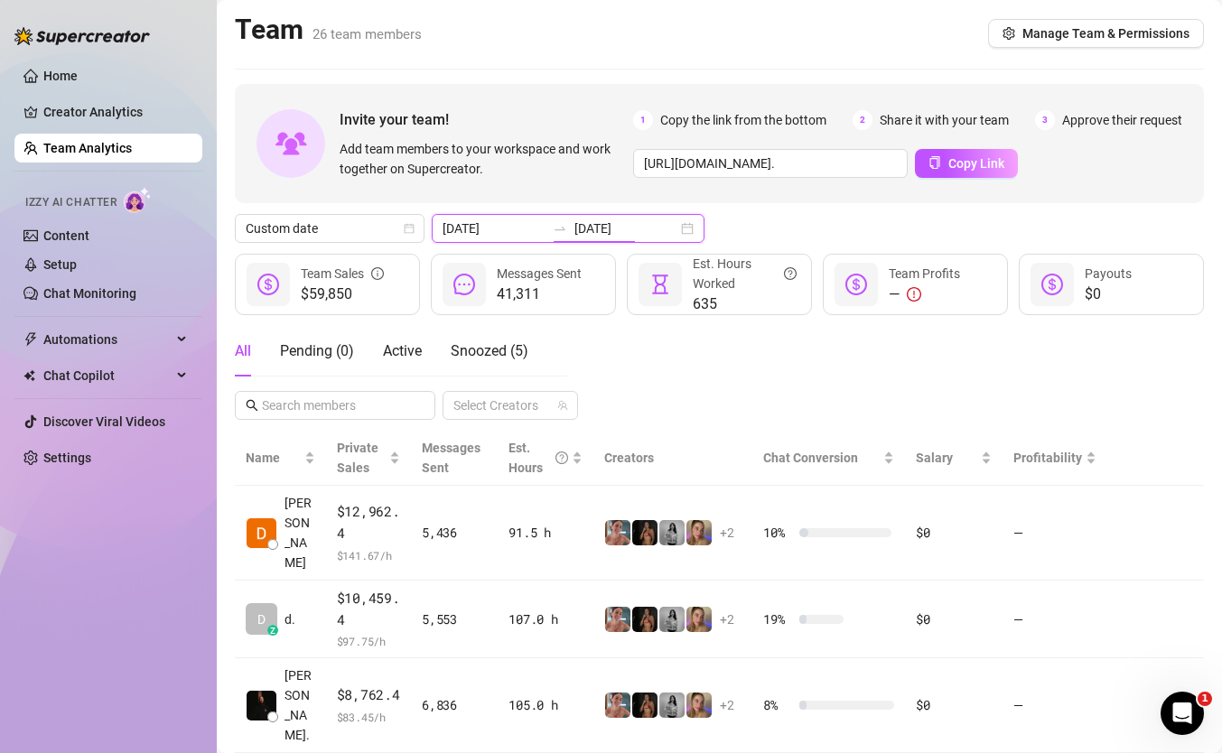
click at [620, 234] on input "[DATE]" at bounding box center [625, 229] width 103 height 20
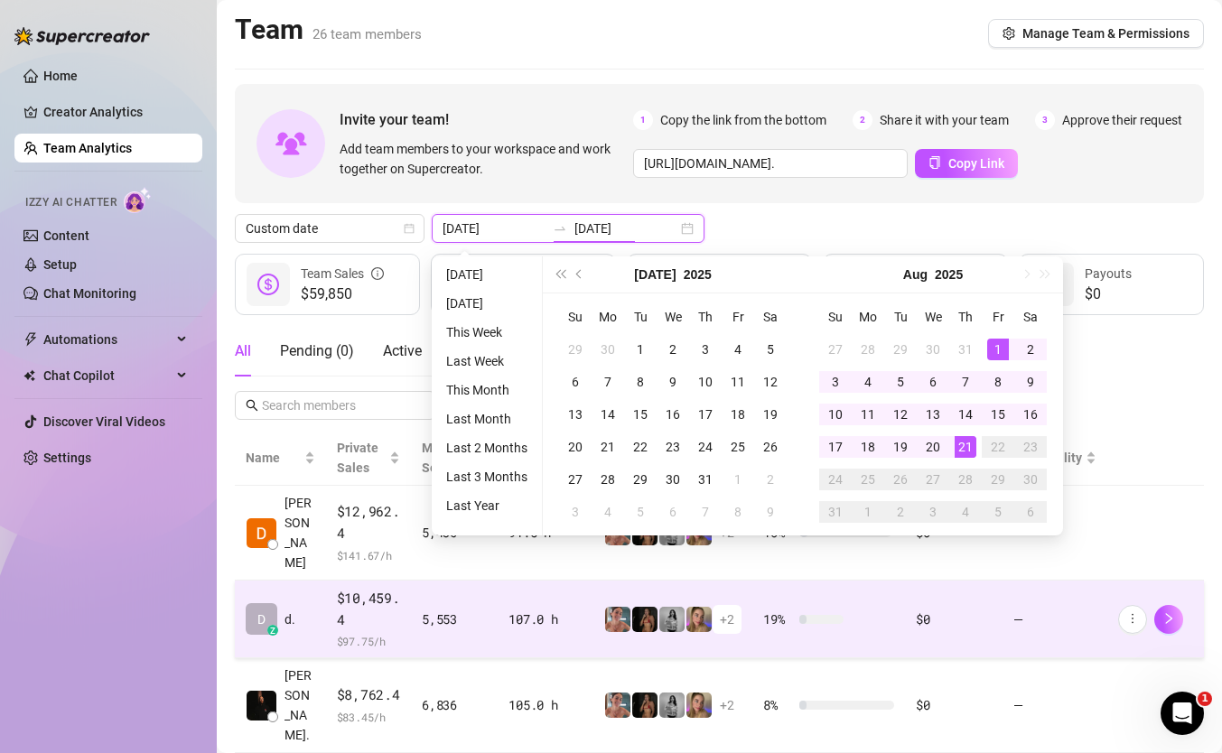
type input "[DATE]"
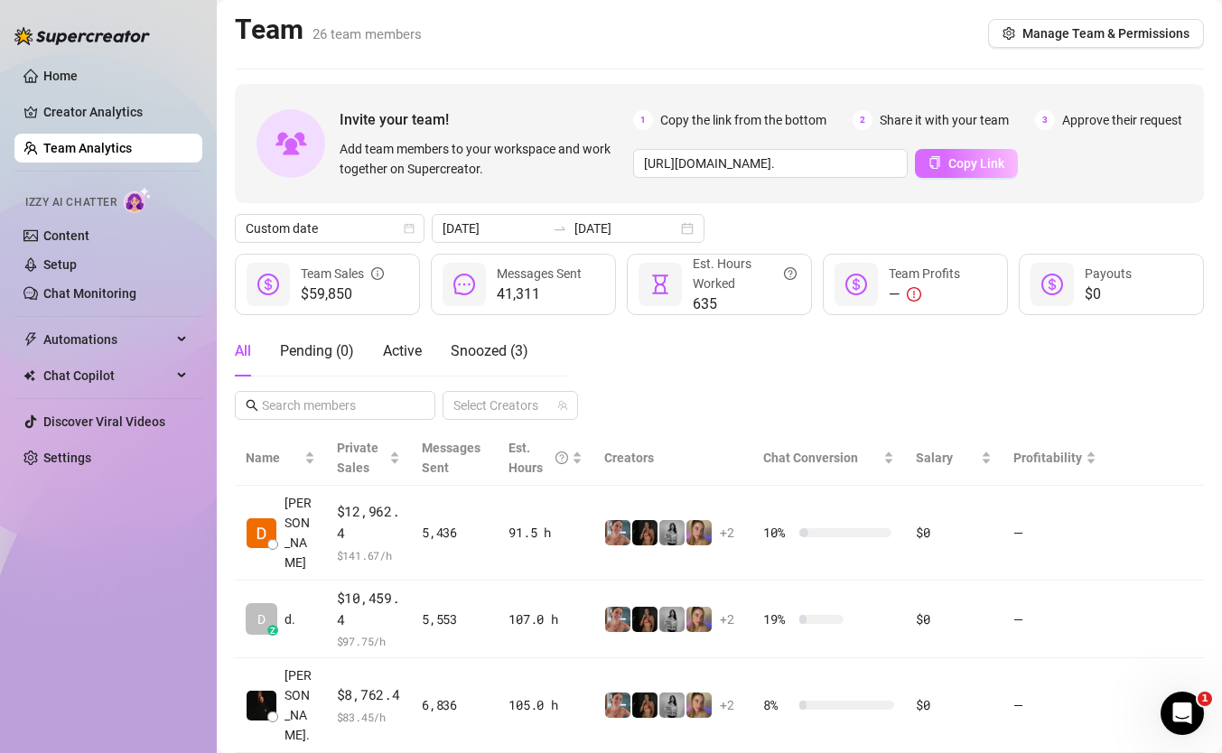
click at [961, 163] on span "Copy Link" at bounding box center [976, 163] width 56 height 14
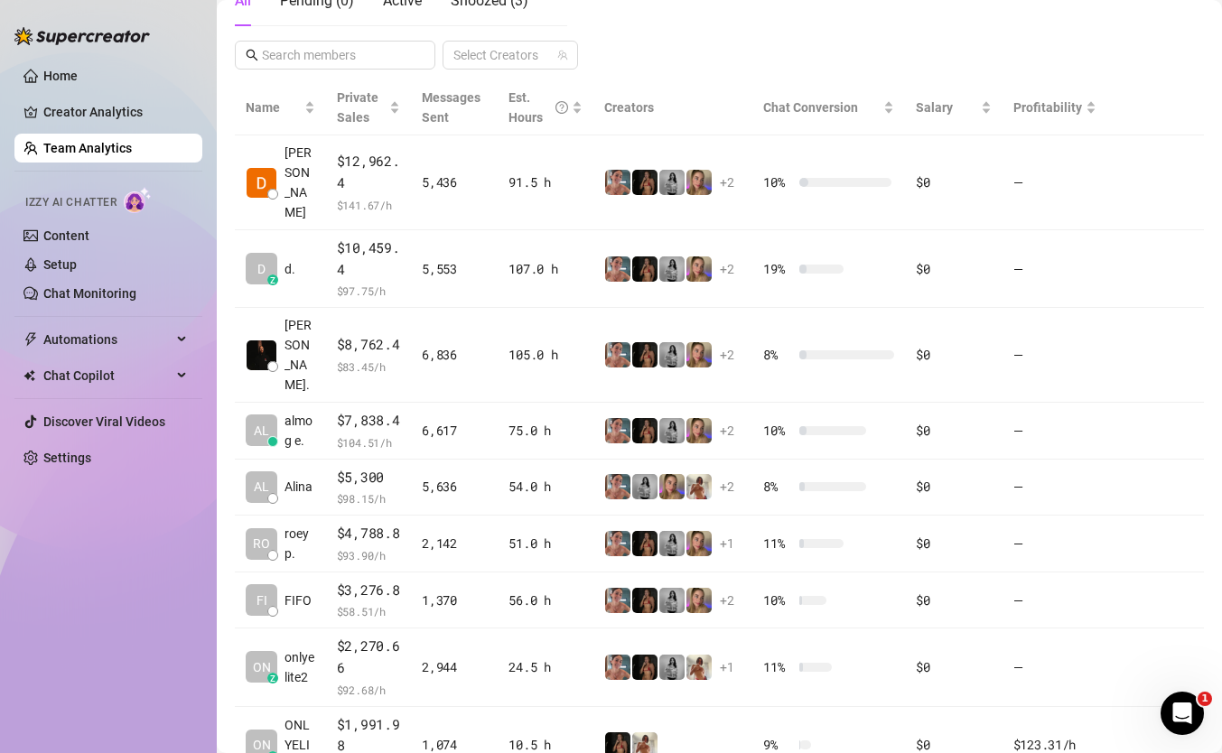
scroll to position [506, 0]
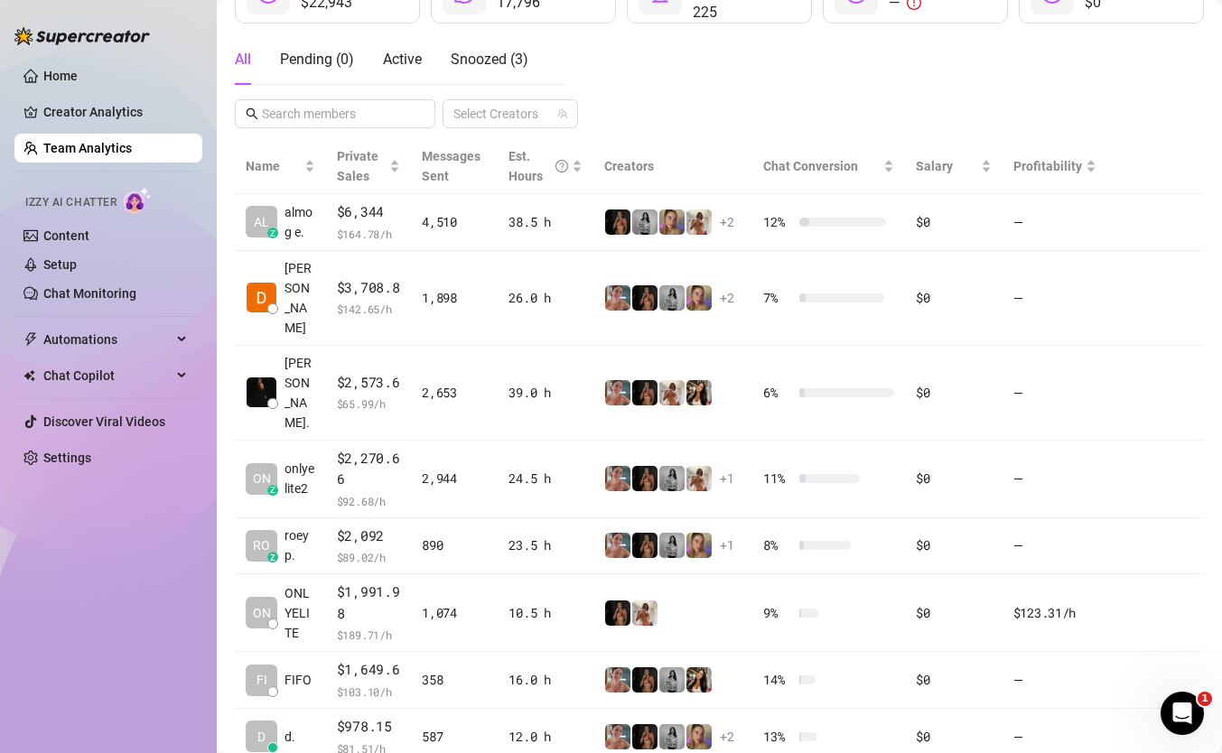
scroll to position [297, 0]
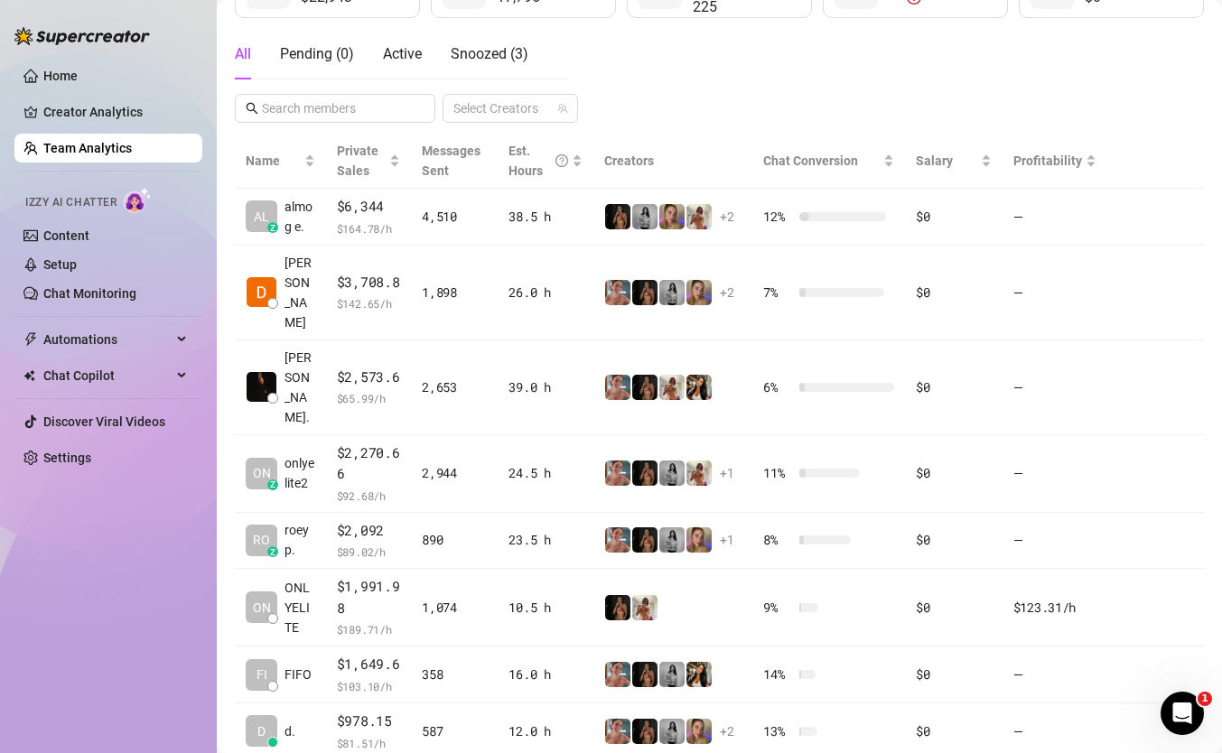
click at [491, 448] on td "2,944" at bounding box center [454, 474] width 87 height 78
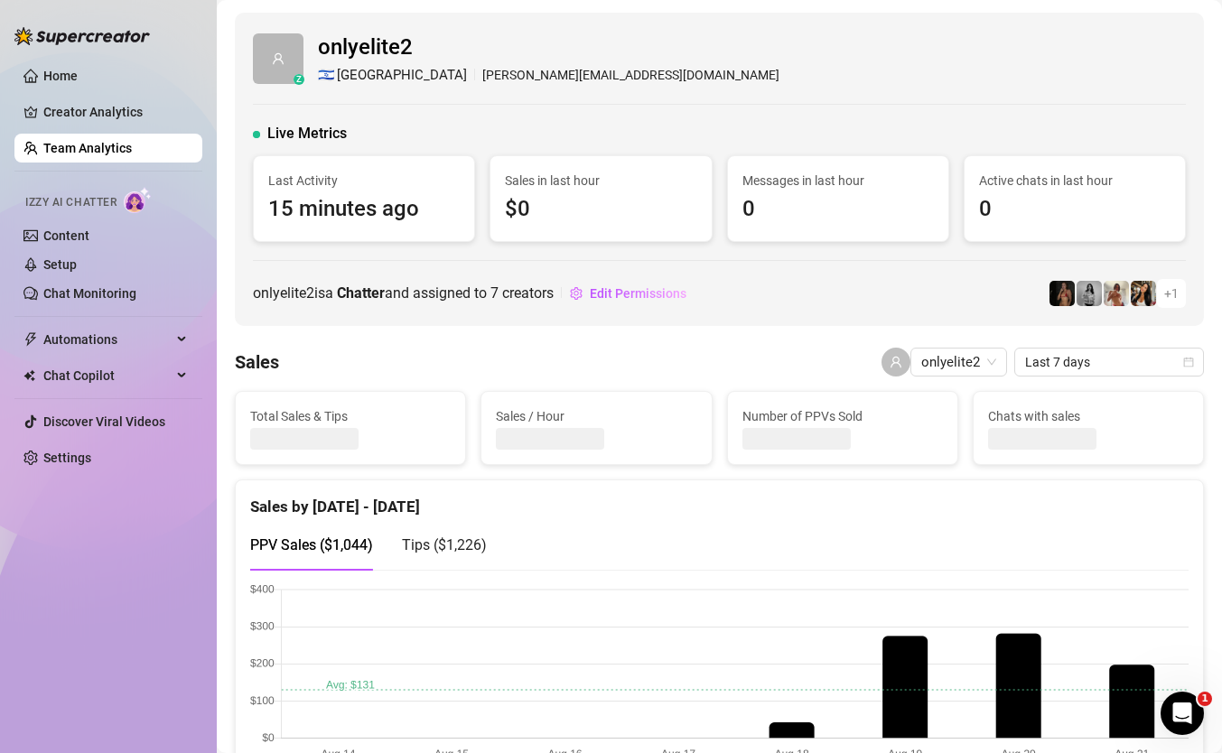
click at [132, 145] on link "Team Analytics" at bounding box center [87, 148] width 89 height 14
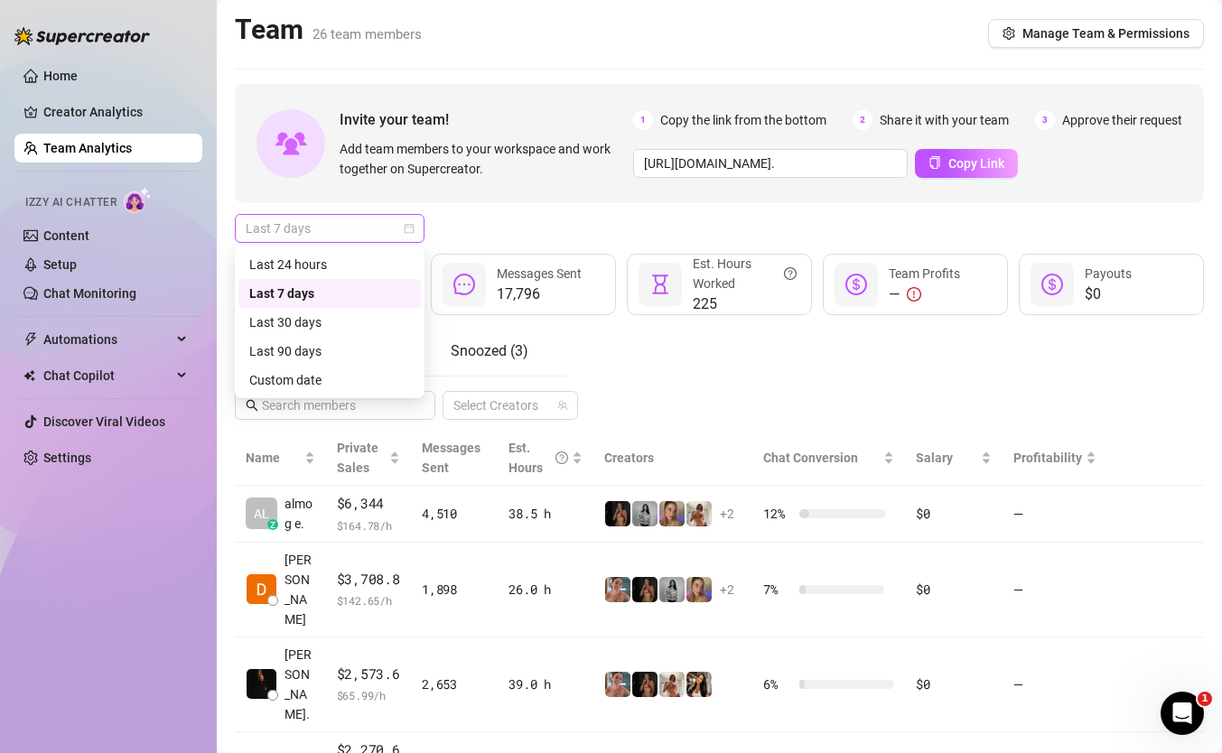
click at [366, 219] on span "Last 7 days" at bounding box center [330, 228] width 168 height 27
click at [343, 378] on div "Custom date" at bounding box center [329, 380] width 161 height 20
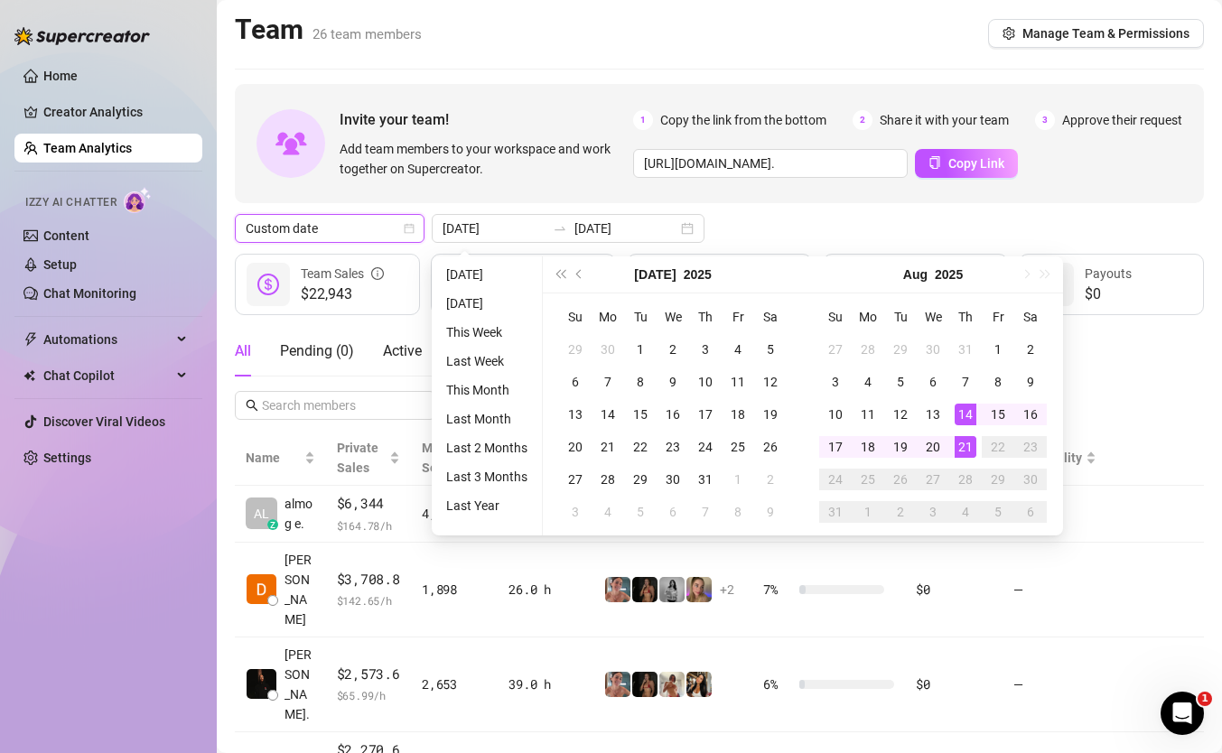
click at [359, 231] on span "Custom date" at bounding box center [330, 228] width 168 height 27
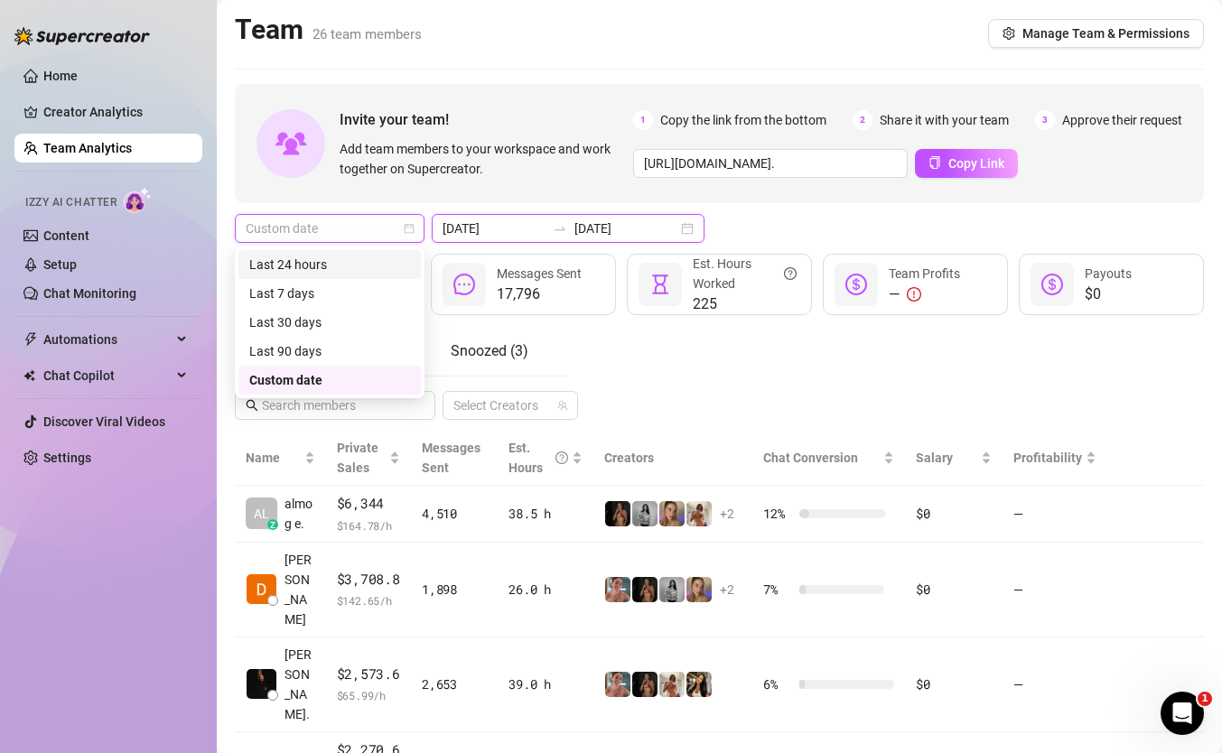
click at [461, 231] on input "2025-08-14" at bounding box center [494, 229] width 103 height 20
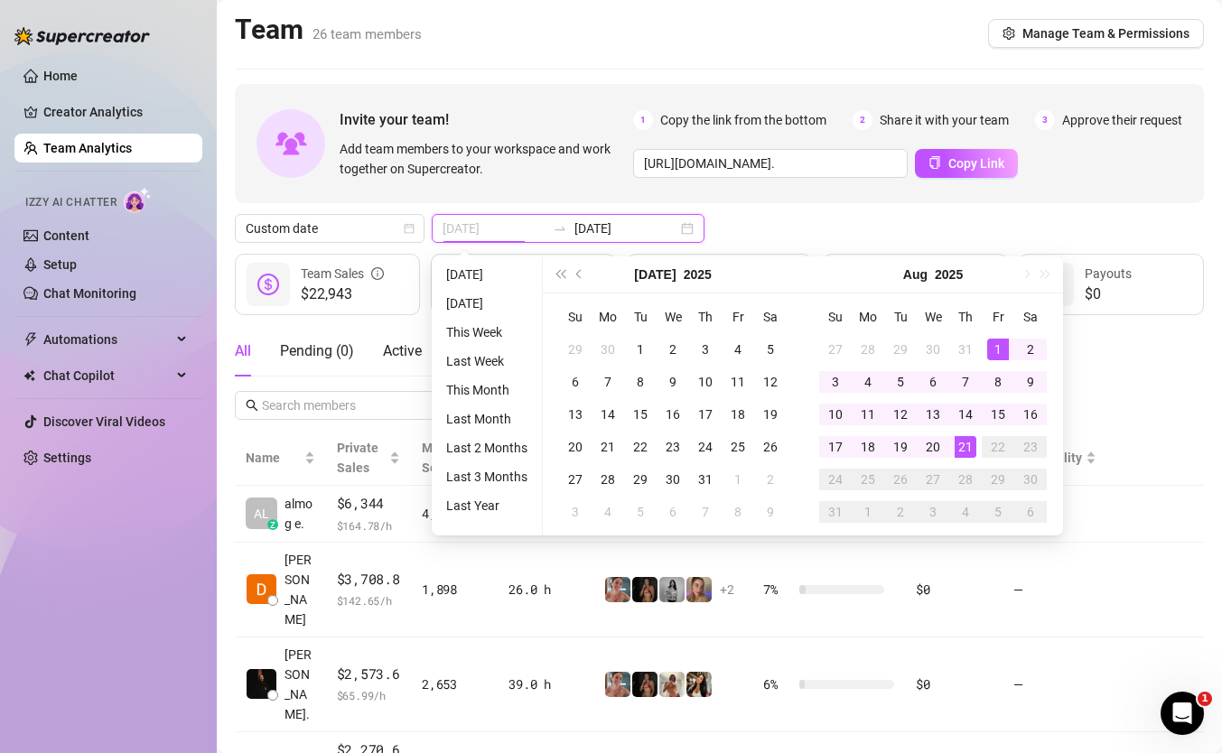
type input "2025-08-01"
click at [998, 339] on div "1" at bounding box center [998, 350] width 22 height 22
type input "2025-08-21"
click at [962, 453] on div "21" at bounding box center [966, 447] width 22 height 22
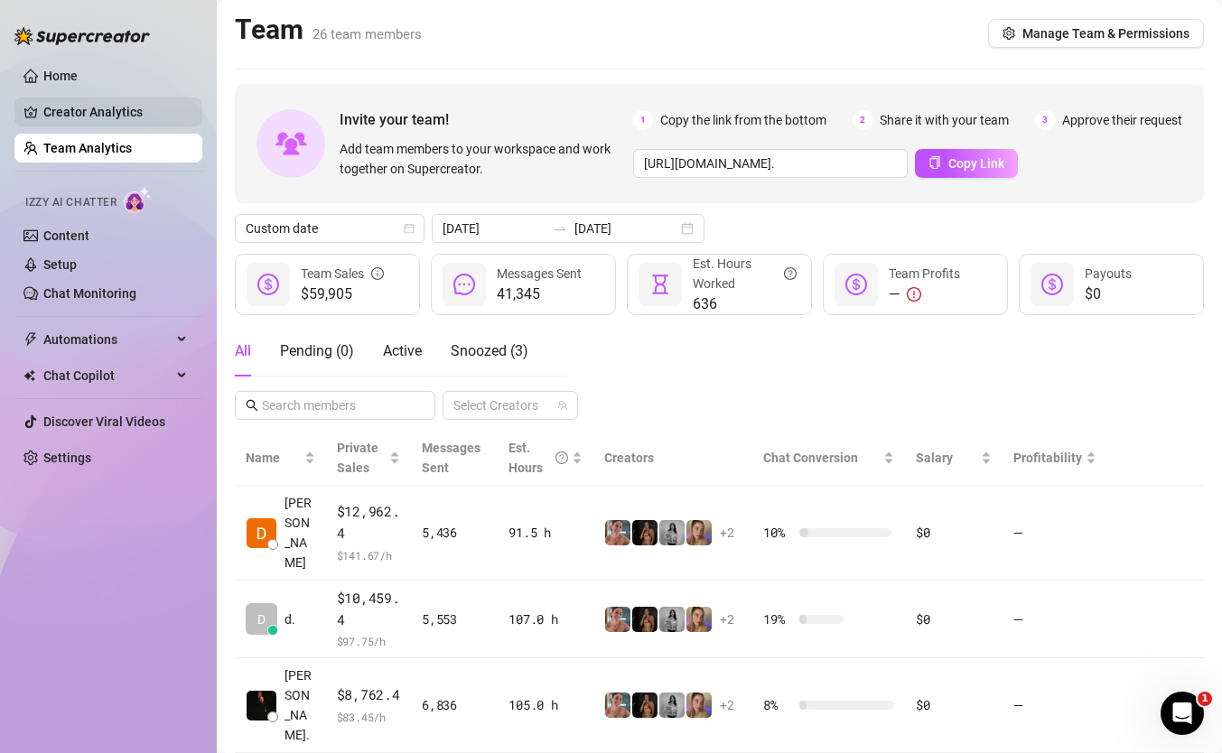
click at [80, 102] on link "Creator Analytics" at bounding box center [115, 112] width 145 height 29
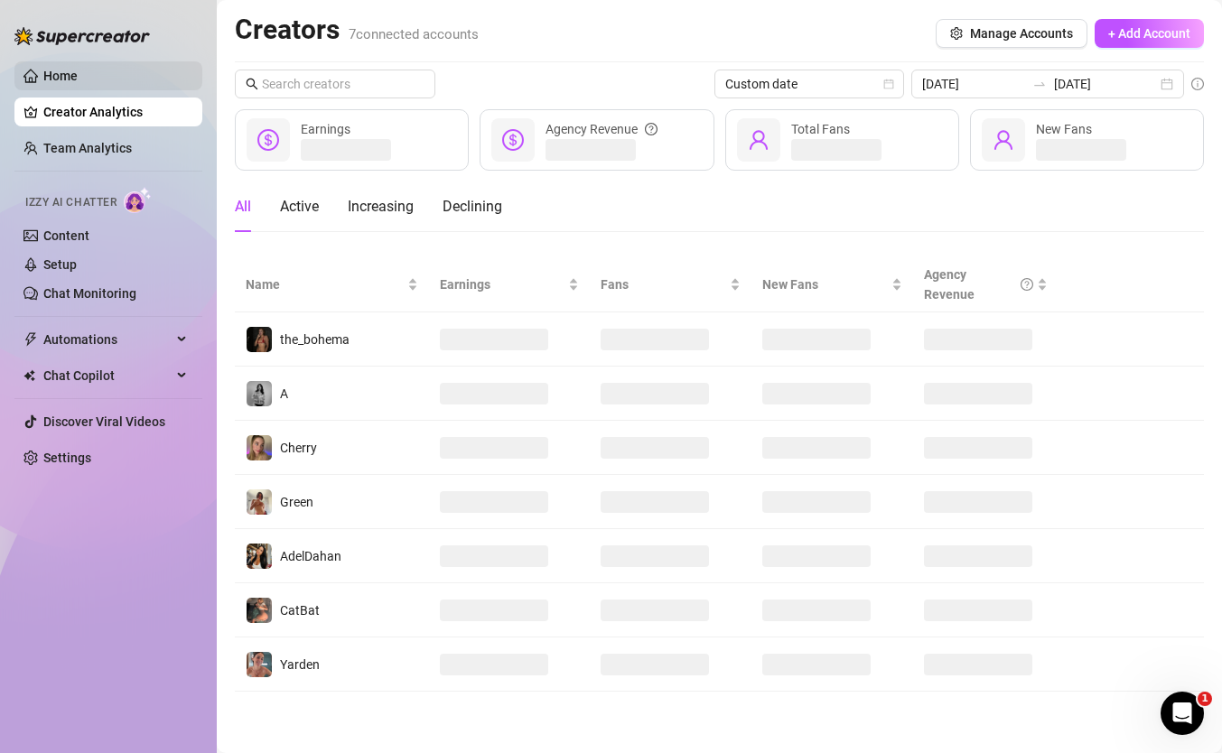
click at [78, 77] on link "Home" at bounding box center [60, 76] width 34 height 14
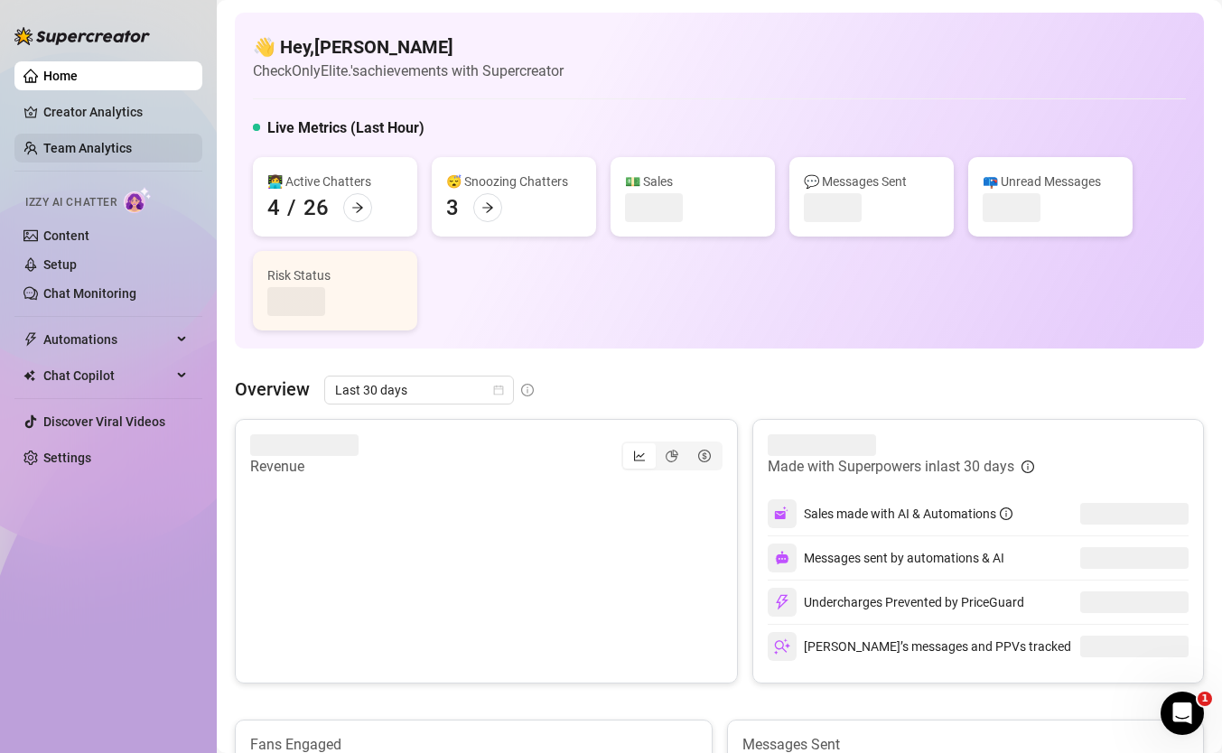
click at [90, 141] on link "Team Analytics" at bounding box center [87, 148] width 89 height 14
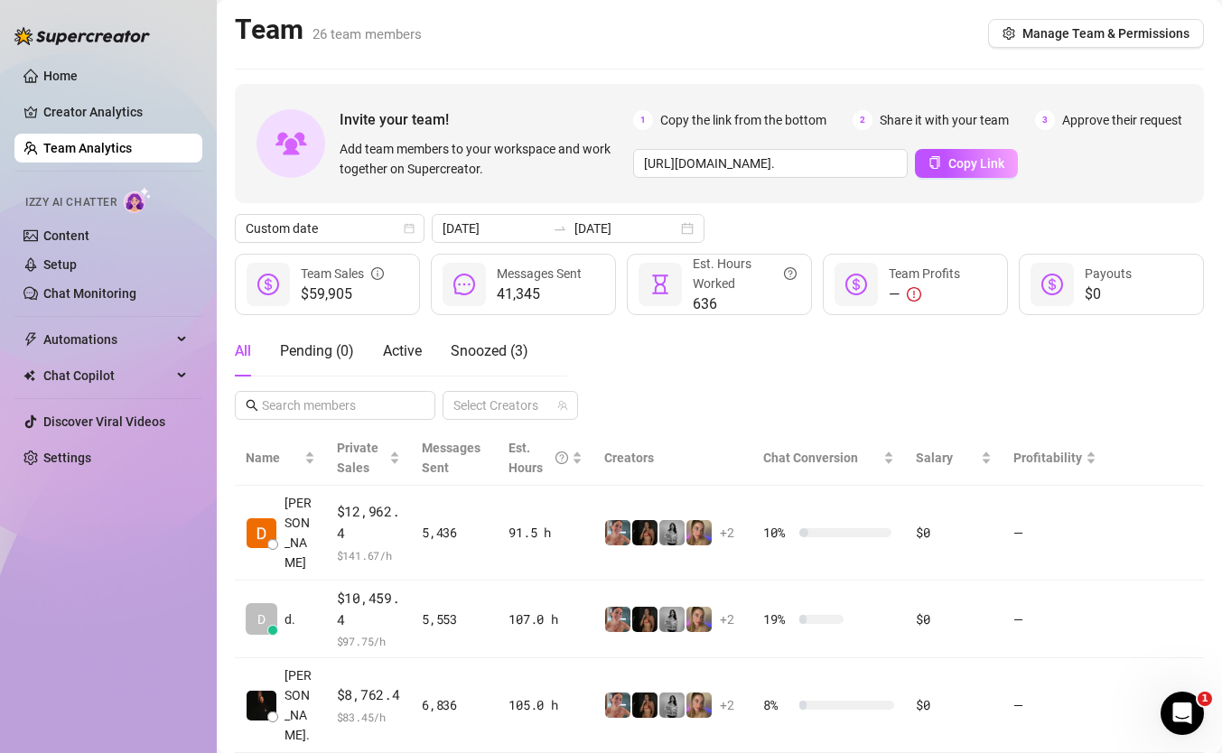
click at [86, 96] on ul "Home Creator Analytics Team Analytics Izzy AI Chatter Content Setup Chat Monito…" at bounding box center [108, 266] width 188 height 425
click at [87, 105] on link "Creator Analytics" at bounding box center [115, 112] width 145 height 29
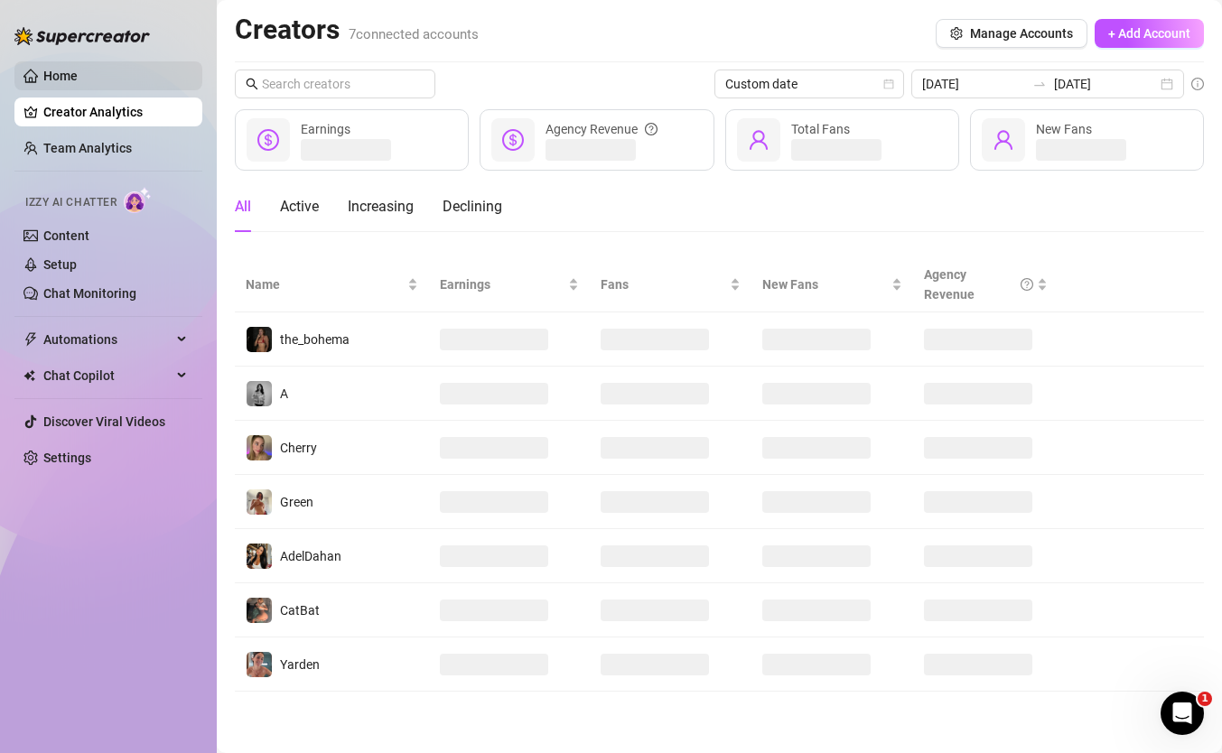
click at [78, 83] on link "Home" at bounding box center [60, 76] width 34 height 14
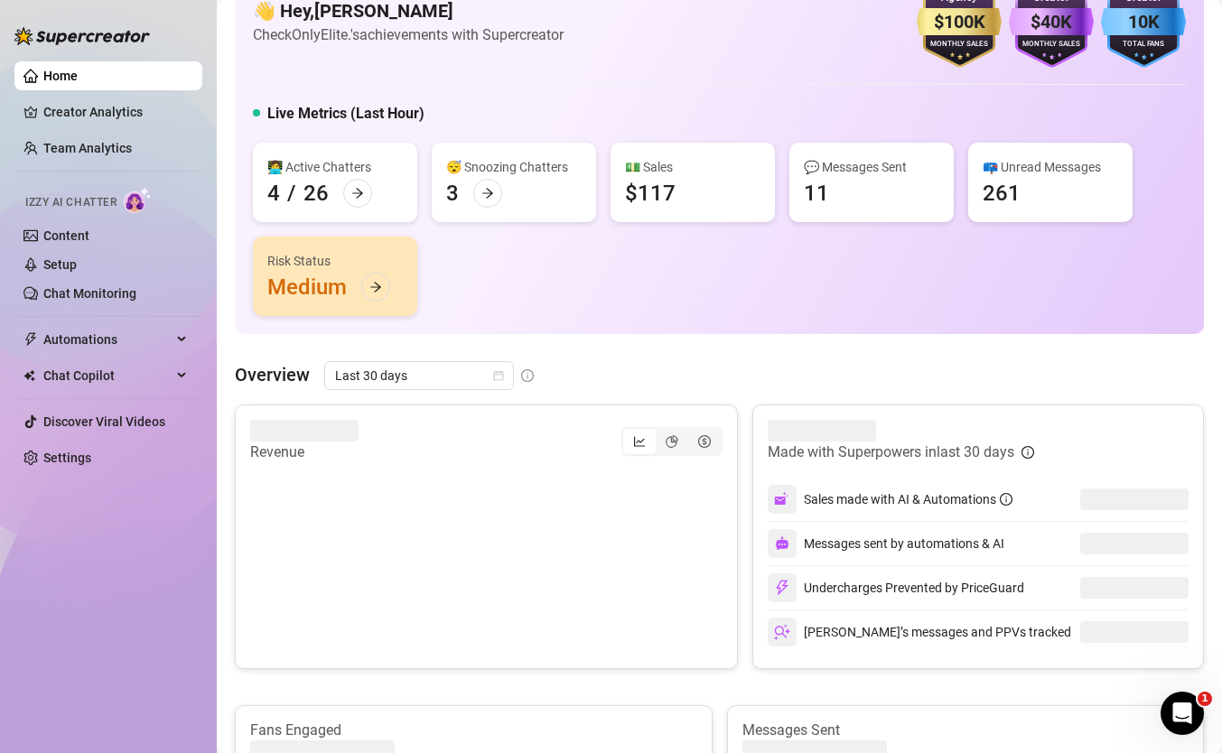
scroll to position [81, 0]
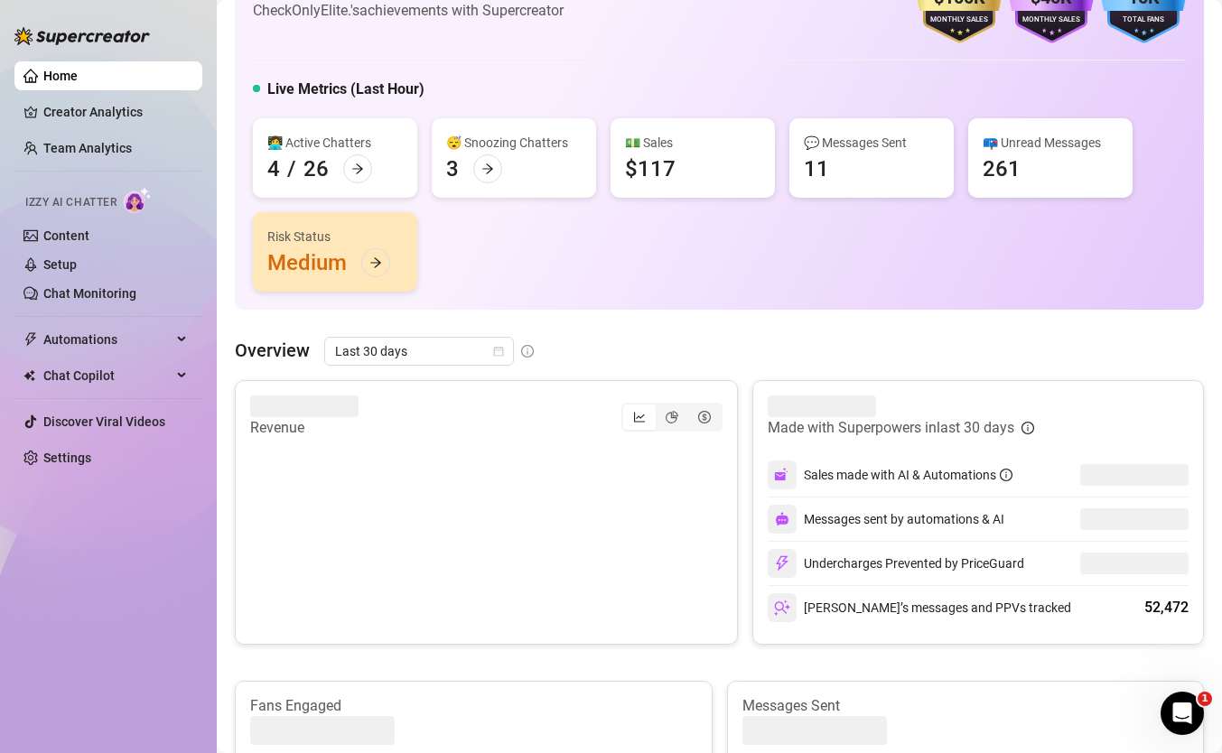
click at [532, 448] on canvas at bounding box center [486, 529] width 472 height 181
click at [538, 449] on canvas at bounding box center [486, 529] width 472 height 181
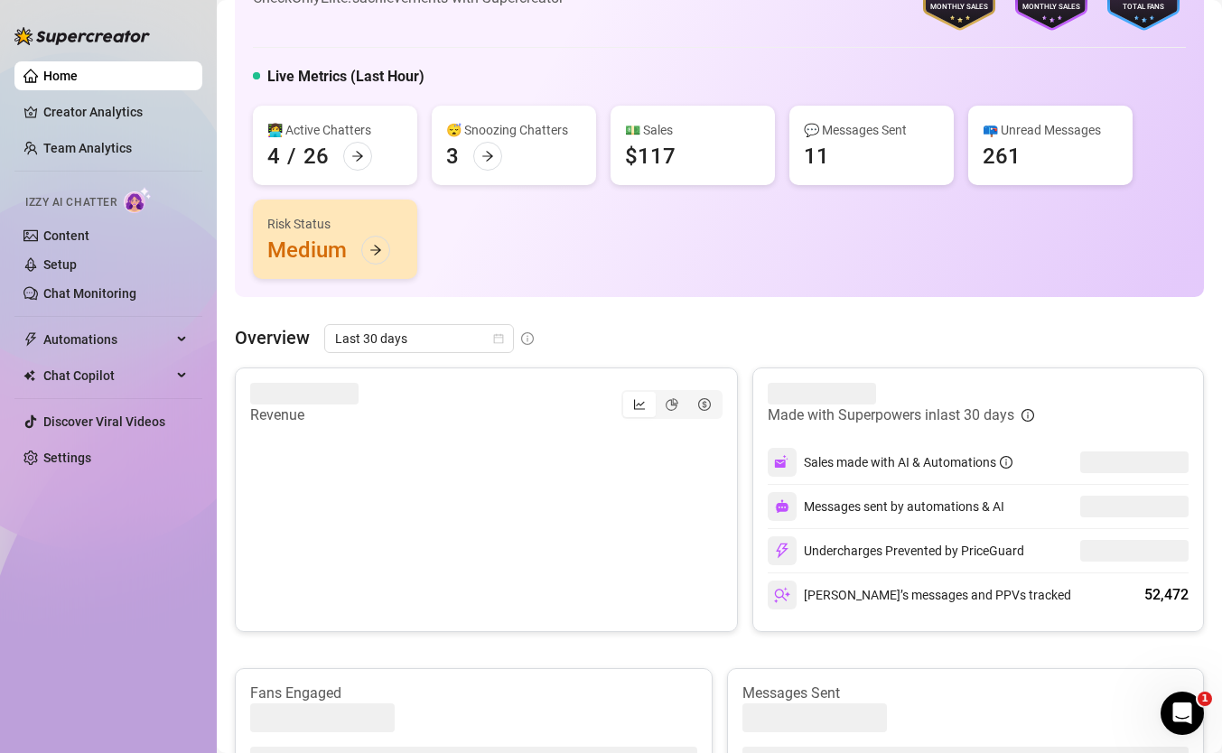
scroll to position [153, 0]
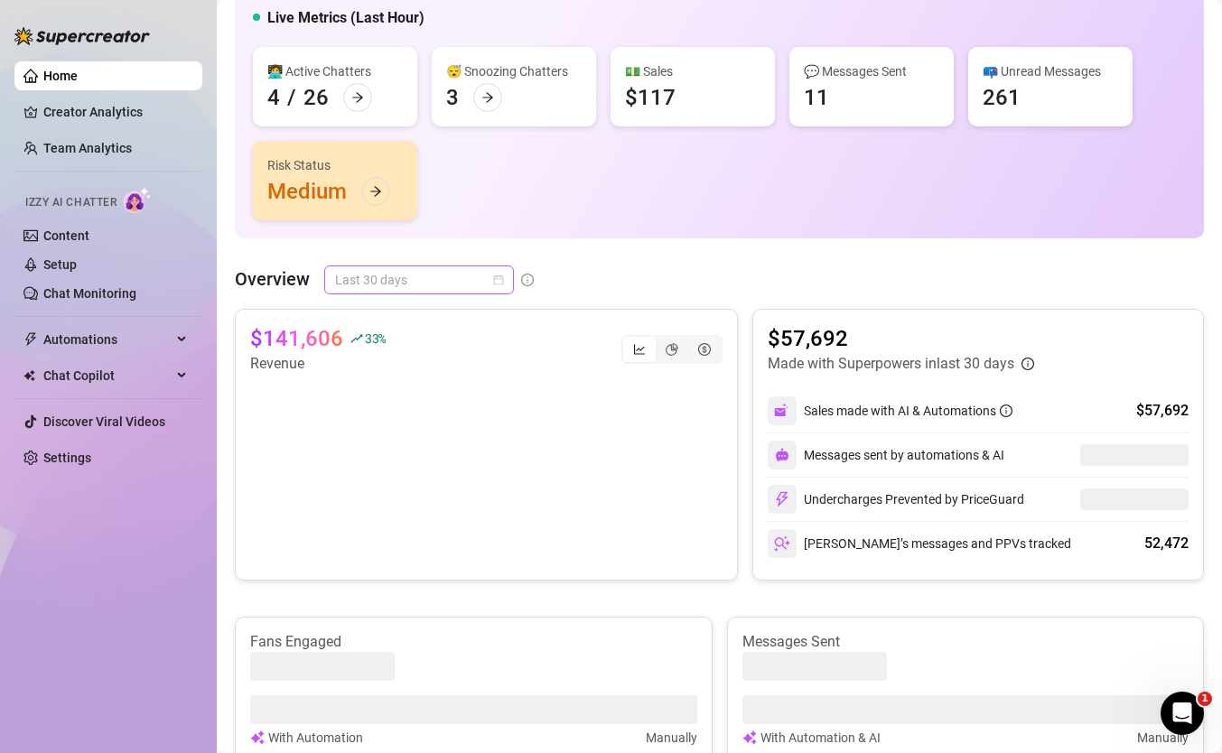
click at [396, 268] on span "Last 30 days" at bounding box center [419, 279] width 168 height 27
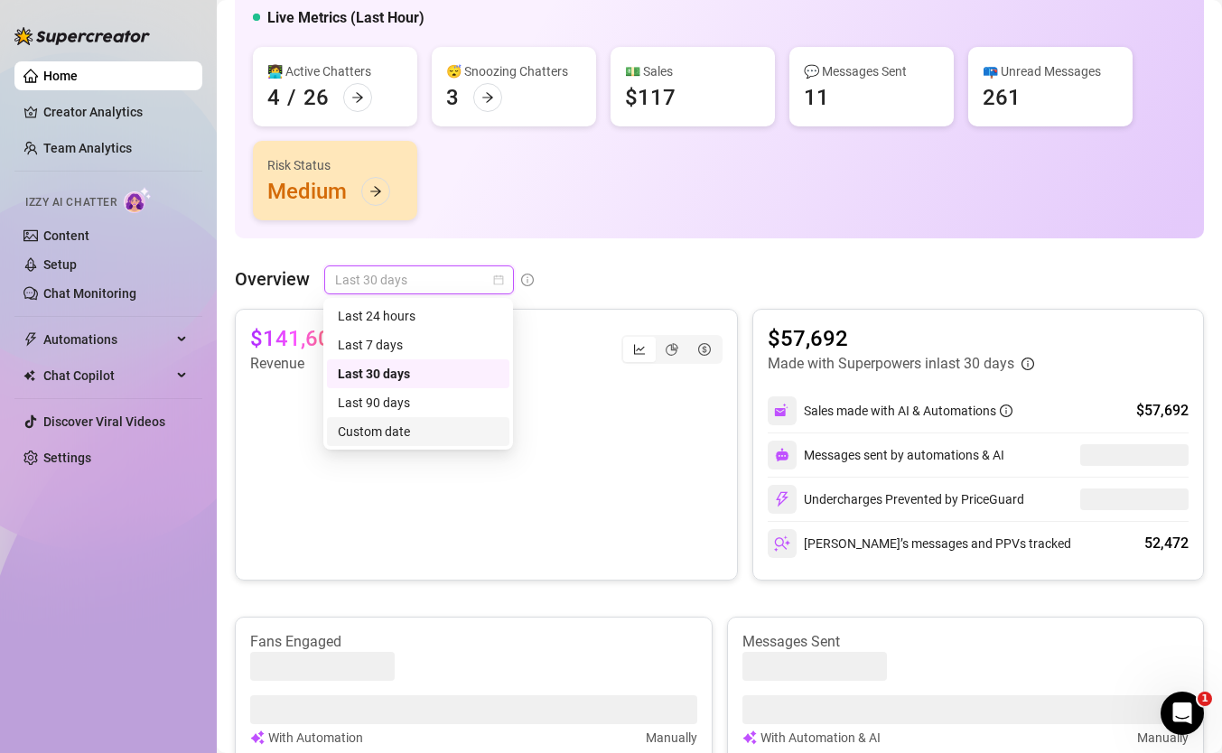
click at [442, 427] on div "Custom date" at bounding box center [418, 432] width 161 height 20
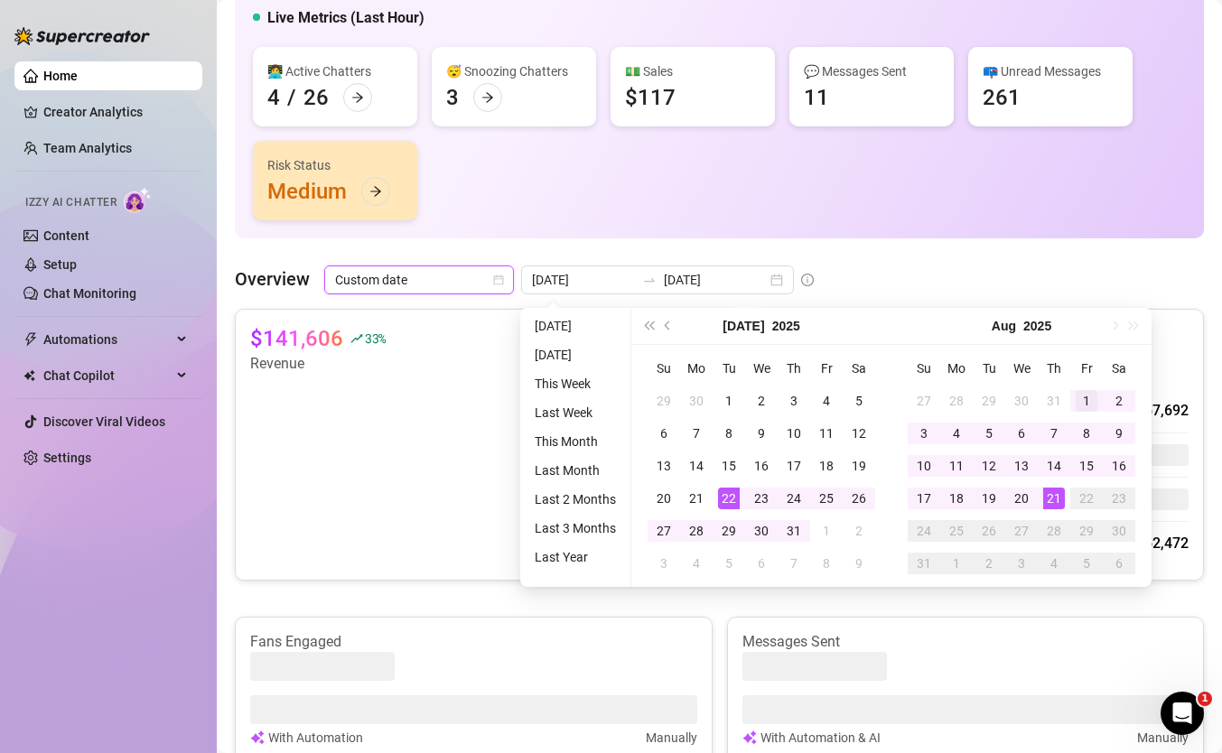
type input "2025-08-01"
click at [1085, 398] on div "1" at bounding box center [1087, 401] width 22 height 22
type input "[DATE]"
click at [1059, 500] on div "21" at bounding box center [1054, 499] width 22 height 22
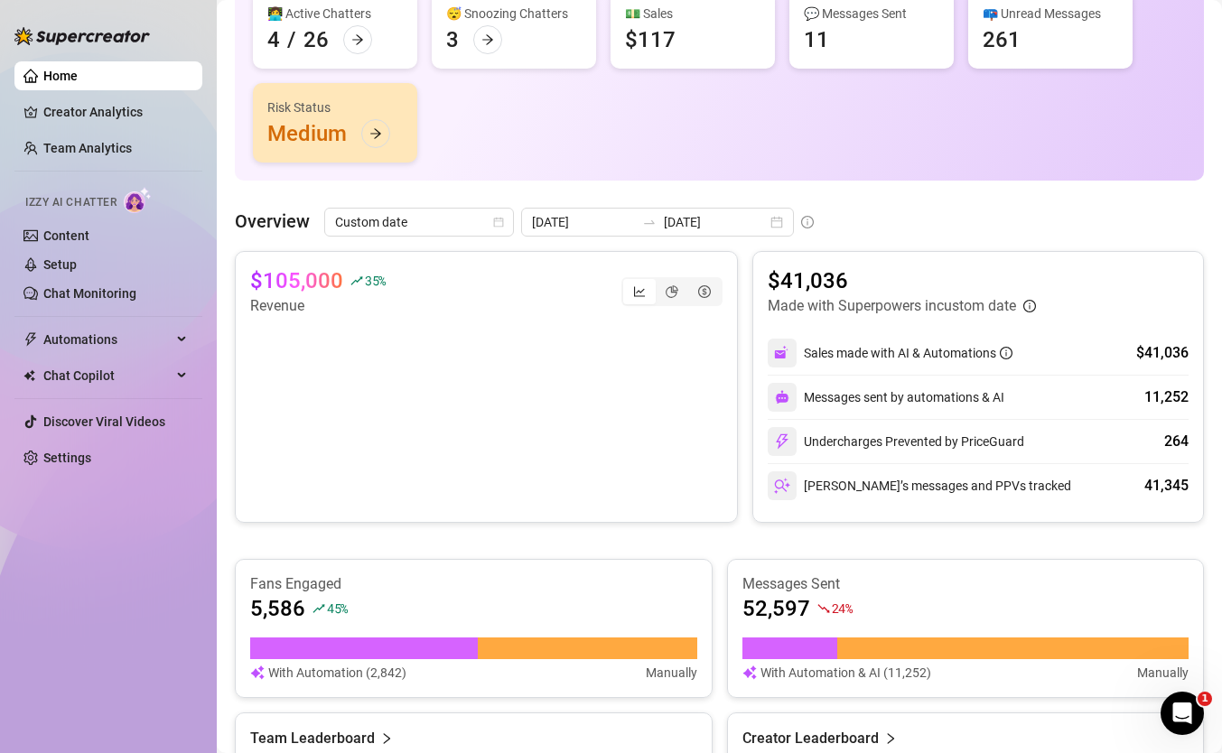
scroll to position [179, 0]
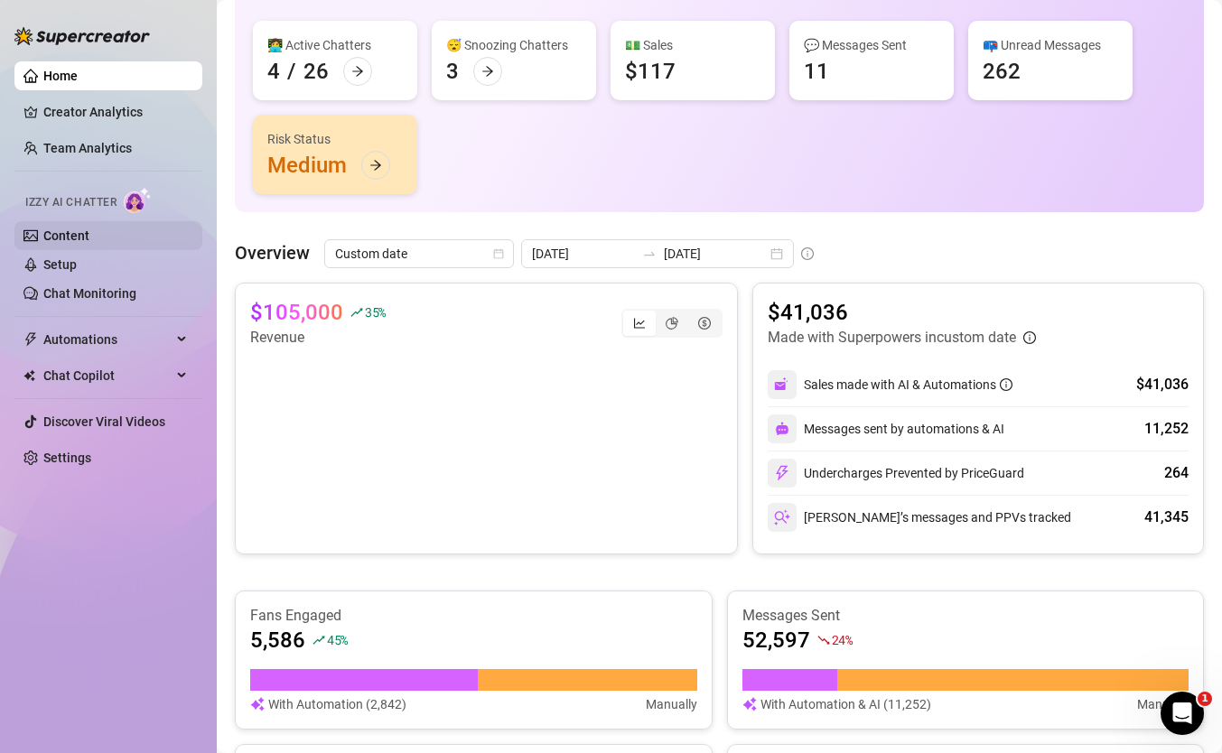
click at [89, 229] on link "Content" at bounding box center [66, 236] width 46 height 14
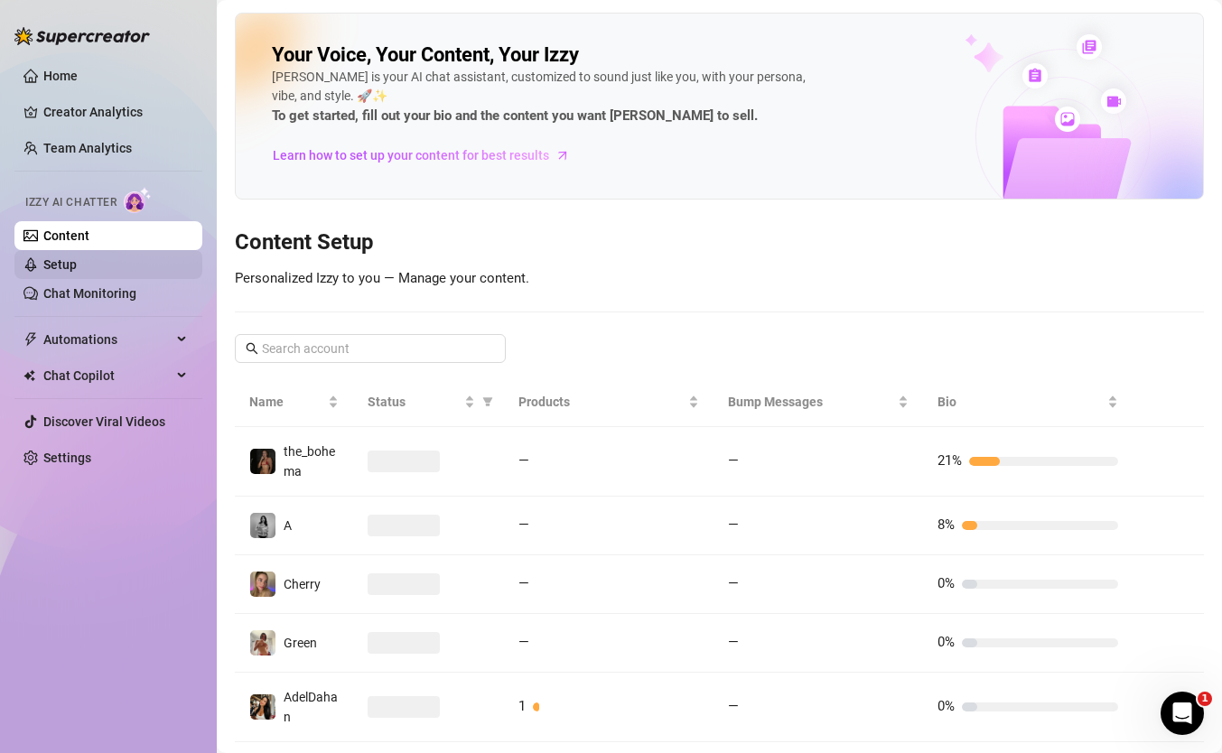
click at [77, 264] on link "Setup" at bounding box center [59, 264] width 33 height 14
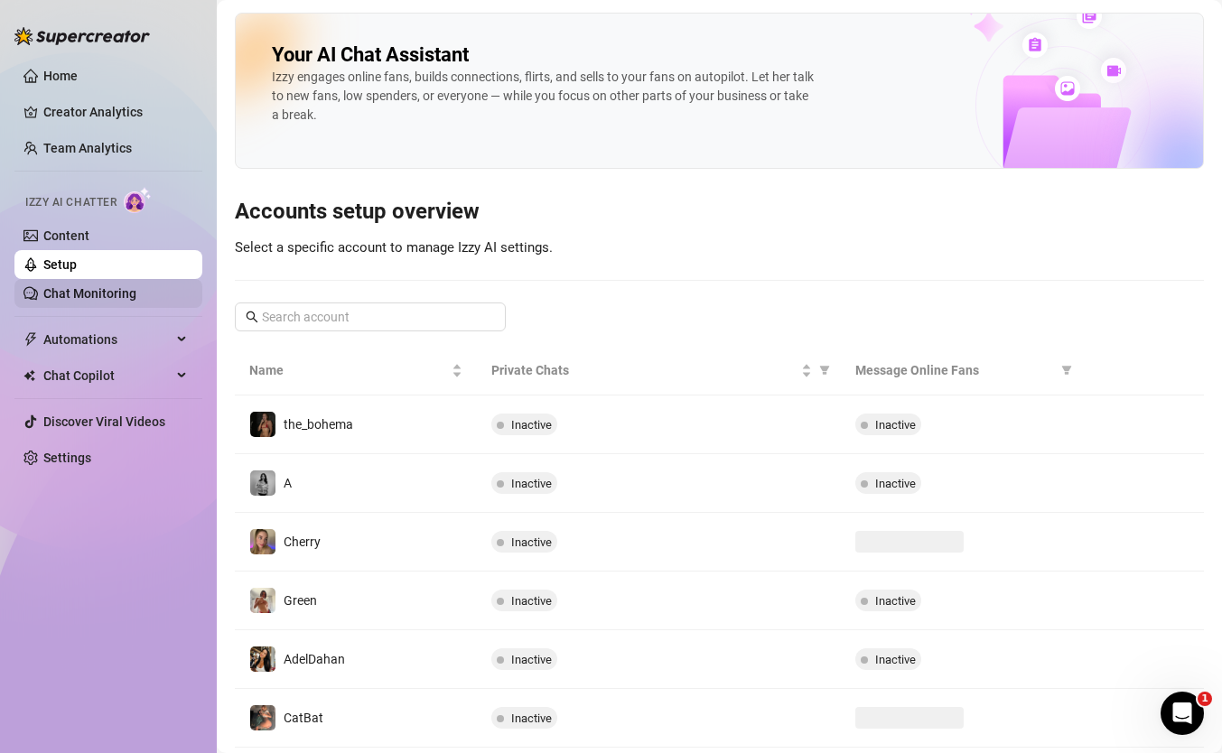
click at [87, 286] on link "Chat Monitoring" at bounding box center [89, 293] width 93 height 14
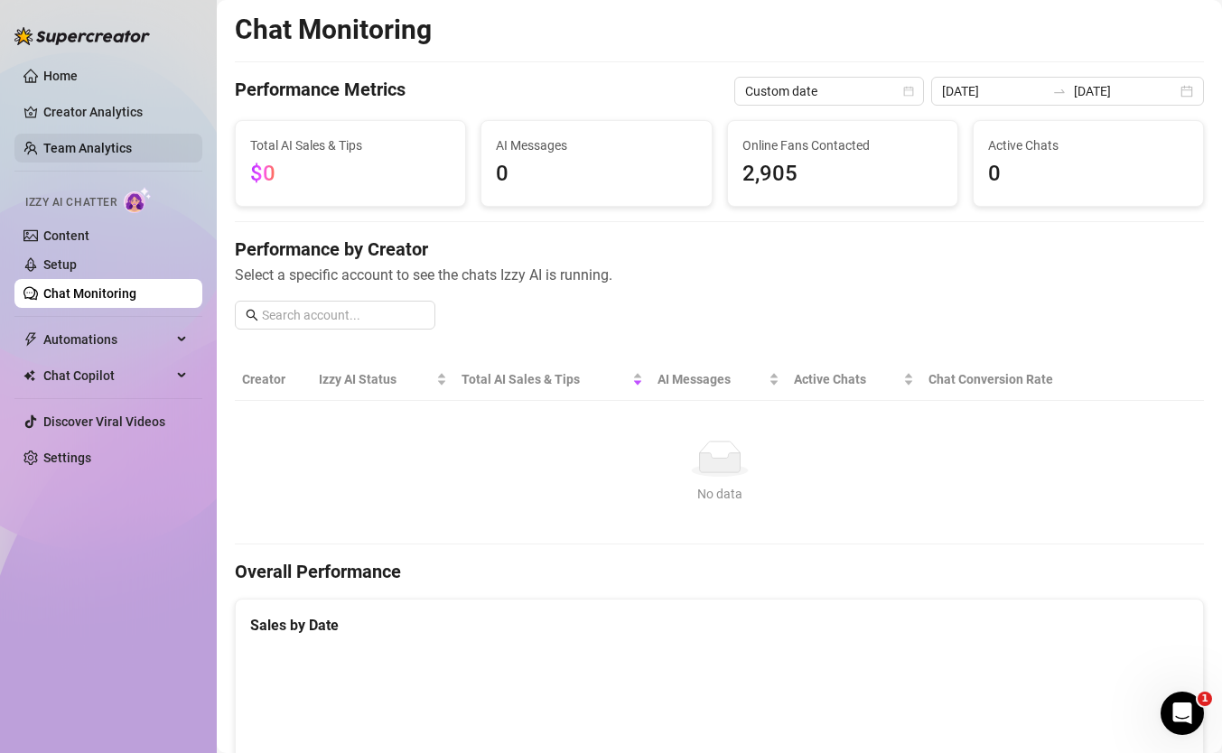
click at [82, 155] on link "Team Analytics" at bounding box center [87, 148] width 89 height 14
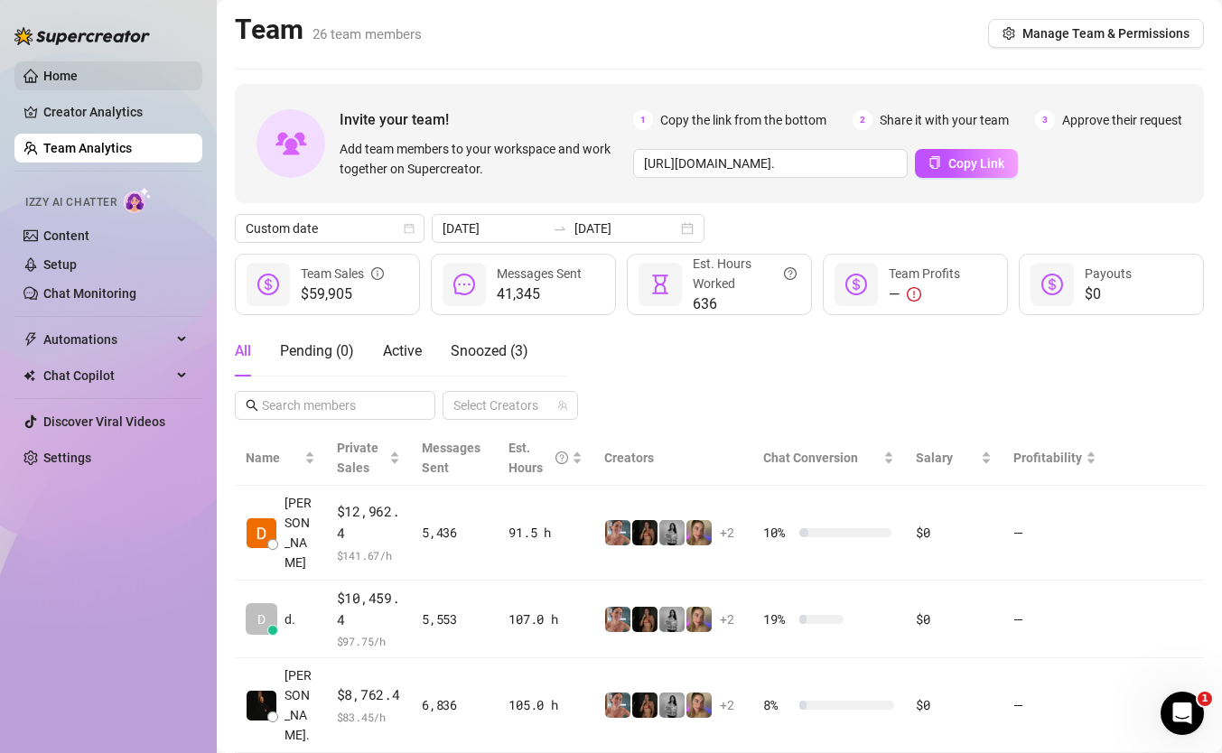
click at [59, 77] on link "Home" at bounding box center [60, 76] width 34 height 14
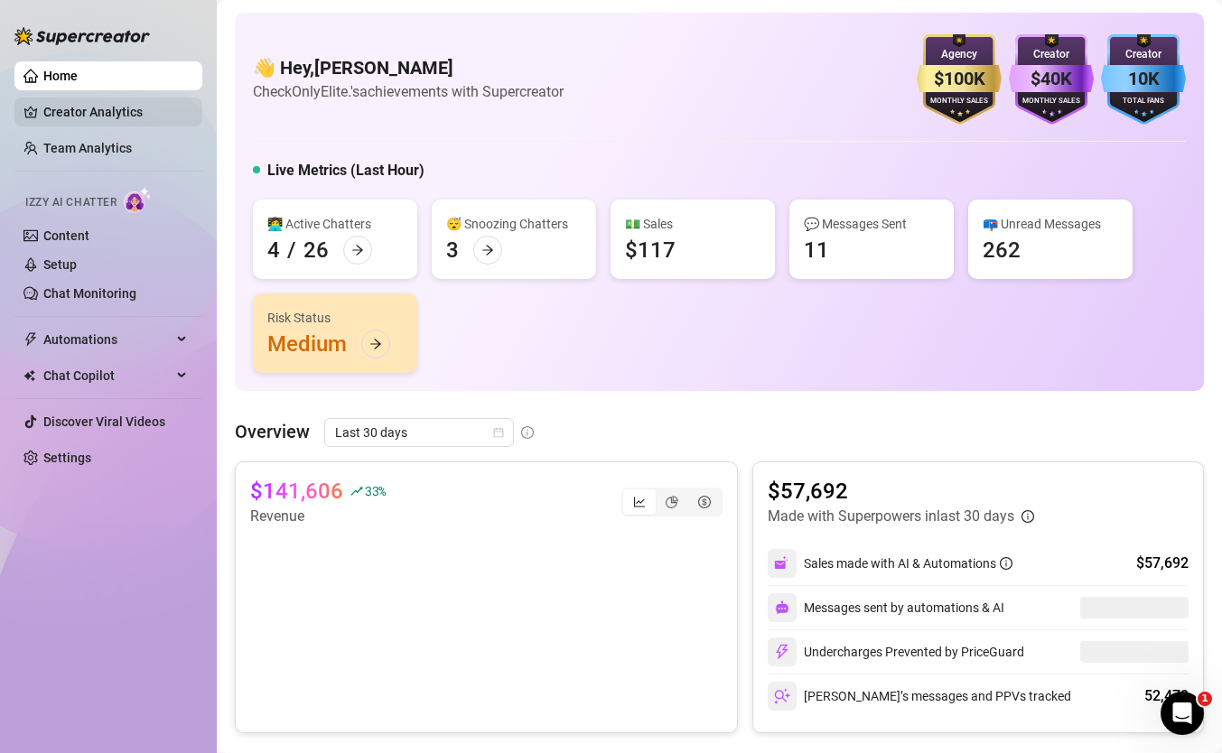
click at [78, 110] on link "Creator Analytics" at bounding box center [115, 112] width 145 height 29
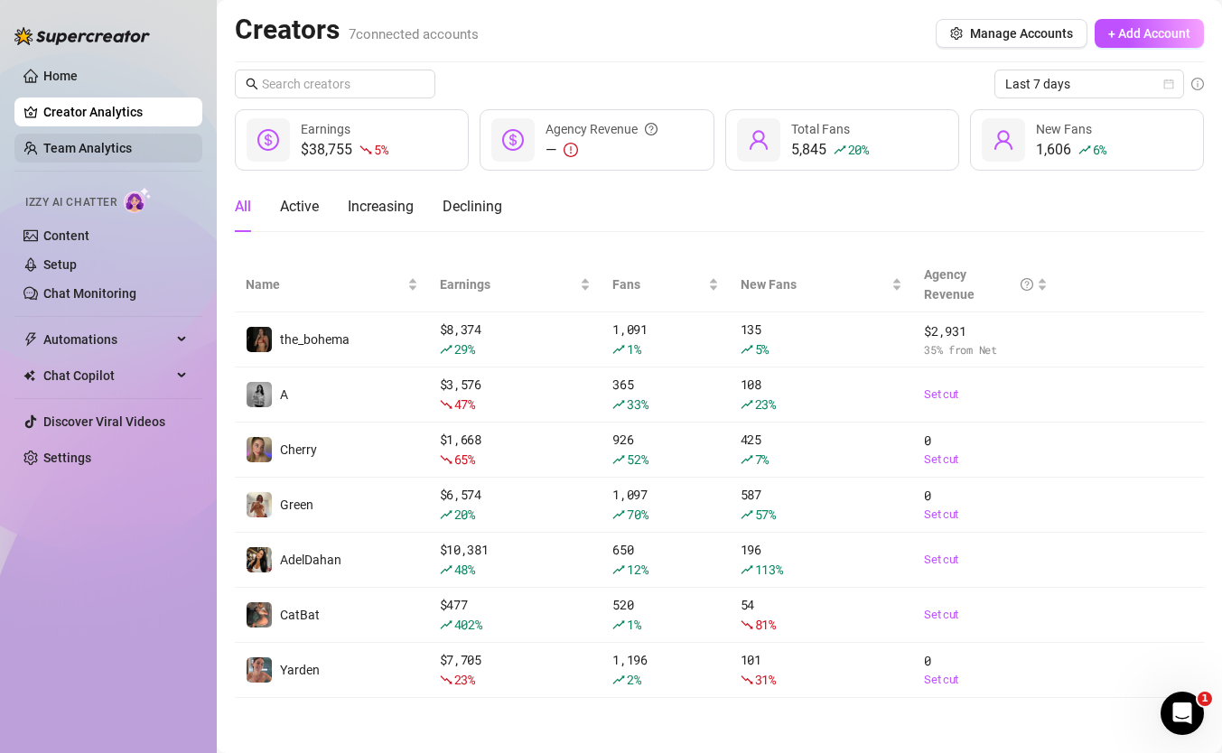
click at [60, 141] on link "Team Analytics" at bounding box center [87, 148] width 89 height 14
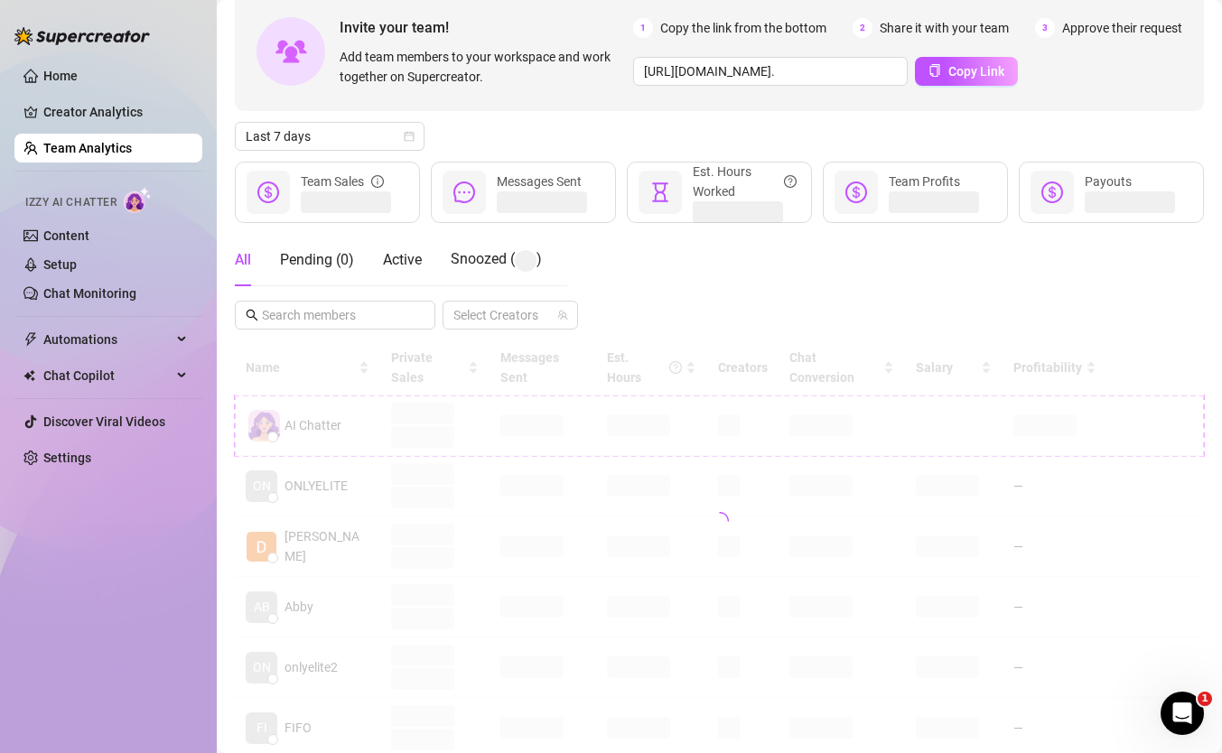
scroll to position [113, 0]
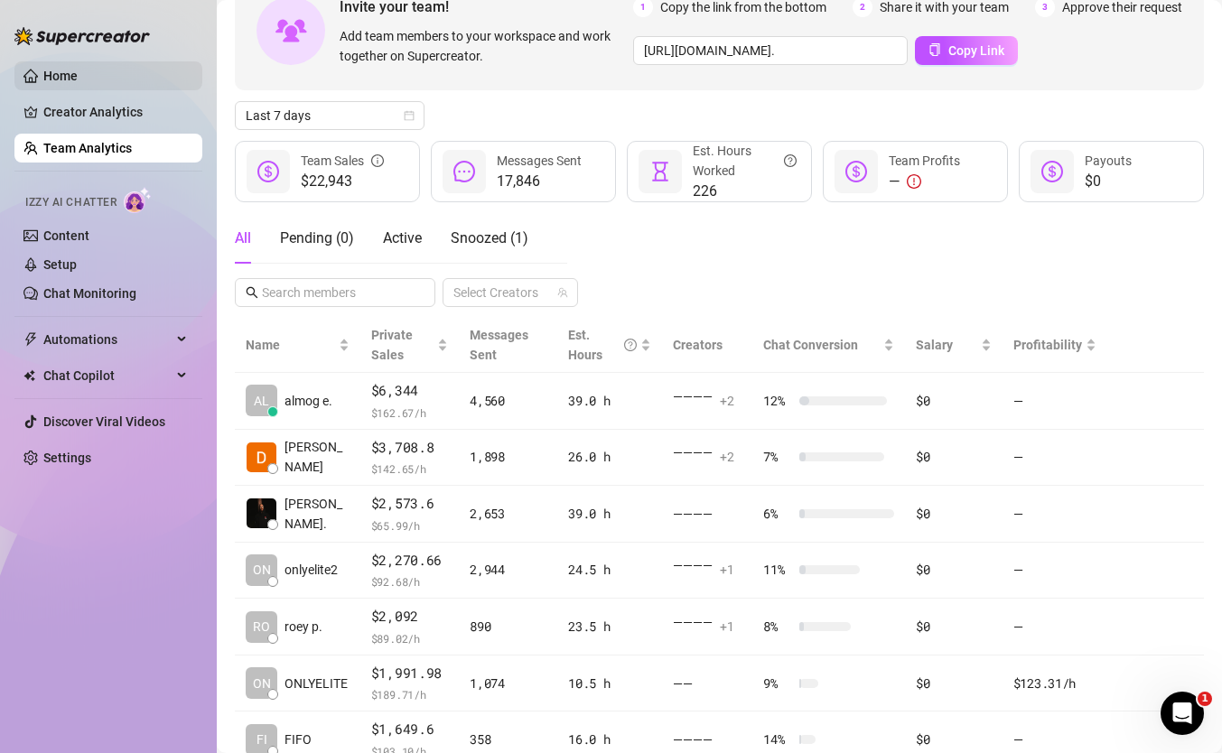
click at [78, 80] on link "Home" at bounding box center [60, 76] width 34 height 14
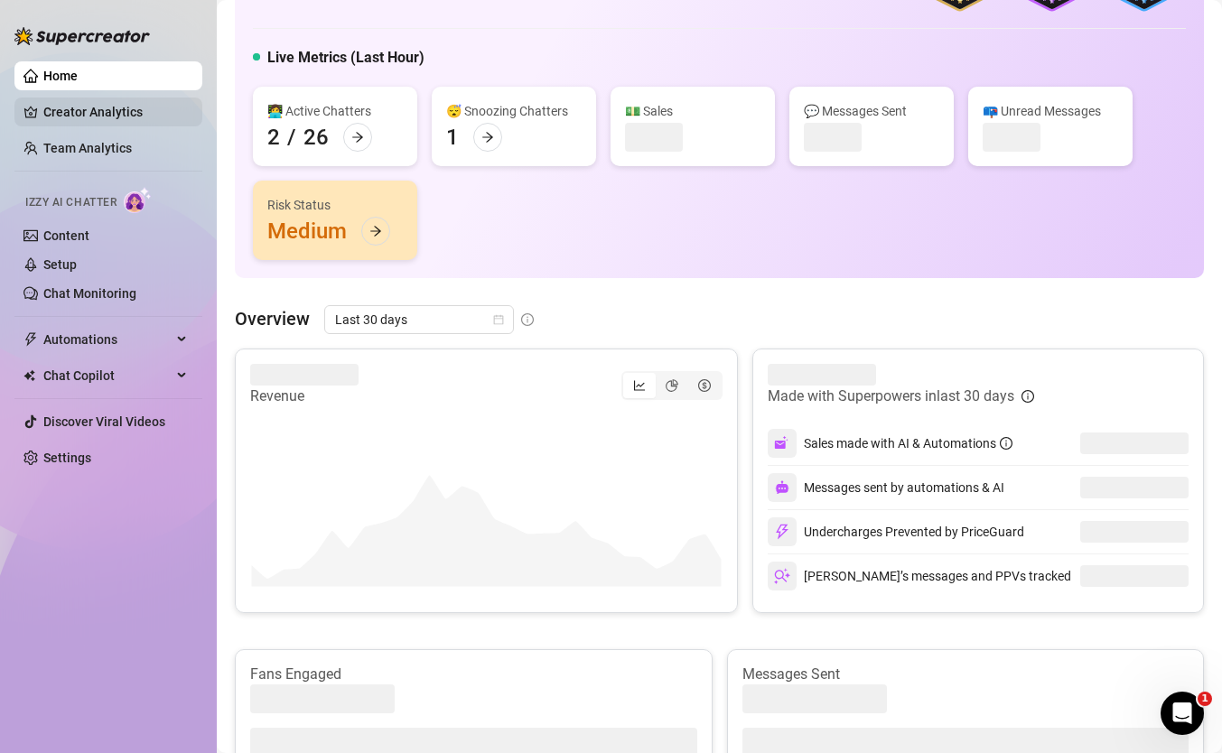
click at [111, 109] on link "Creator Analytics" at bounding box center [115, 112] width 145 height 29
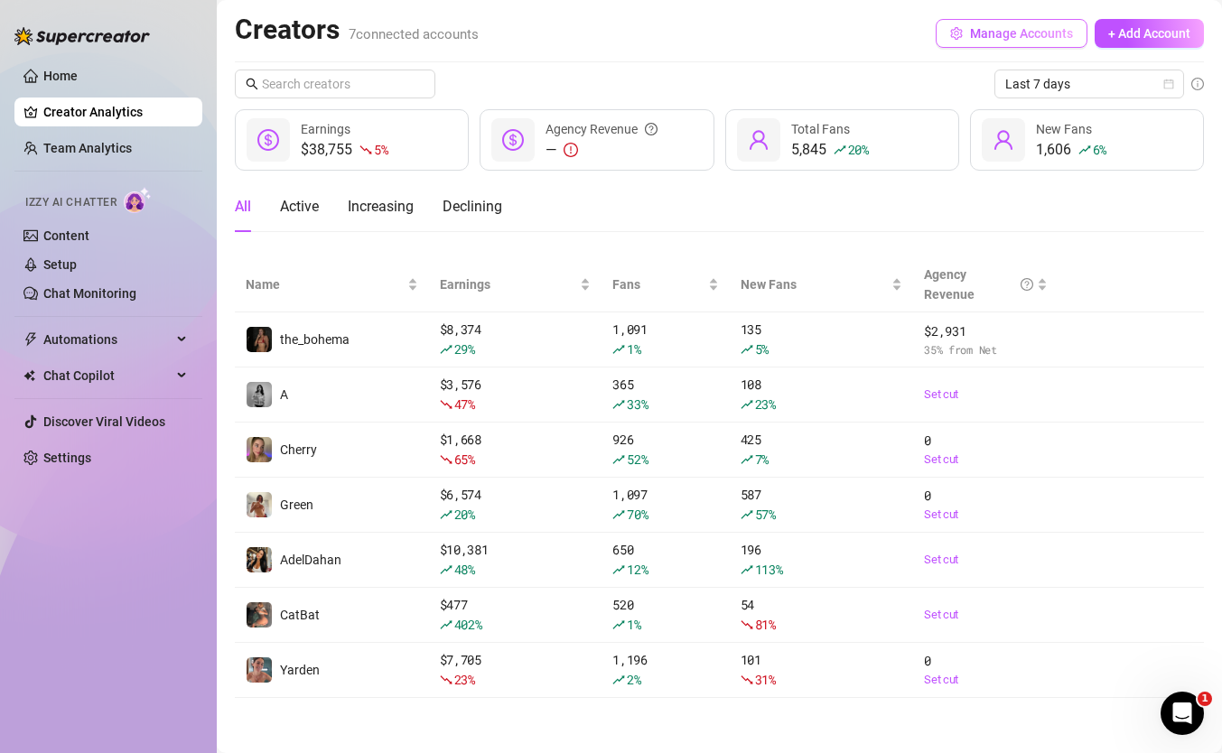
click at [993, 23] on button "Manage Accounts" at bounding box center [1012, 33] width 152 height 29
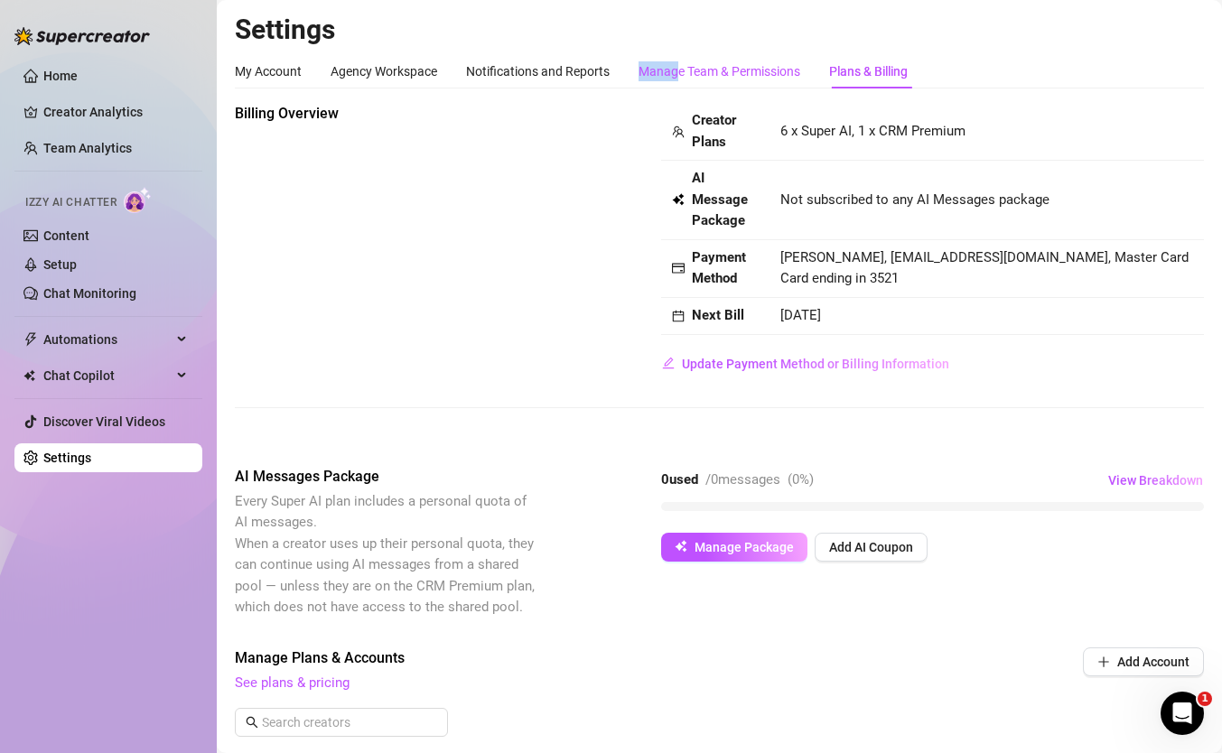
click at [678, 61] on div "Manage Team & Permissions" at bounding box center [720, 71] width 162 height 20
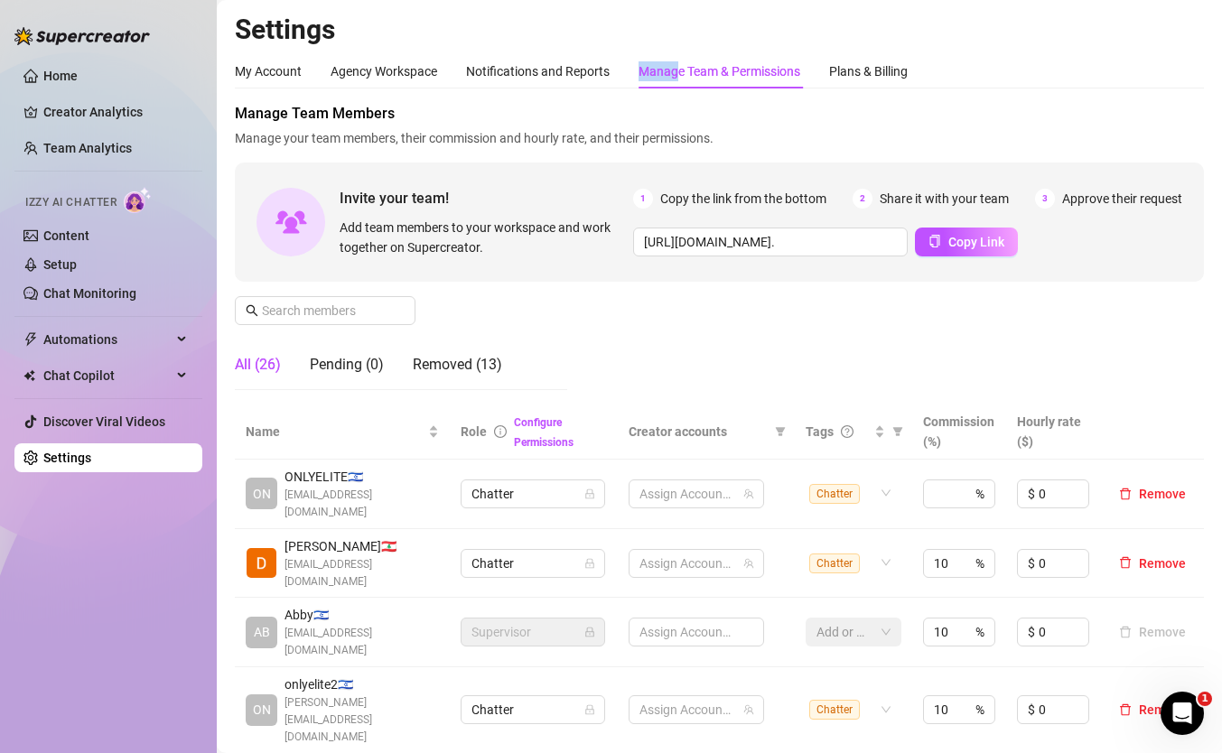
click at [724, 63] on div "Manage Team & Permissions" at bounding box center [720, 71] width 162 height 20
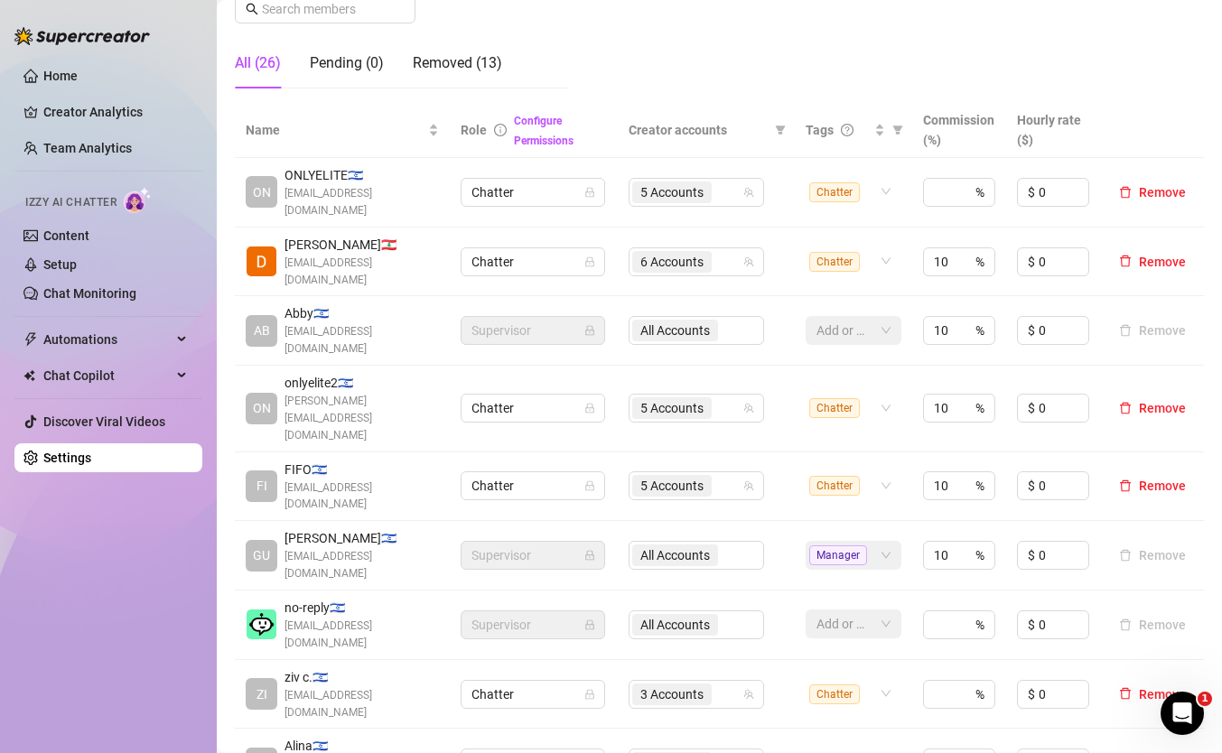
scroll to position [294, 0]
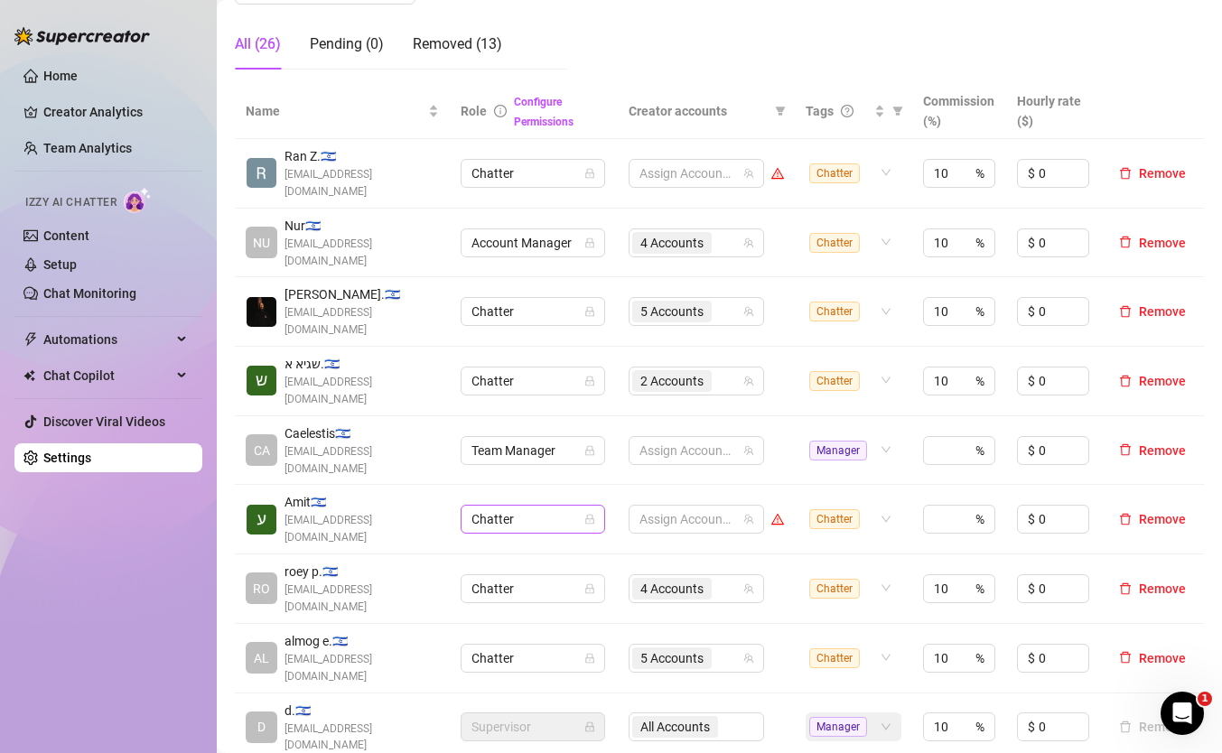
scroll to position [341, 0]
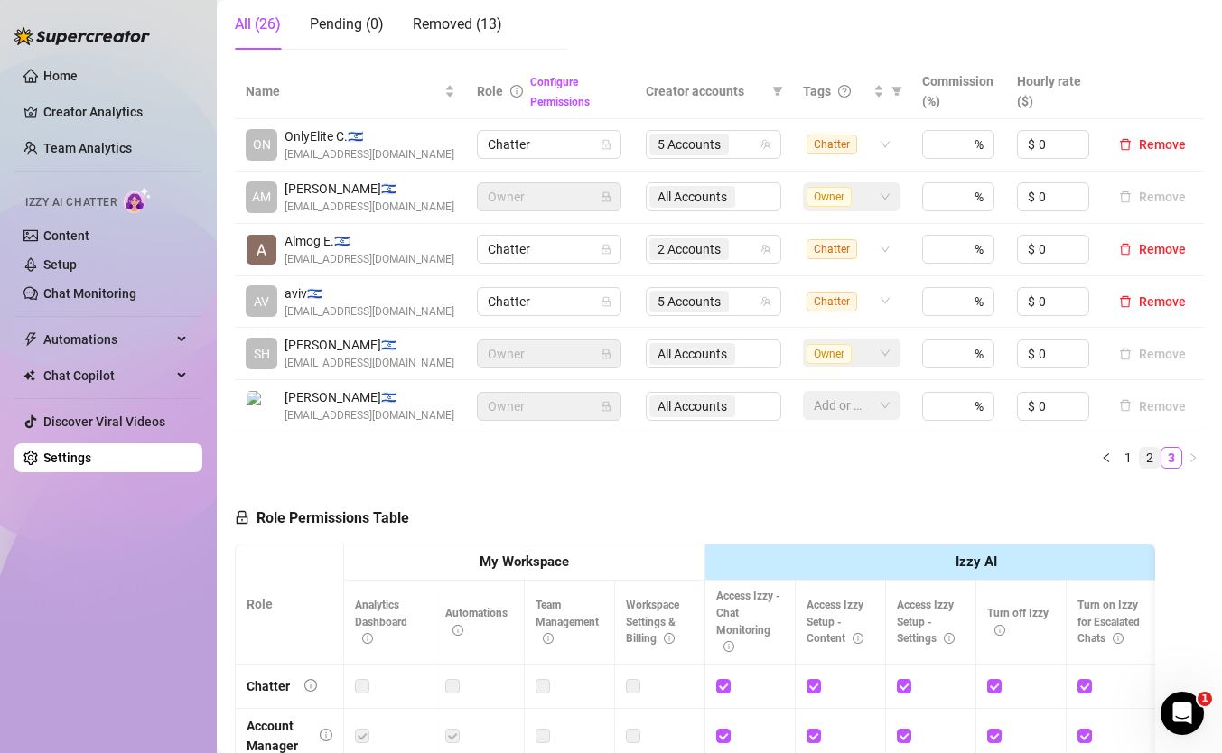
click at [1150, 463] on link "2" at bounding box center [1150, 458] width 20 height 20
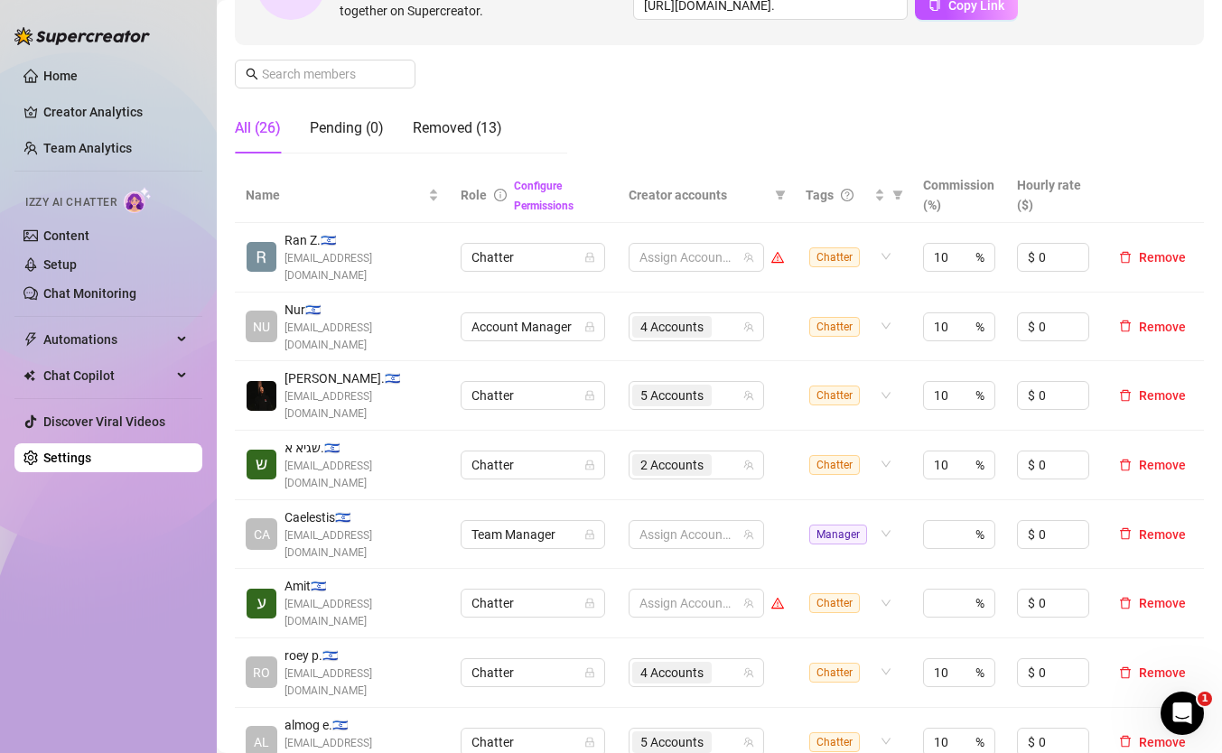
scroll to position [317, 0]
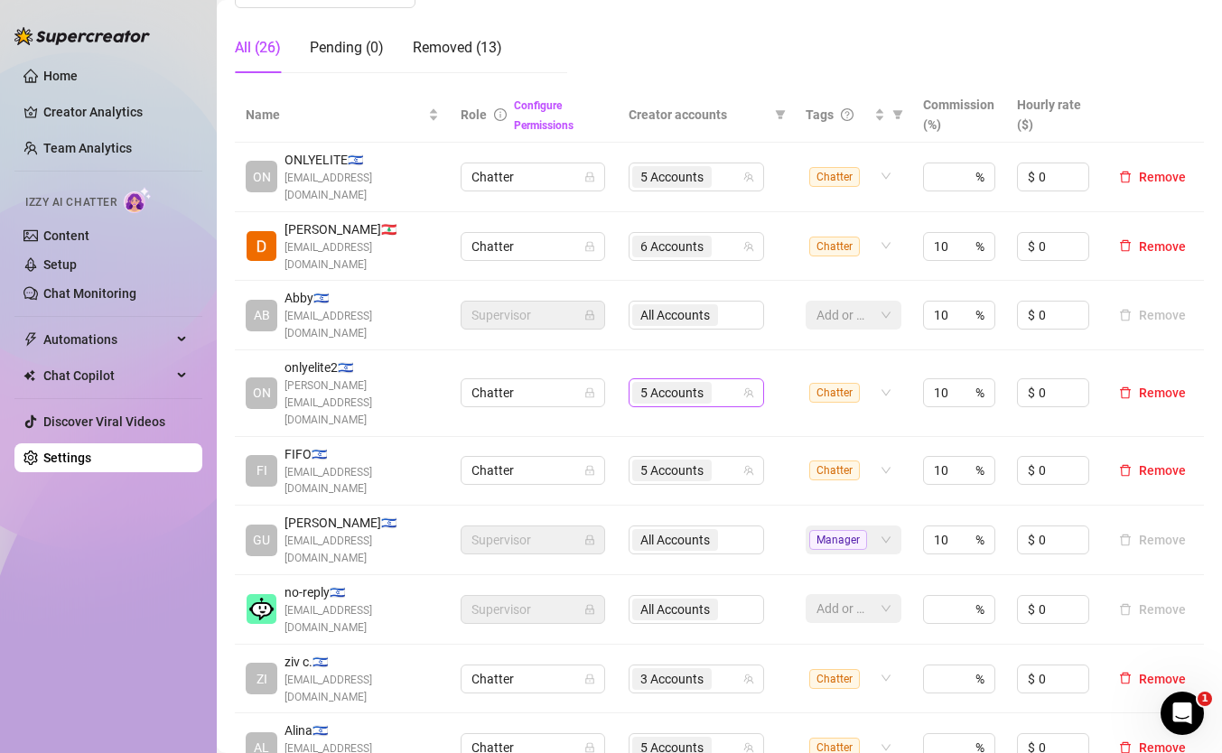
click at [742, 380] on div "5 Accounts" at bounding box center [686, 392] width 109 height 25
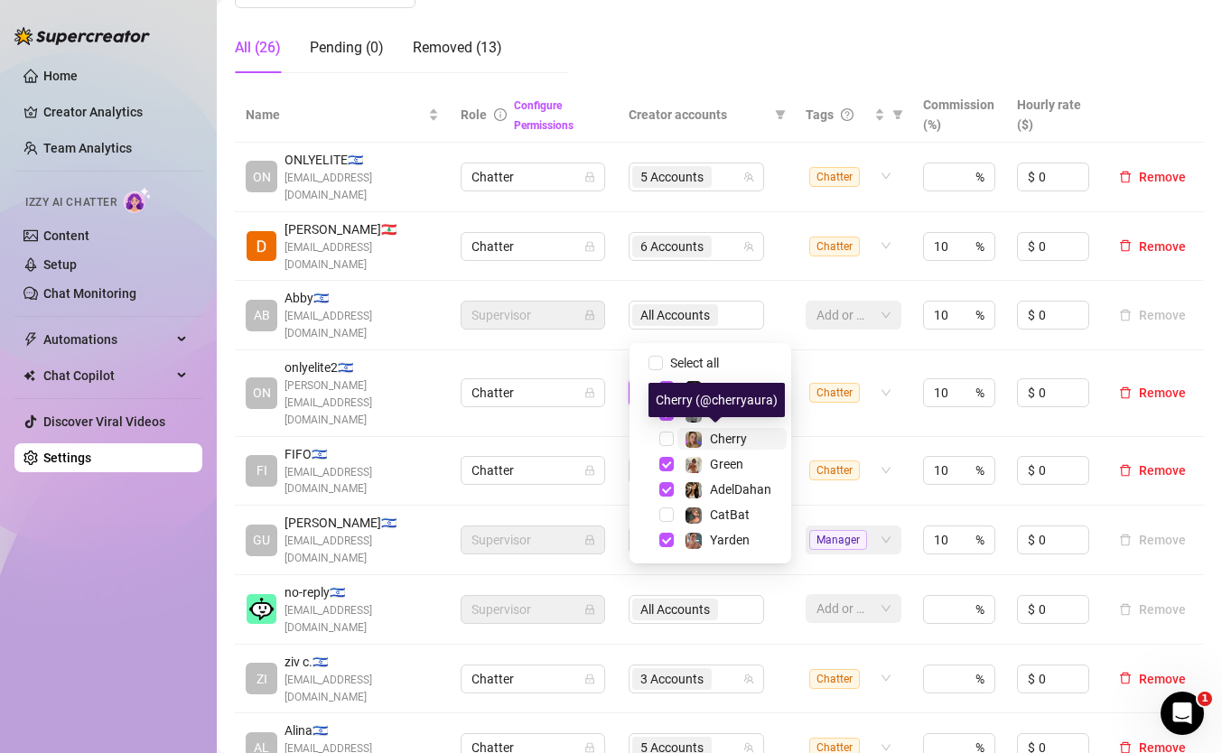
click at [710, 439] on span "Cherry" at bounding box center [728, 439] width 37 height 14
click at [754, 704] on div "Name Role Configure Permissions Creator accounts Tags Commission (%) Hourly rat…" at bounding box center [719, 504] width 969 height 833
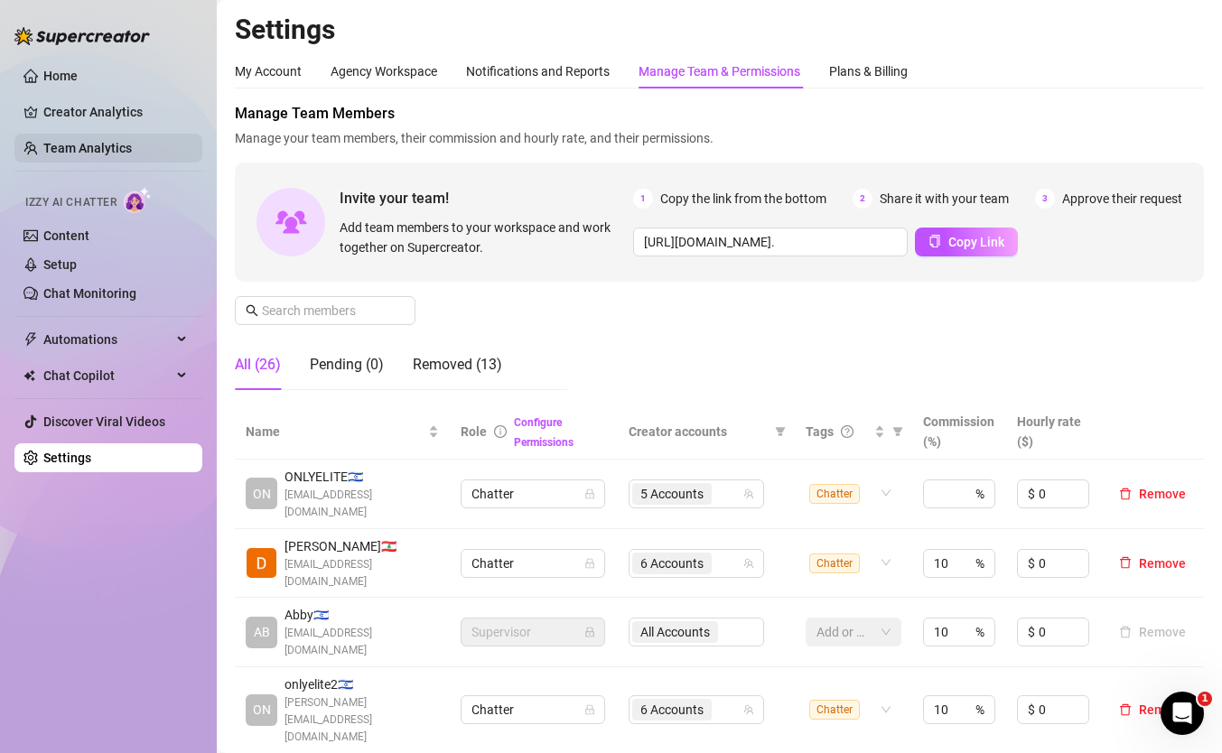
click at [92, 141] on link "Team Analytics" at bounding box center [87, 148] width 89 height 14
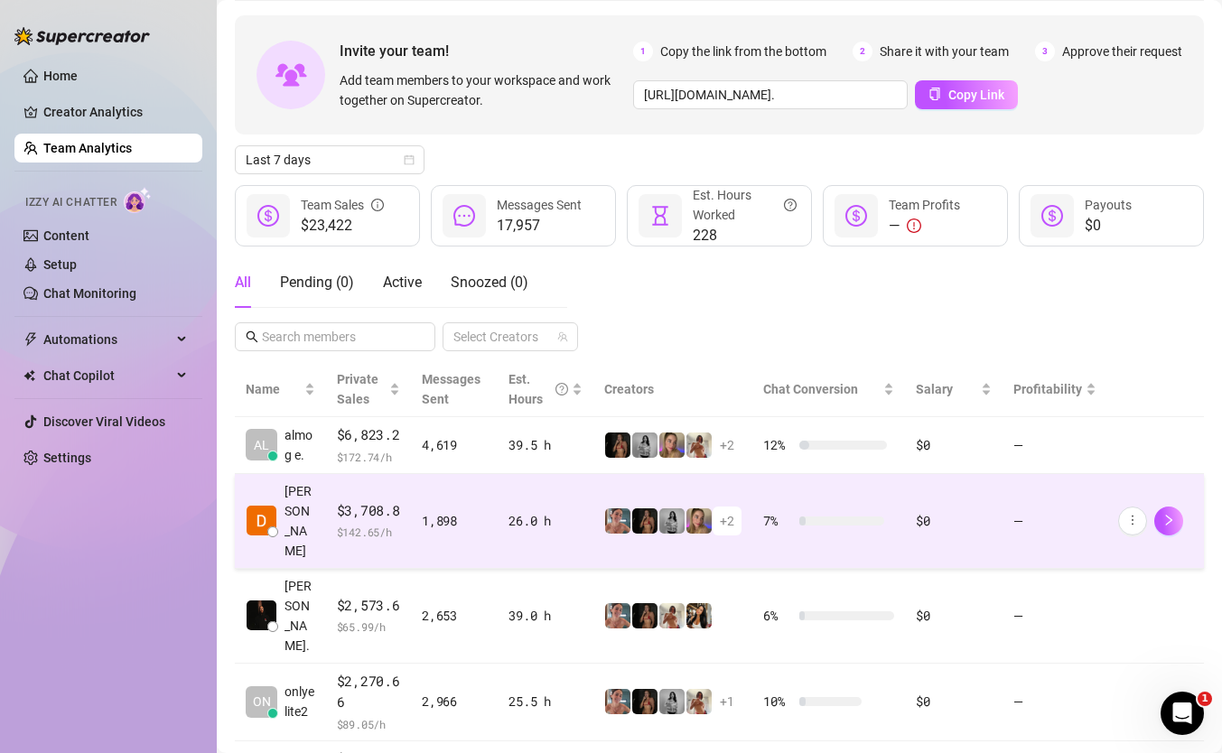
scroll to position [101, 0]
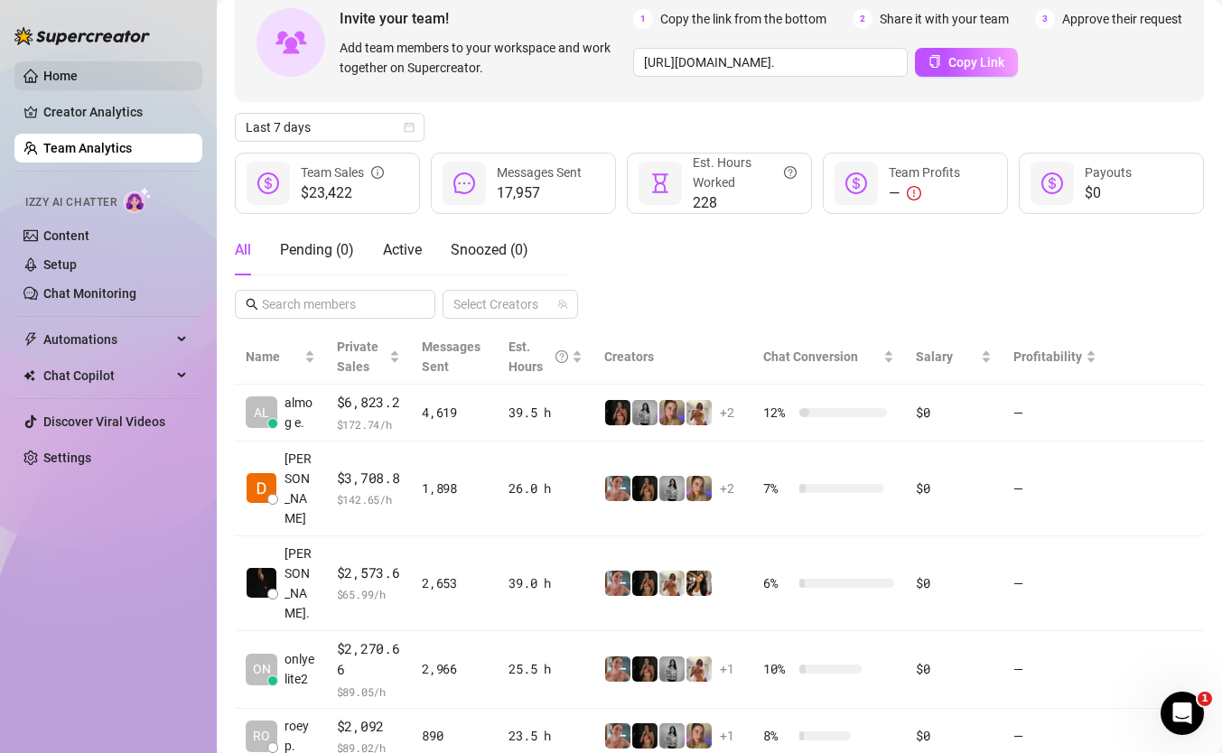
click at [78, 76] on link "Home" at bounding box center [60, 76] width 34 height 14
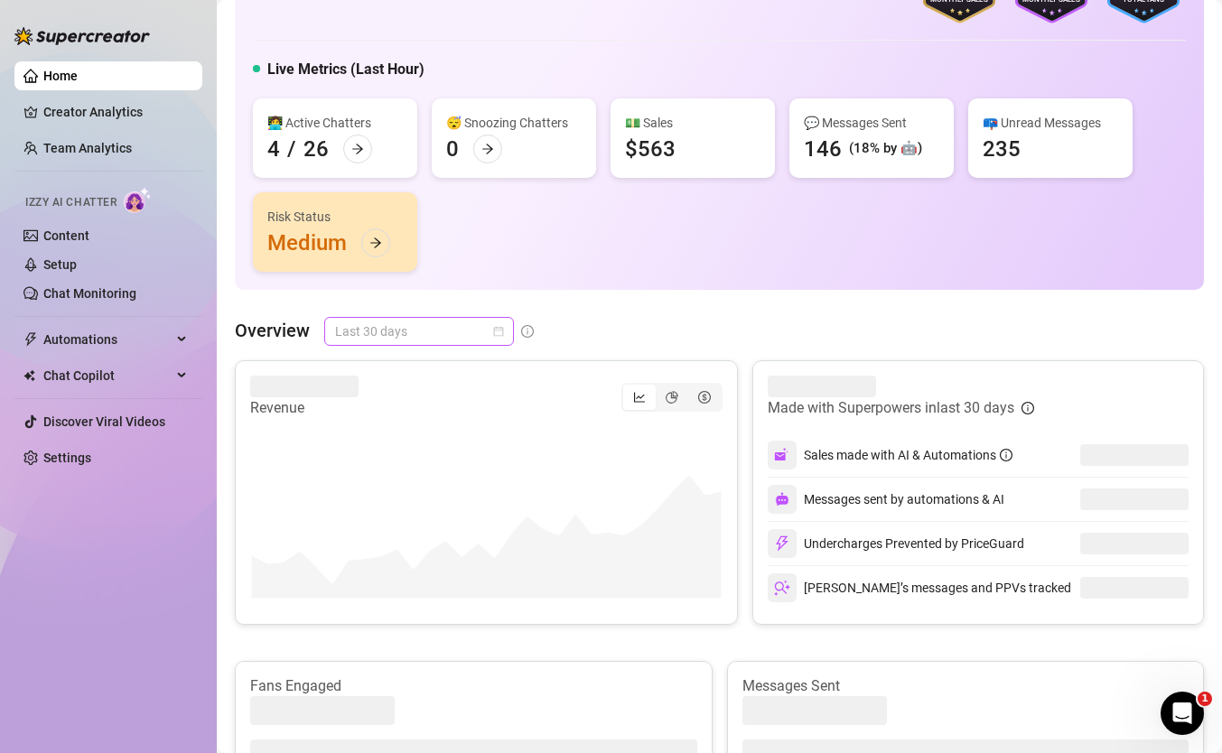
click at [468, 323] on span "Last 30 days" at bounding box center [419, 331] width 168 height 27
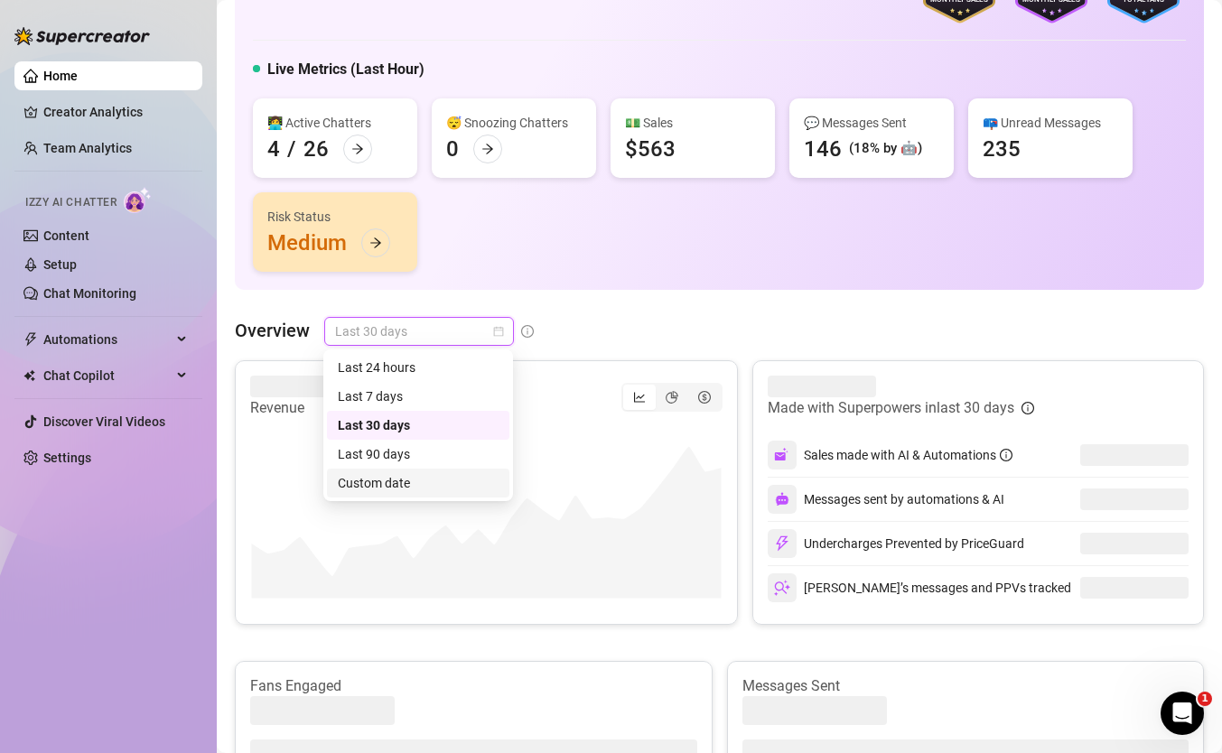
click at [426, 479] on div "Custom date" at bounding box center [418, 483] width 161 height 20
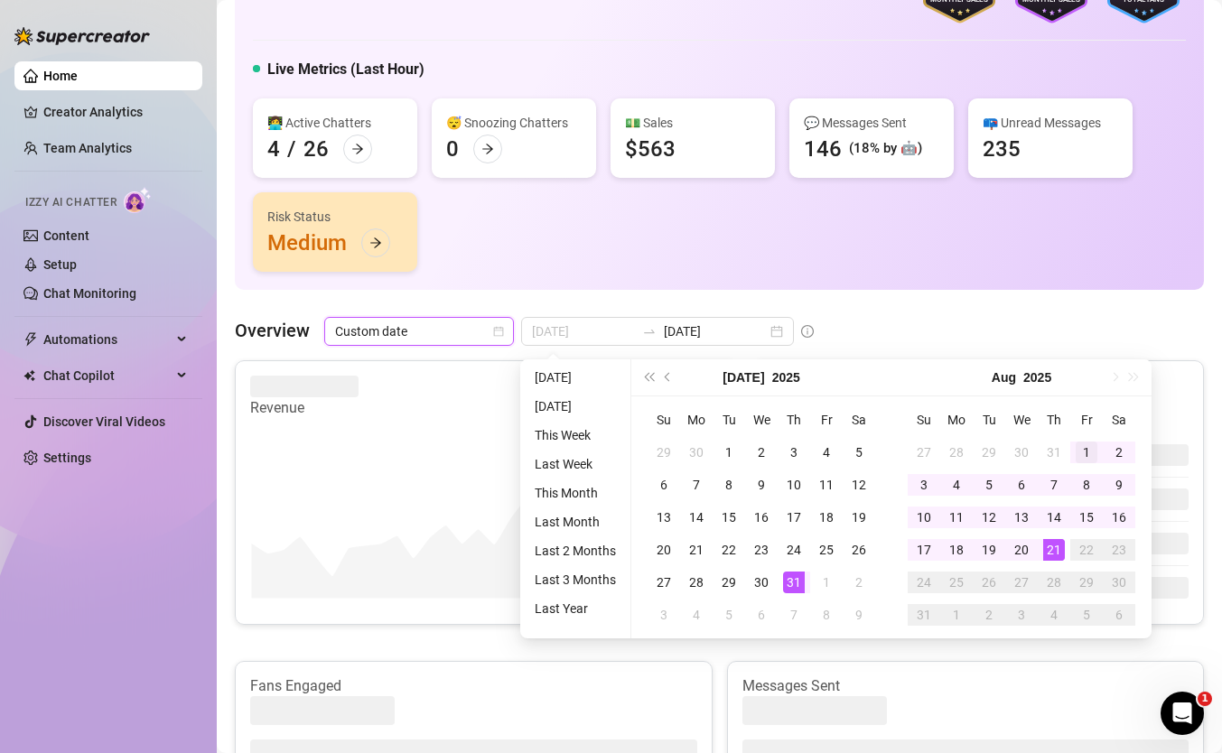
type input "[DATE]"
click at [1096, 458] on td "1" at bounding box center [1086, 452] width 33 height 33
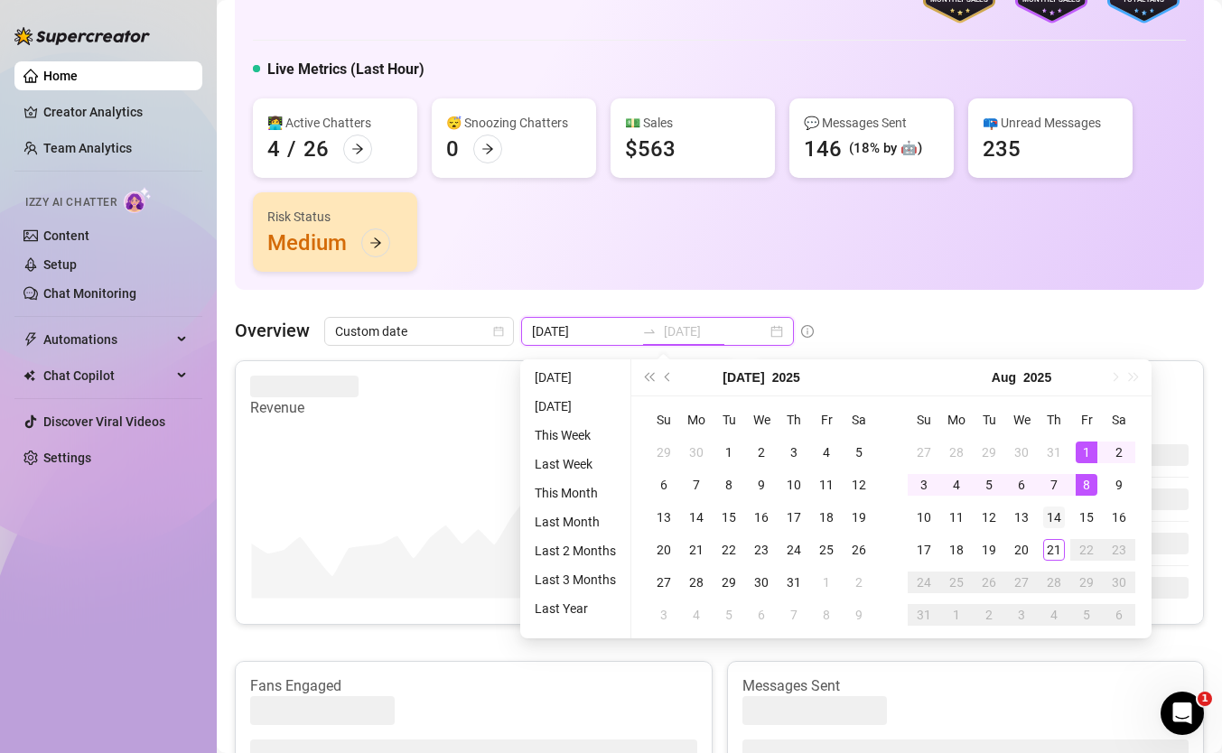
type input "[DATE]"
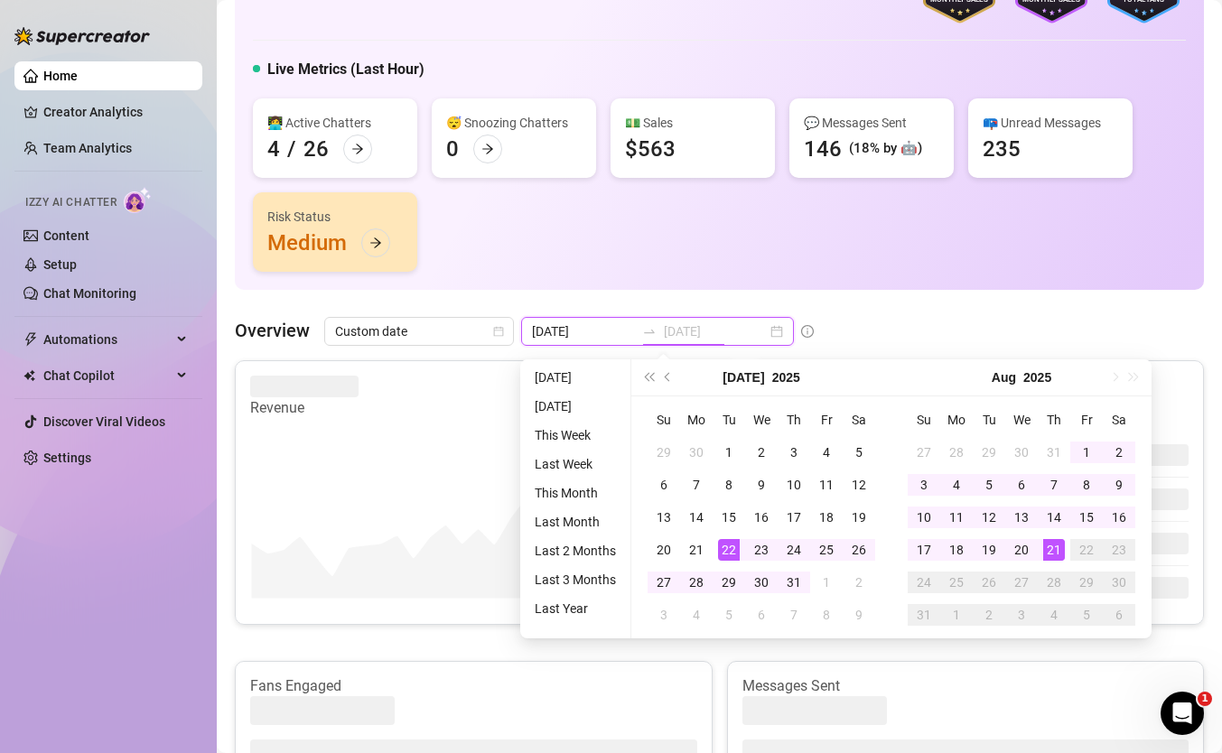
type input "[DATE]"
click at [1050, 541] on div "21" at bounding box center [1054, 550] width 22 height 22
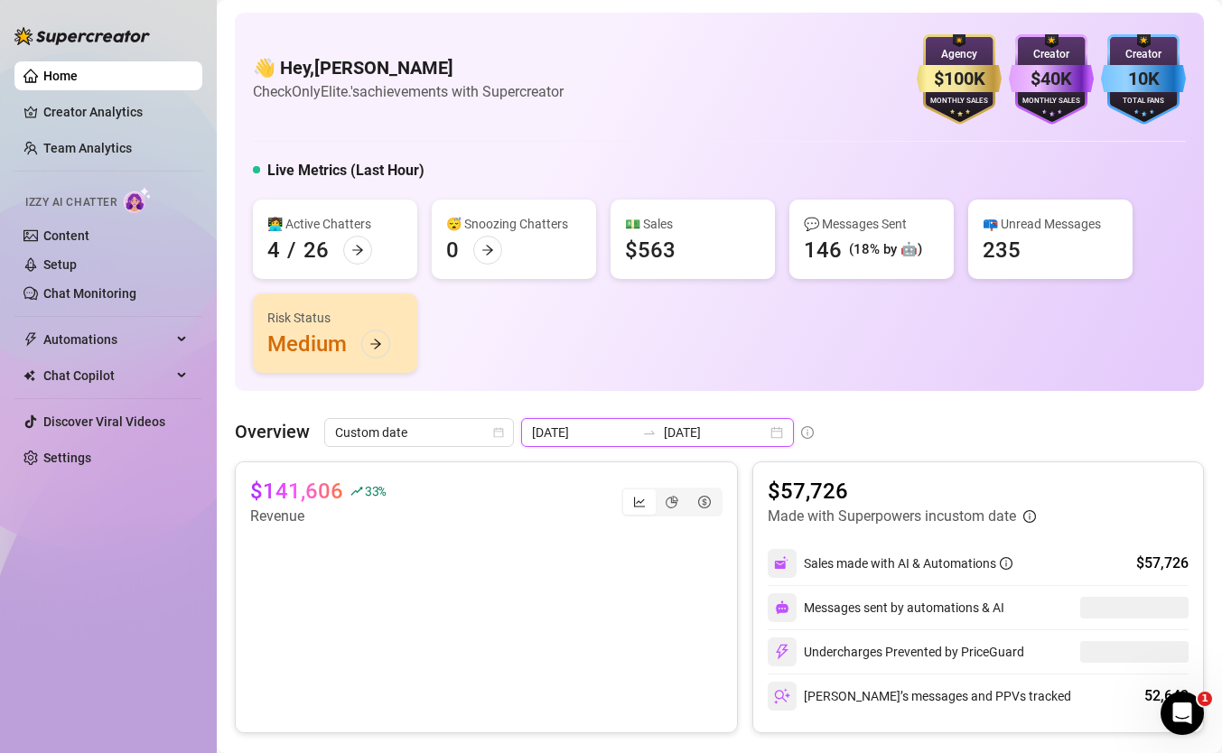
click at [677, 429] on input "[DATE]" at bounding box center [715, 433] width 103 height 20
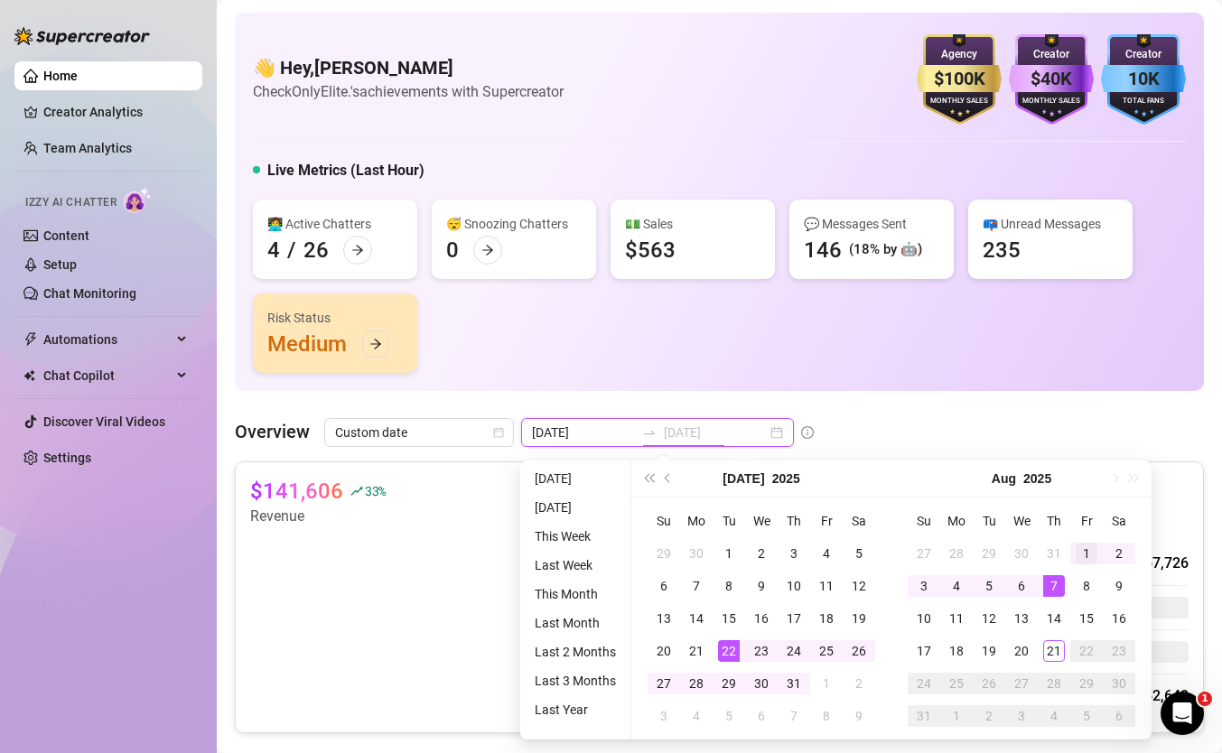
type input "[DATE]"
click at [1085, 548] on div "1" at bounding box center [1087, 554] width 22 height 22
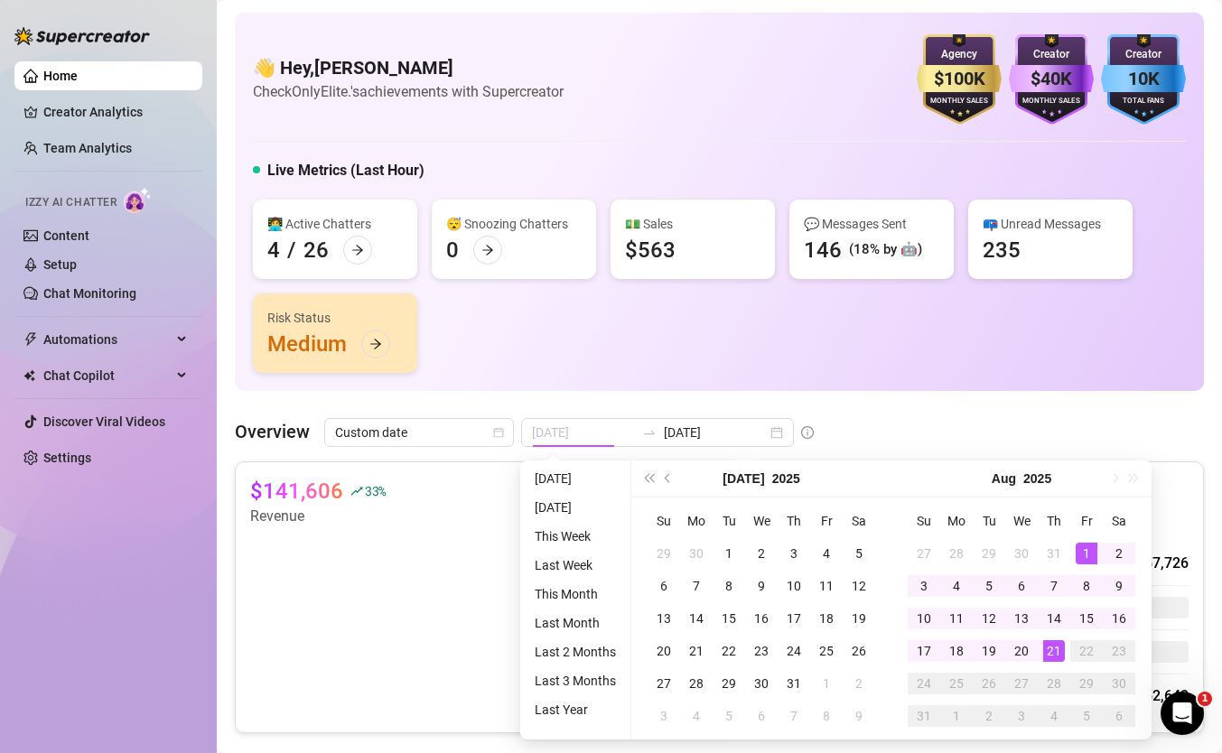
click at [1051, 654] on div "21" at bounding box center [1054, 651] width 22 height 22
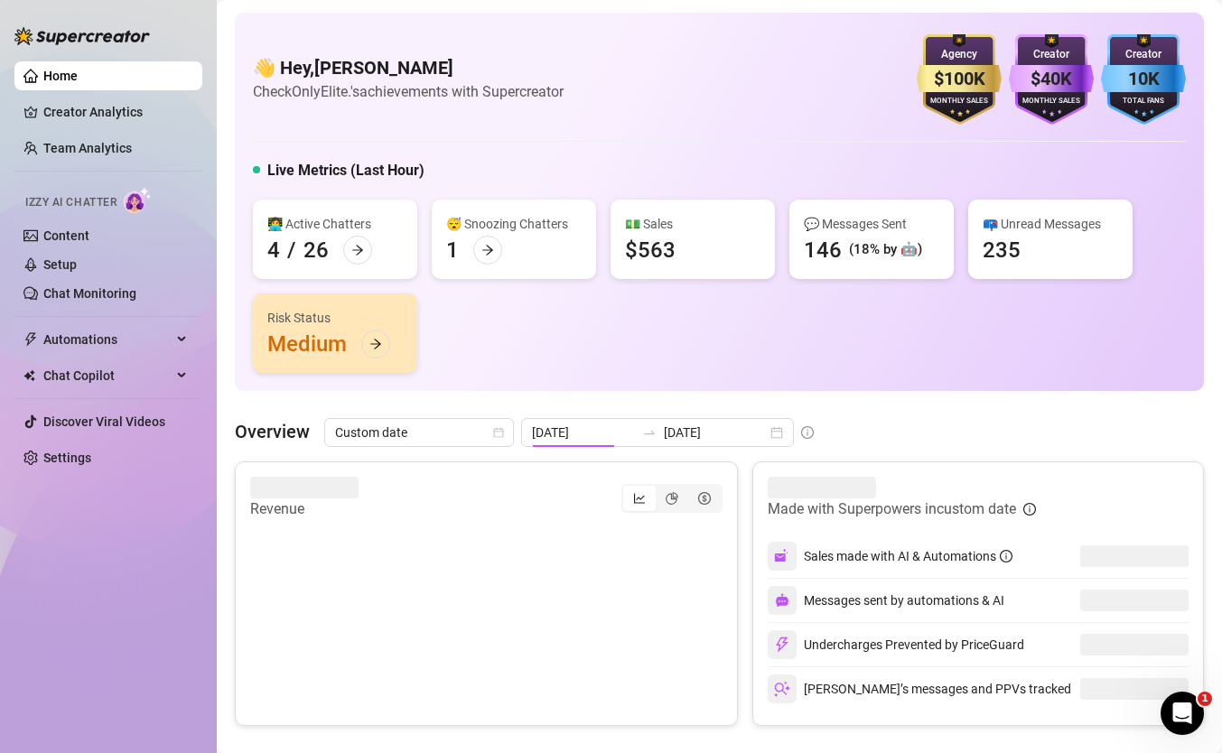
type input "[DATE]"
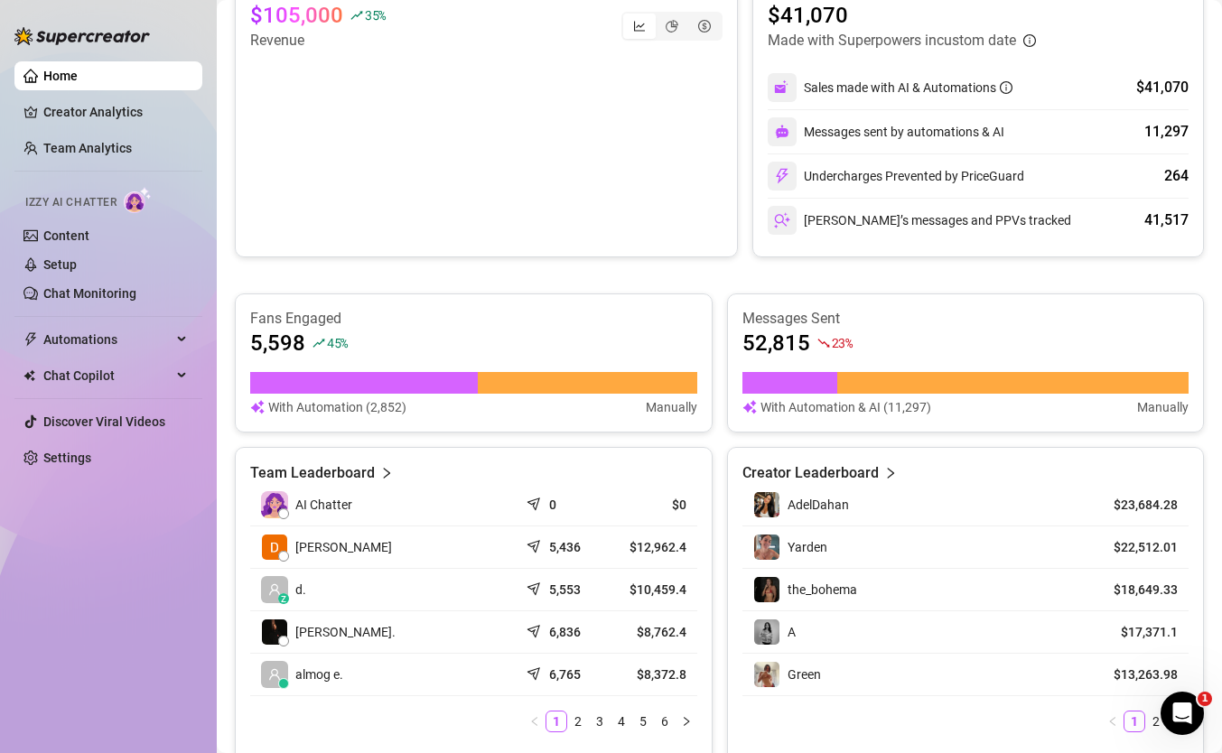
scroll to position [527, 0]
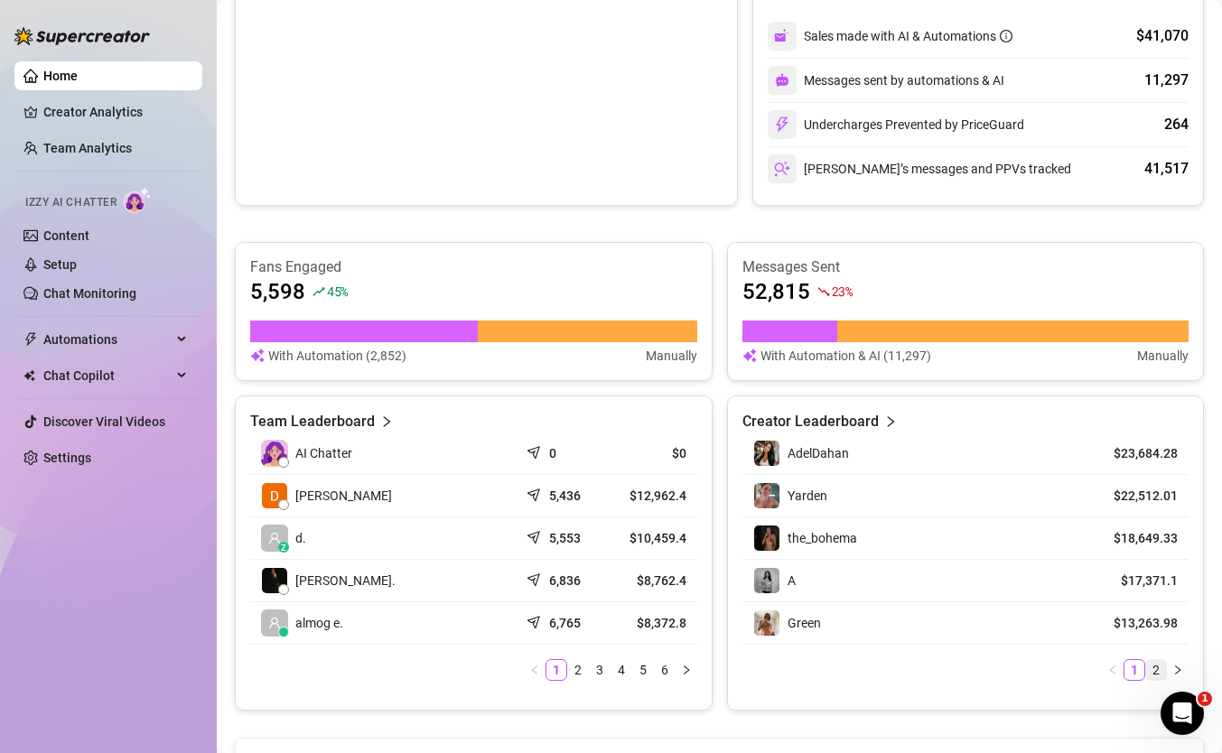
click at [1152, 669] on link "2" at bounding box center [1156, 670] width 20 height 20
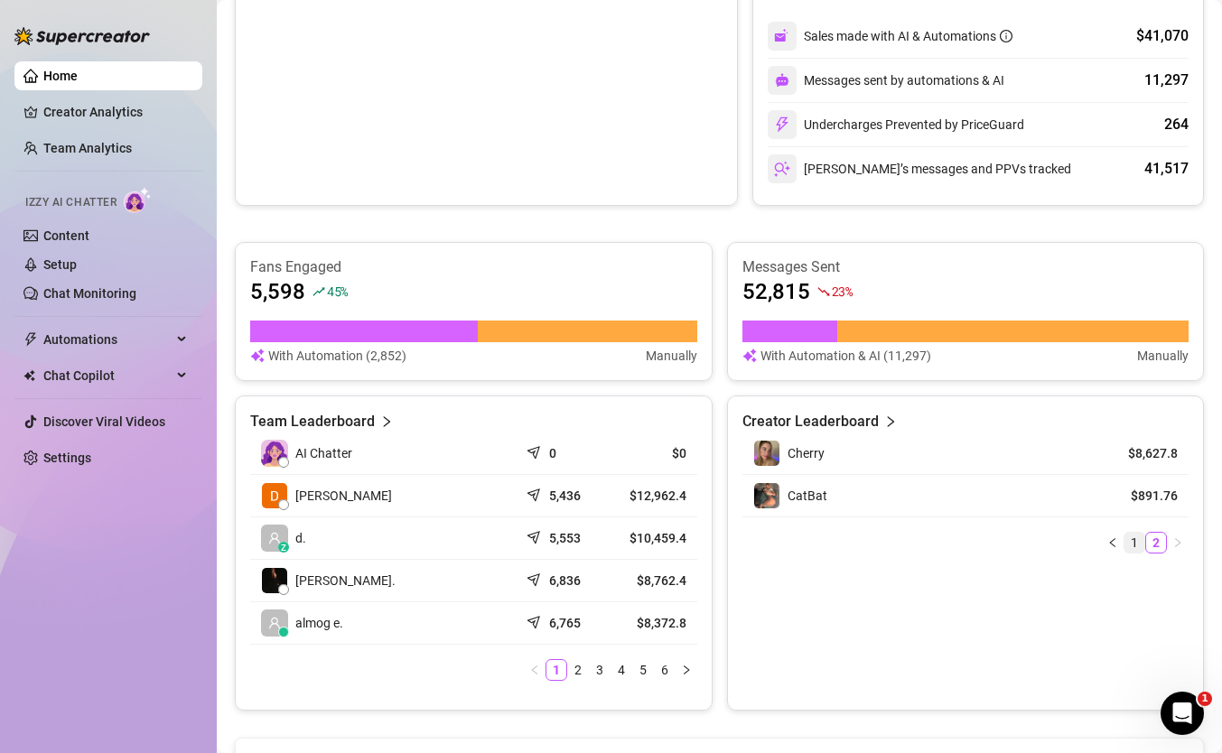
click at [1137, 536] on link "1" at bounding box center [1134, 543] width 20 height 20
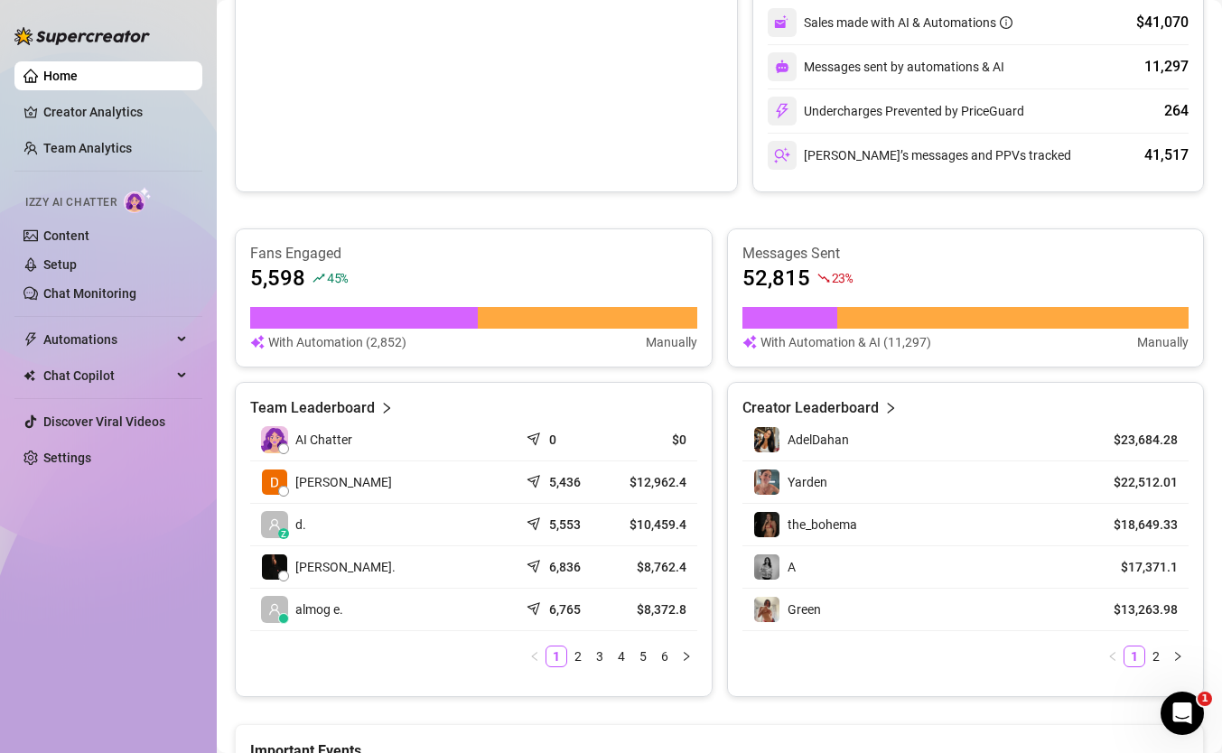
scroll to position [540, 0]
click at [593, 654] on link "3" at bounding box center [600, 658] width 20 height 20
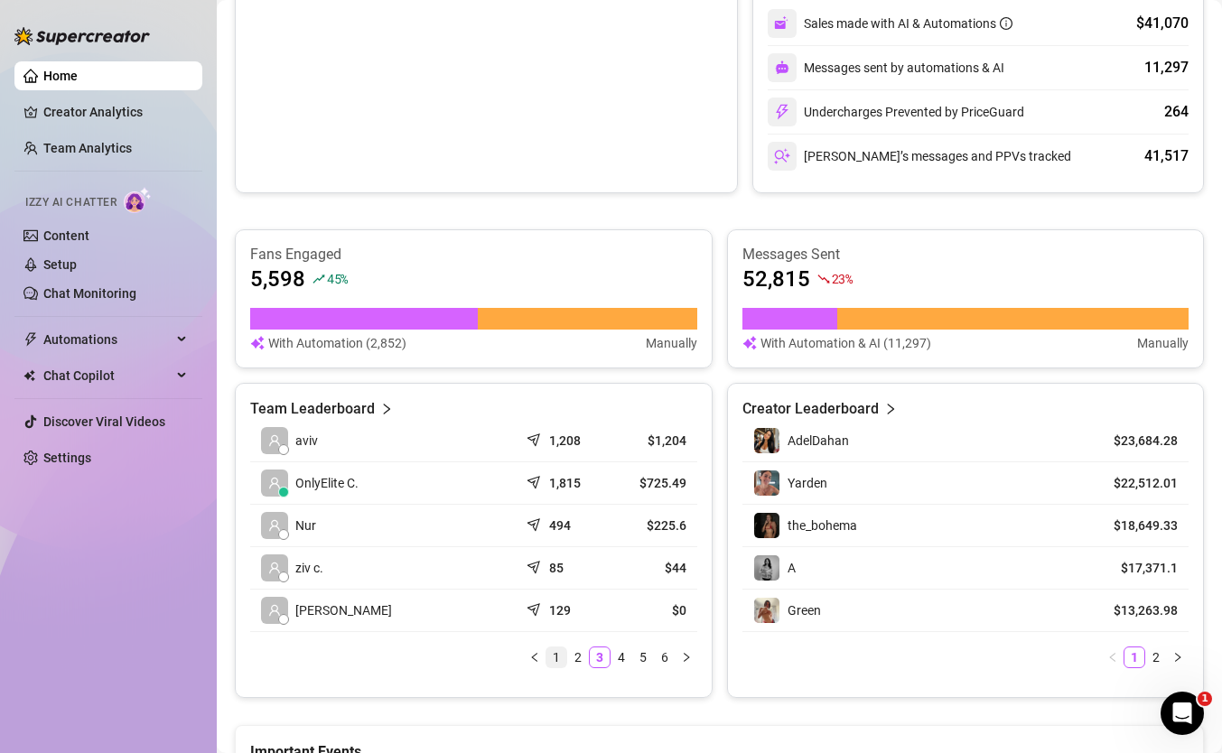
click at [558, 659] on link "1" at bounding box center [556, 658] width 20 height 20
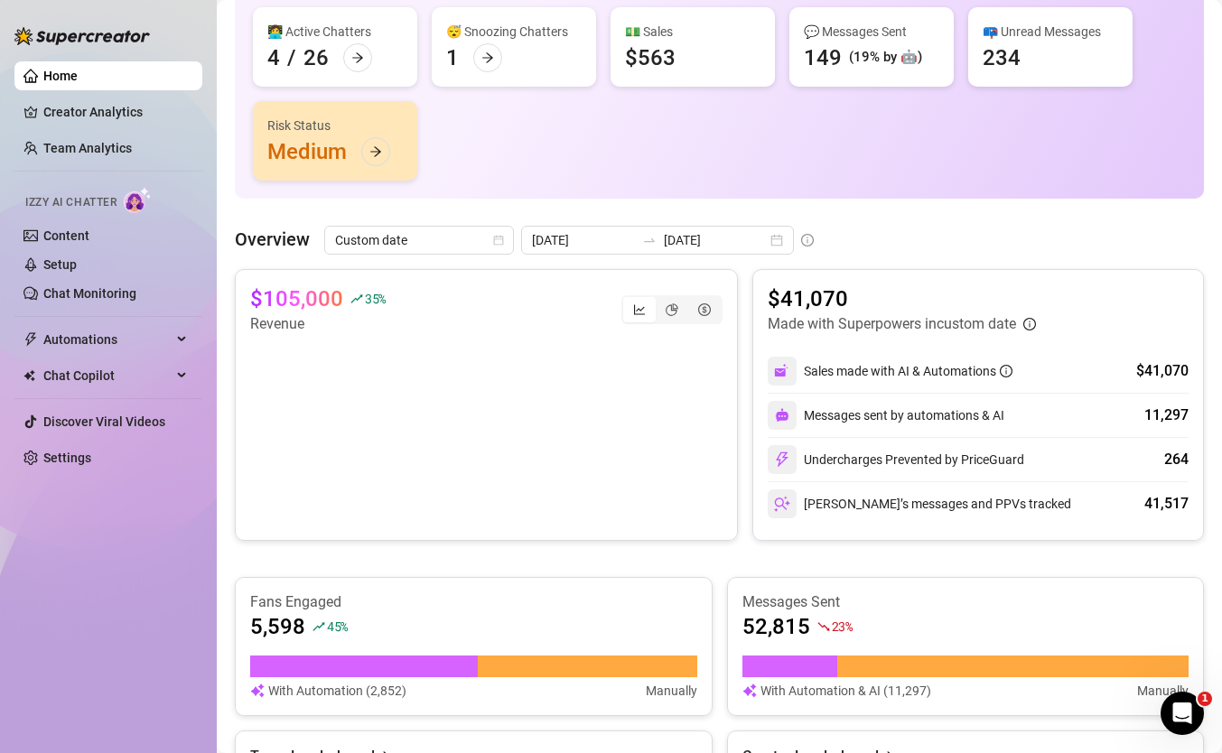
scroll to position [85, 0]
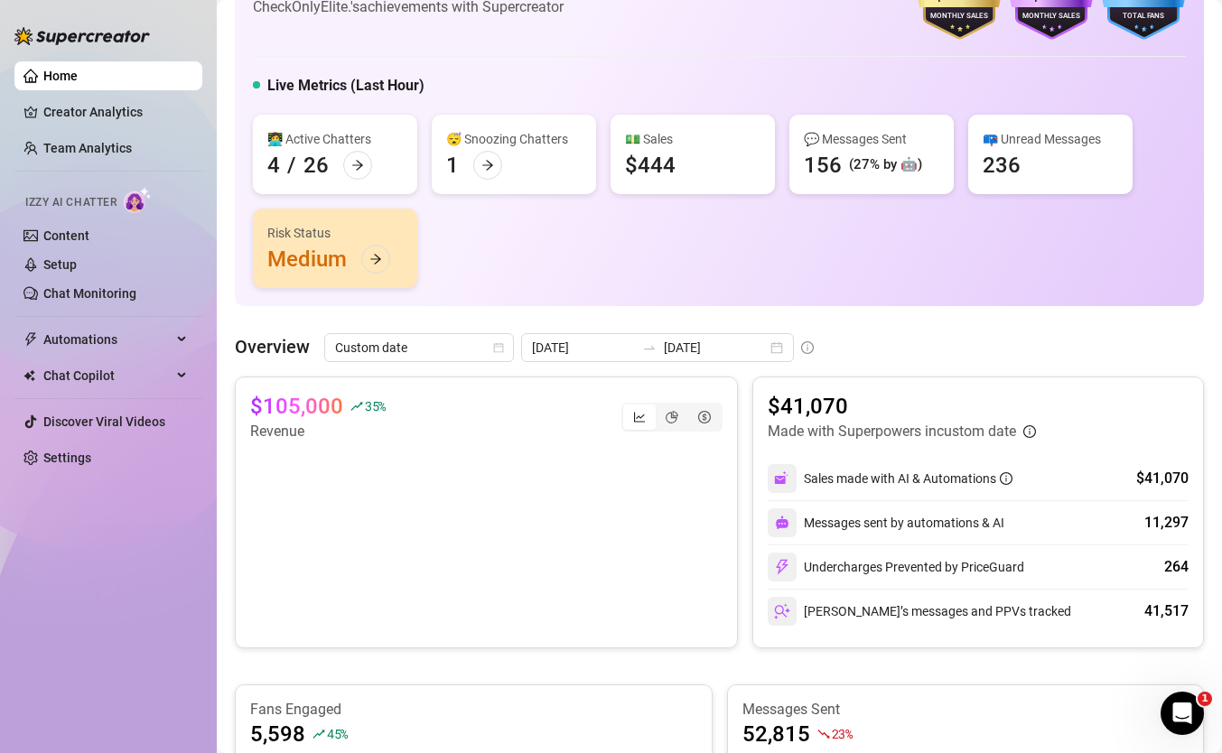
click at [574, 368] on div "Overview Custom date [DATE] [DATE] $105,000 35 % Revenue $41,070 Made with Supe…" at bounding box center [719, 743] width 969 height 820
click at [584, 357] on input "[DATE]" at bounding box center [583, 348] width 103 height 20
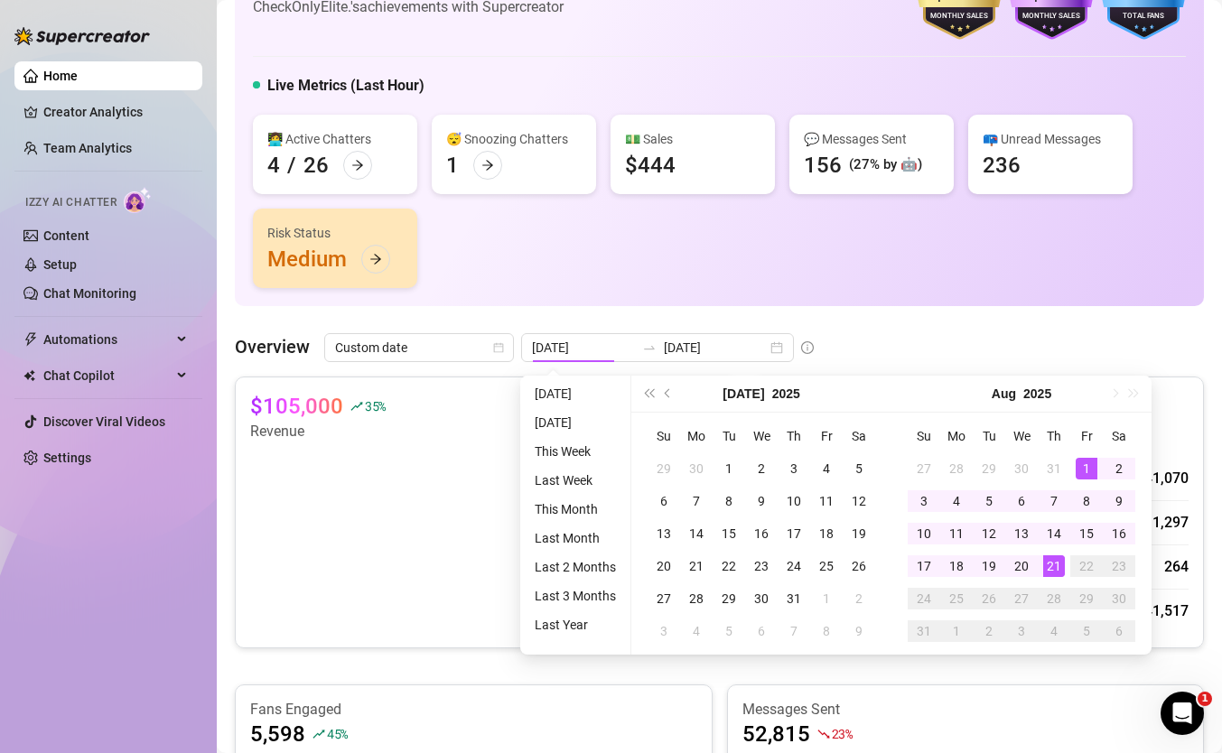
type input "[DATE]"
click at [1058, 557] on div "21" at bounding box center [1054, 566] width 22 height 22
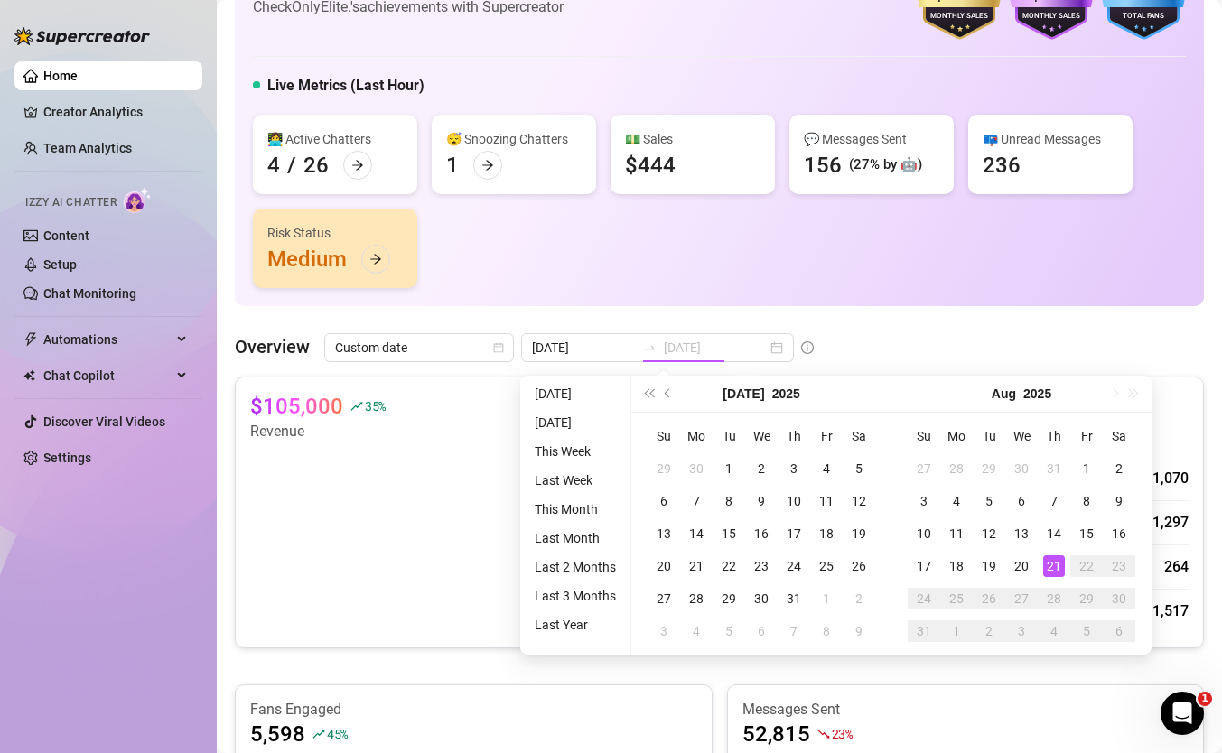
click at [1058, 557] on div "21" at bounding box center [1054, 566] width 22 height 22
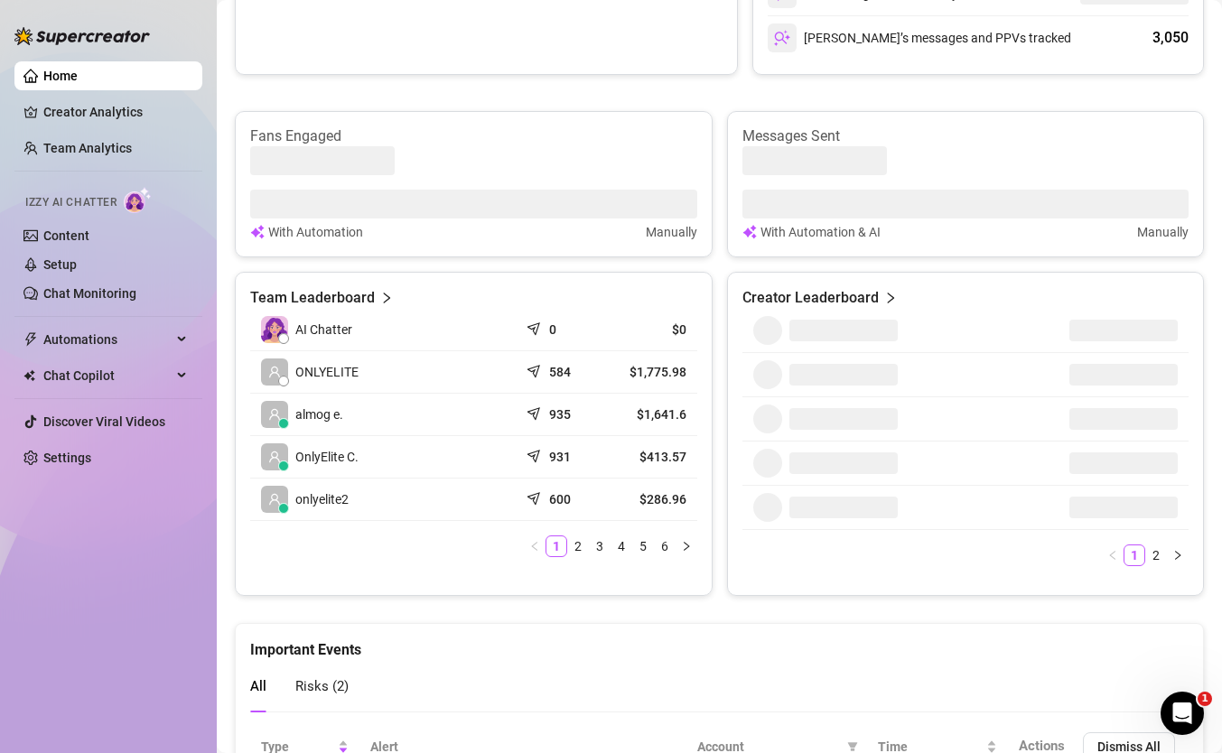
scroll to position [630, 0]
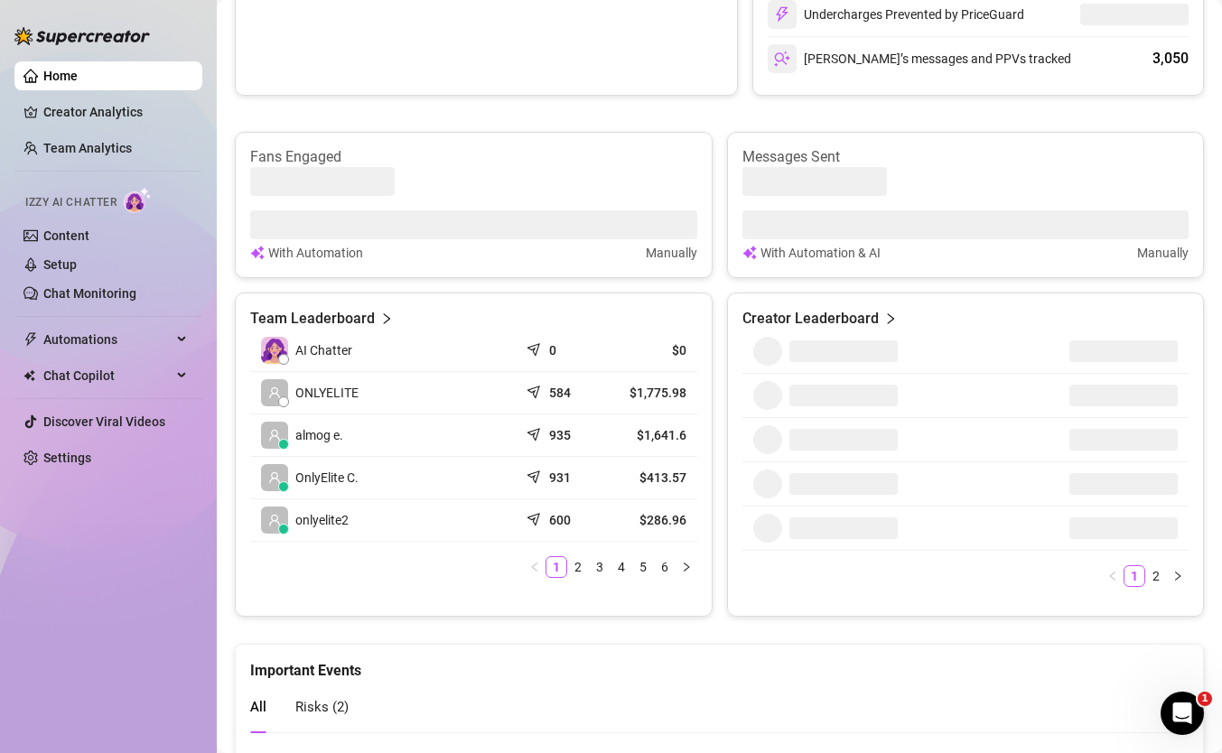
click at [617, 102] on div "Revenue Made with Superpowers in custom date Sales made with AI & Automations M…" at bounding box center [719, 224] width 969 height 786
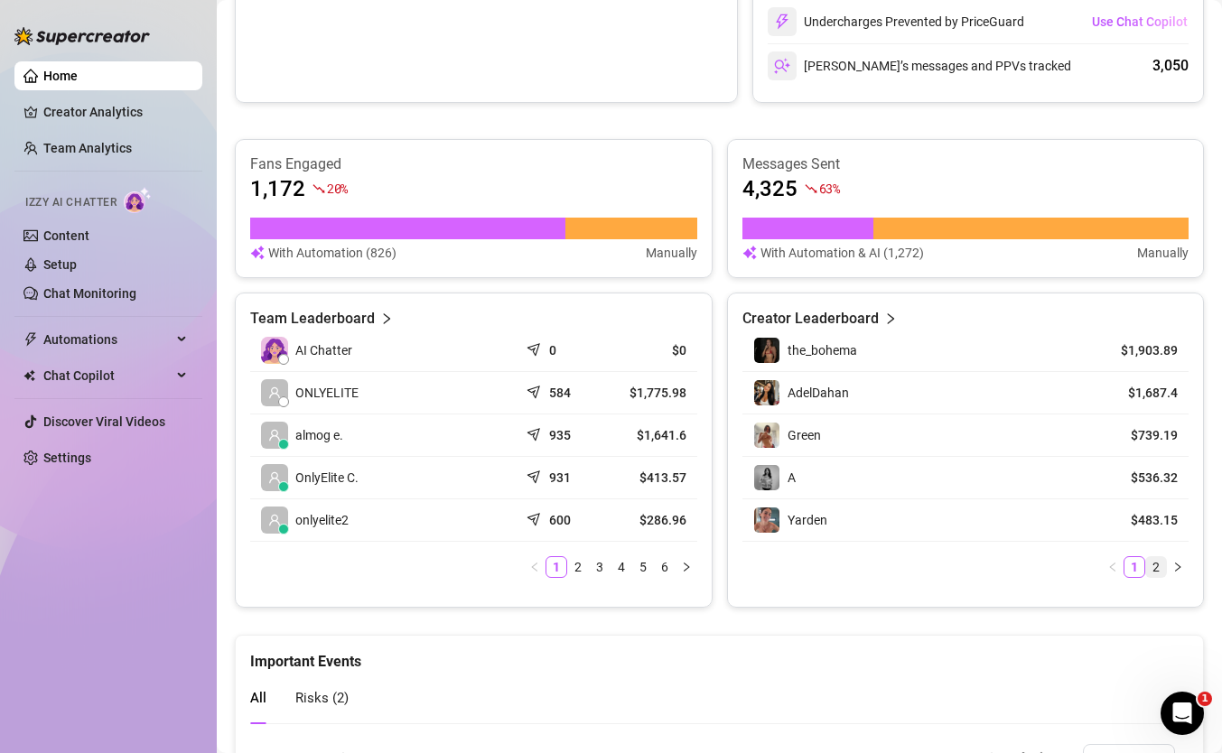
click at [1145, 564] on li "2" at bounding box center [1156, 567] width 22 height 22
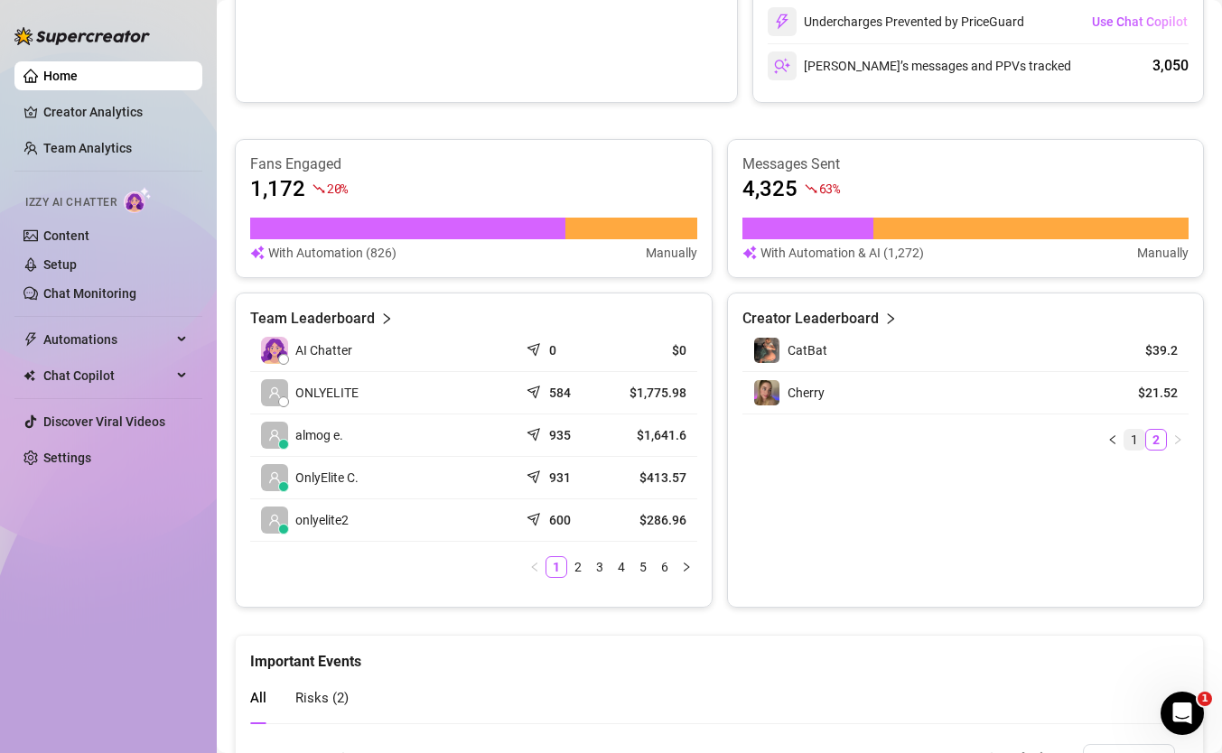
click at [1138, 444] on link "1" at bounding box center [1134, 440] width 20 height 20
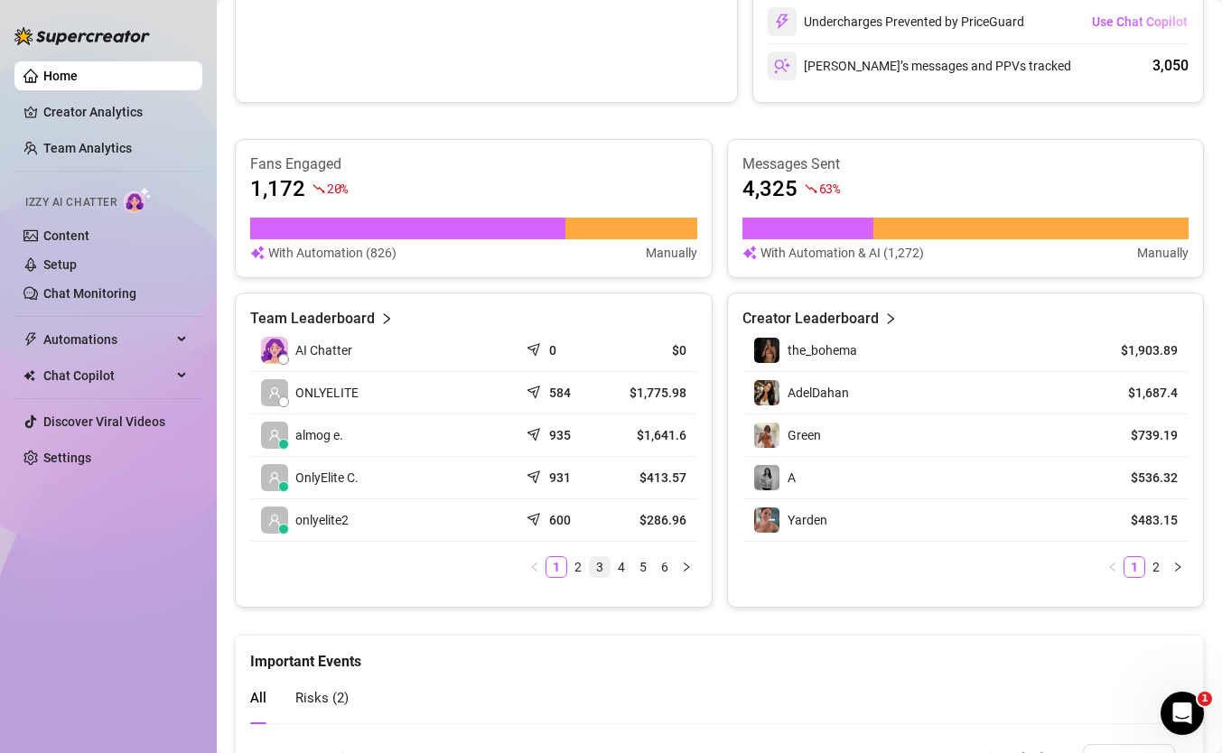
click at [598, 571] on link "3" at bounding box center [600, 567] width 20 height 20
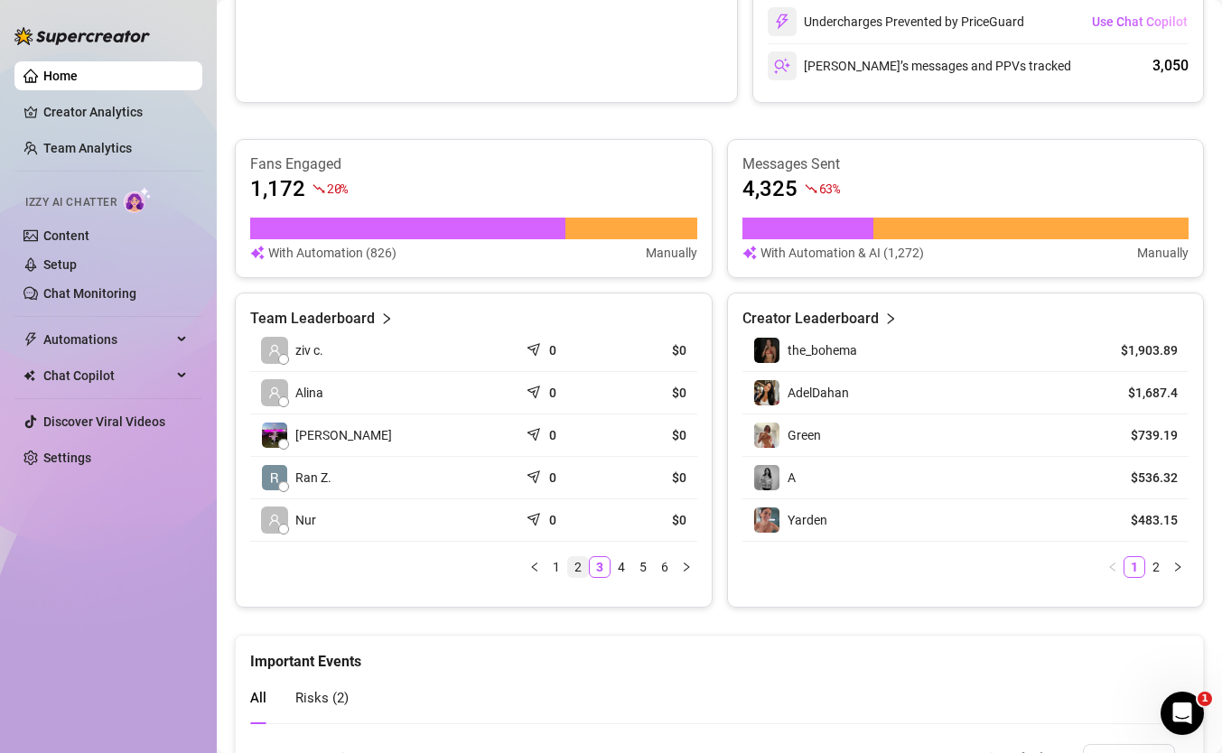
click at [585, 568] on link "2" at bounding box center [578, 567] width 20 height 20
click at [565, 568] on link "1" at bounding box center [556, 567] width 20 height 20
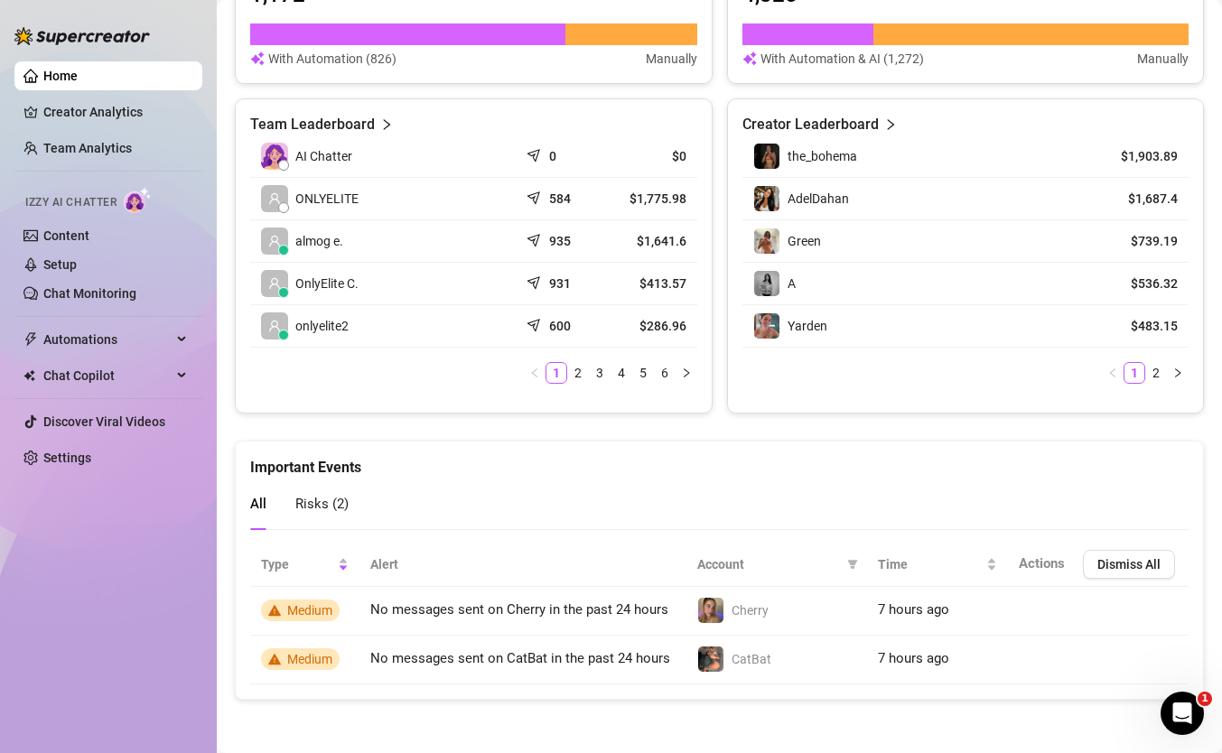
scroll to position [825, 0]
